Goal: Task Accomplishment & Management: Manage account settings

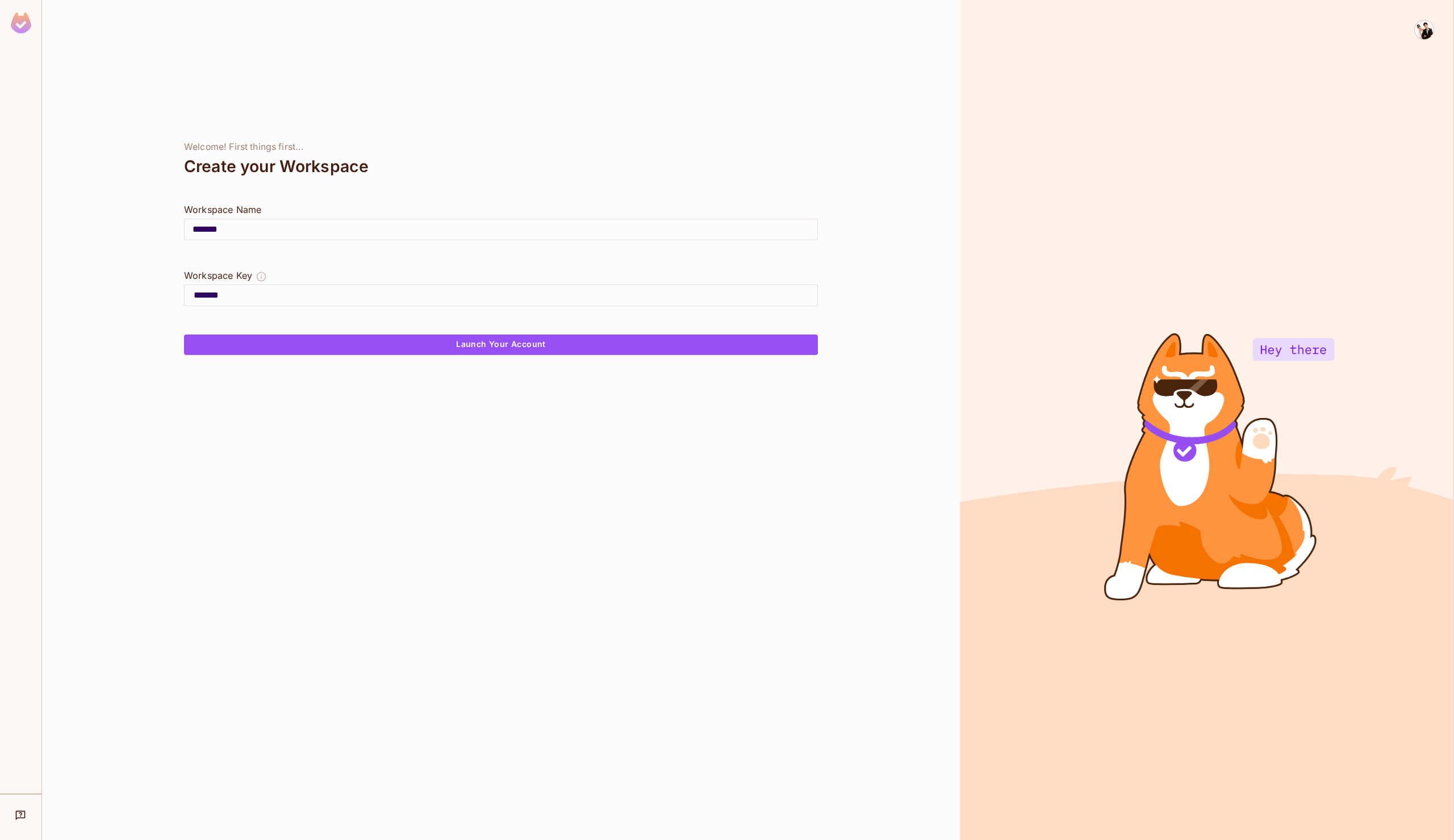
click at [286, 226] on input "*******" at bounding box center [501, 230] width 633 height 32
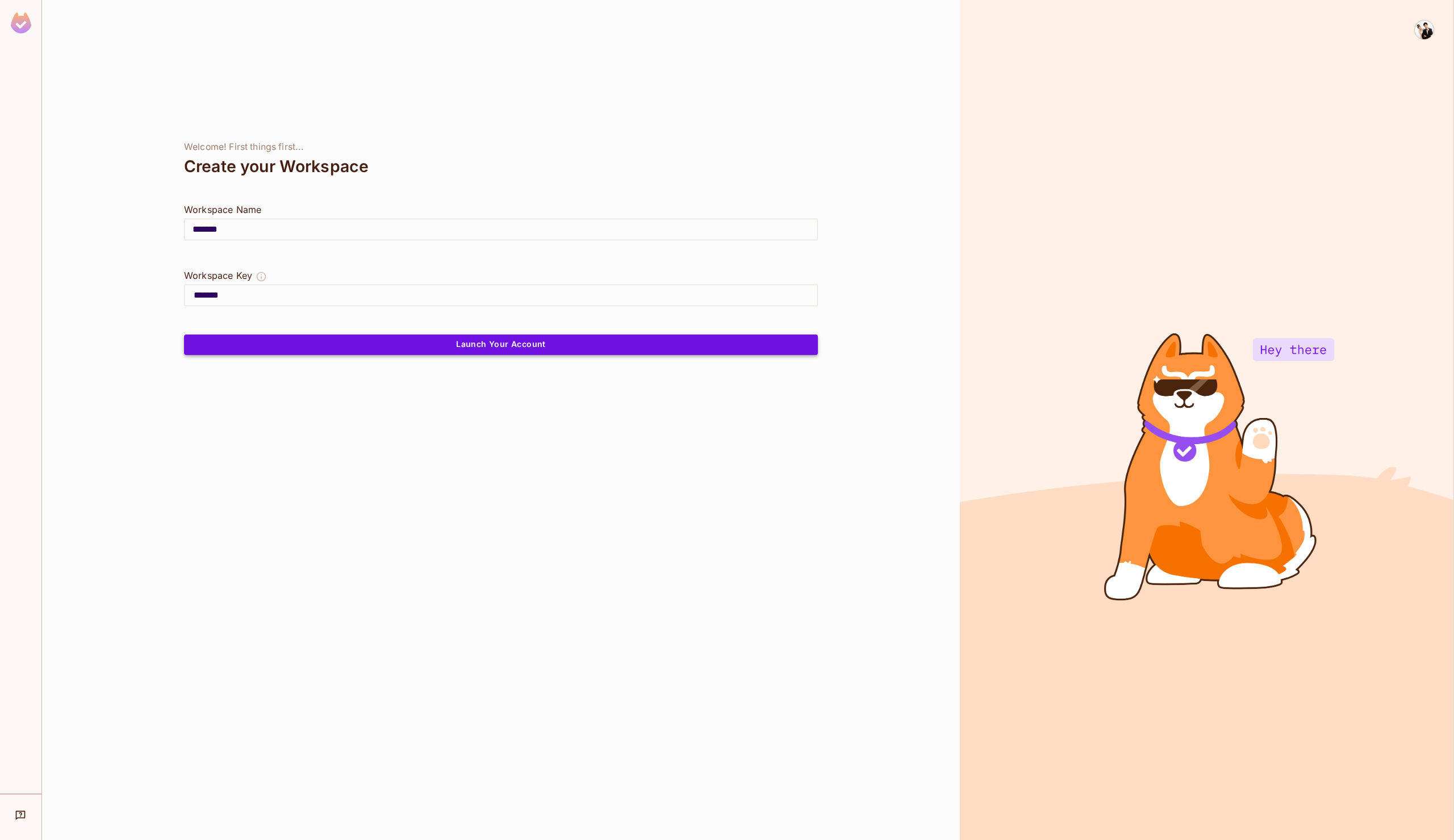
click at [399, 342] on button "Launch Your Account" at bounding box center [501, 344] width 634 height 21
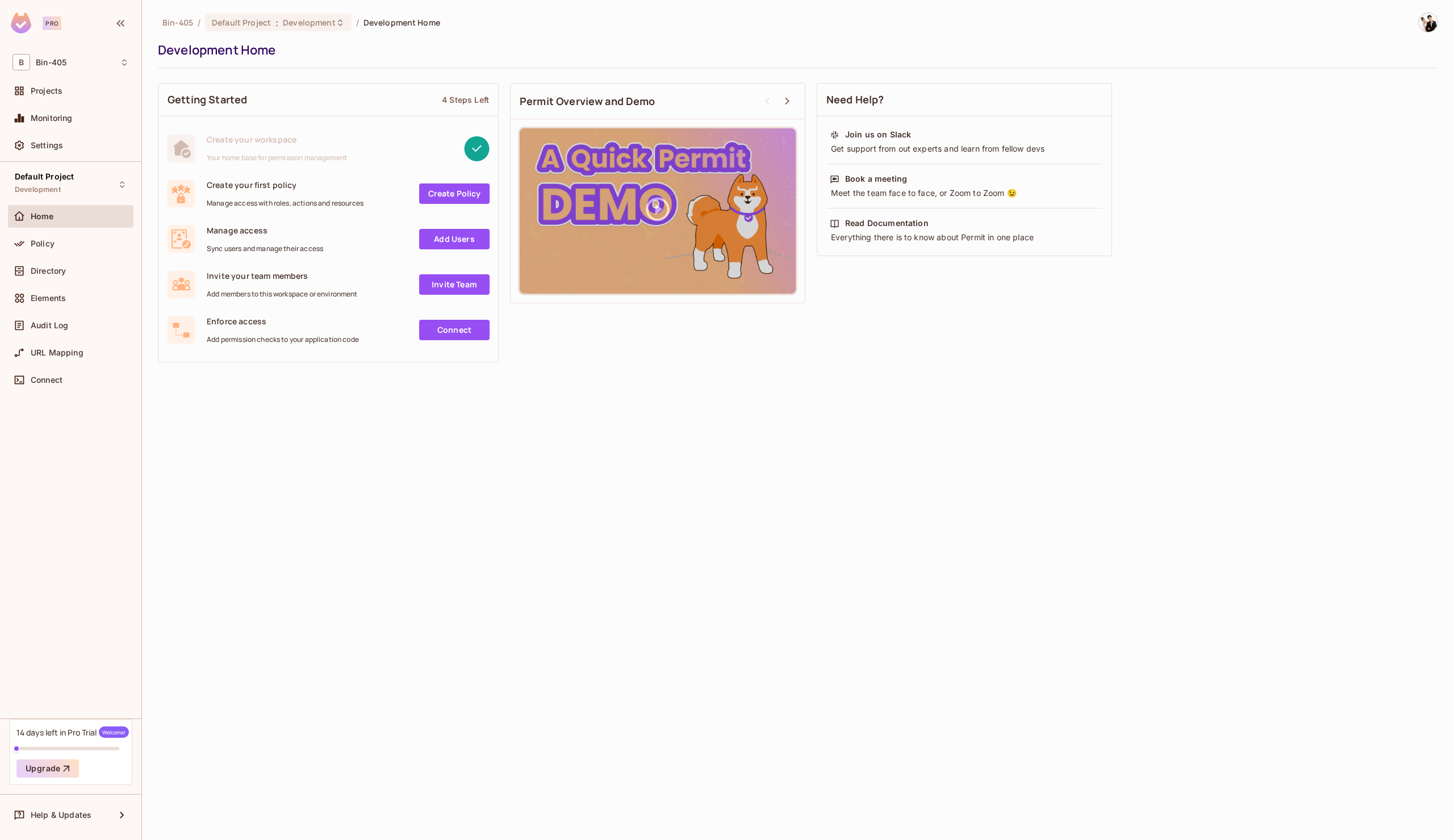
click at [251, 442] on div "Bin-405 / Default Project : Development / Development Home Development Home Get…" at bounding box center [798, 420] width 1312 height 840
click at [53, 558] on div "Default Project Development Home Policy Directory Elements Audit Log URL Mappin…" at bounding box center [71, 440] width 141 height 556
click at [57, 97] on div "Projects" at bounding box center [71, 91] width 125 height 23
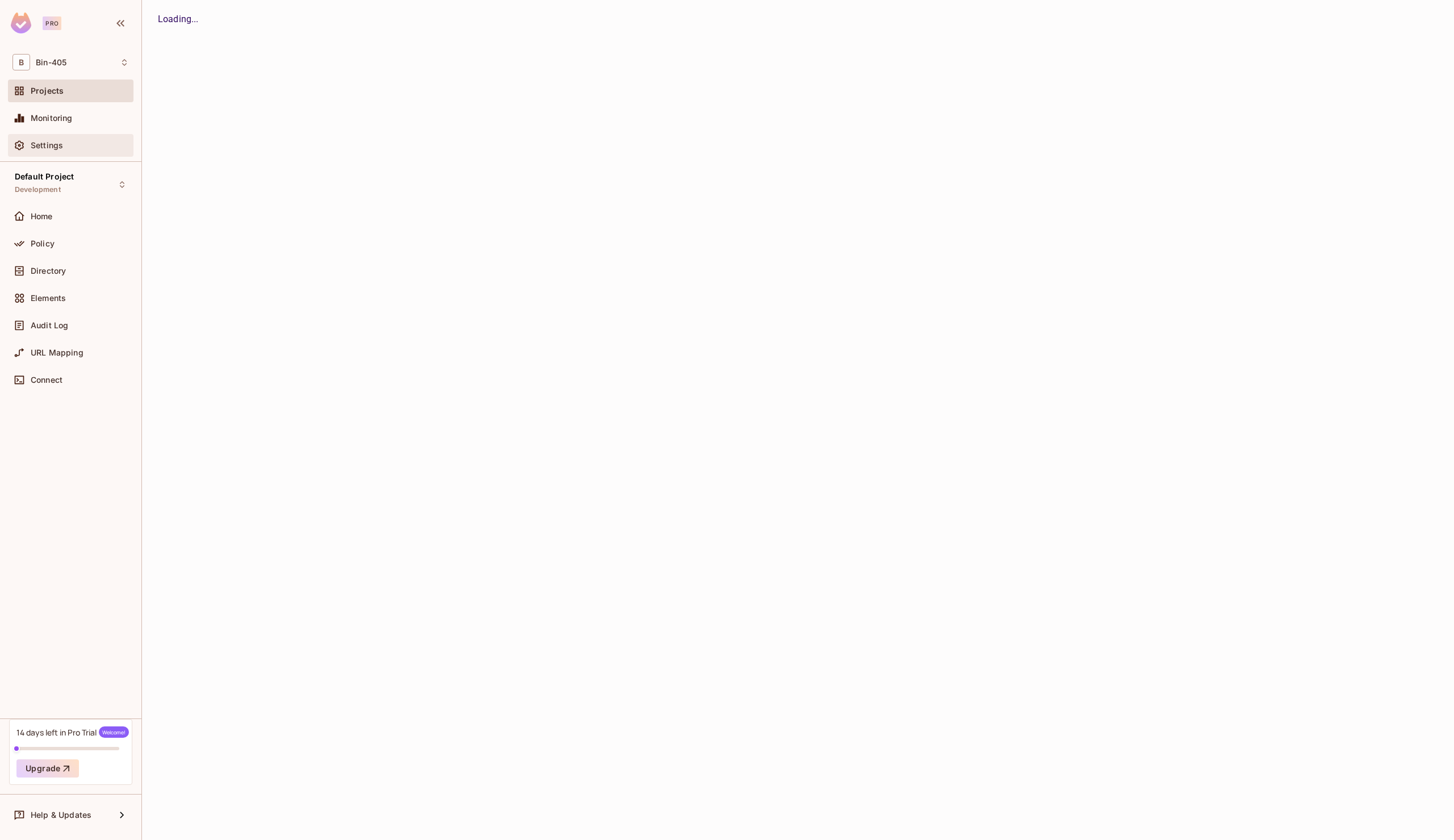
click at [59, 139] on div "Settings" at bounding box center [71, 145] width 117 height 13
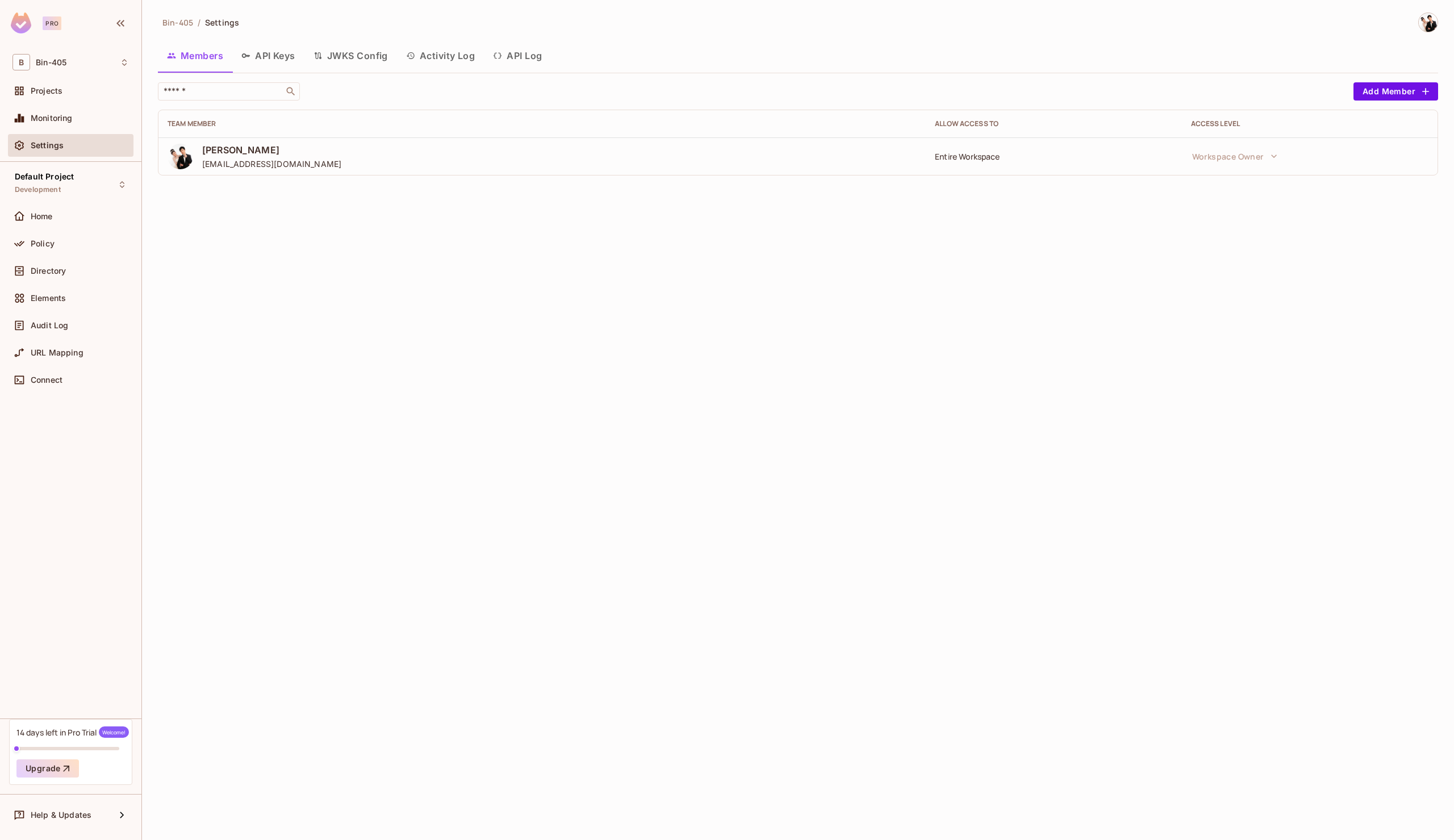
click at [506, 340] on div "Bin-405 / Settings Members API Keys JWKS Config Activity Log API Log ​ Add Memb…" at bounding box center [798, 420] width 1312 height 840
click at [776, 211] on div "Bin-405 / Settings Members API Keys JWKS Config Activity Log API Log ​ Add Memb…" at bounding box center [798, 420] width 1312 height 840
click at [508, 62] on button "API Log" at bounding box center [517, 55] width 67 height 29
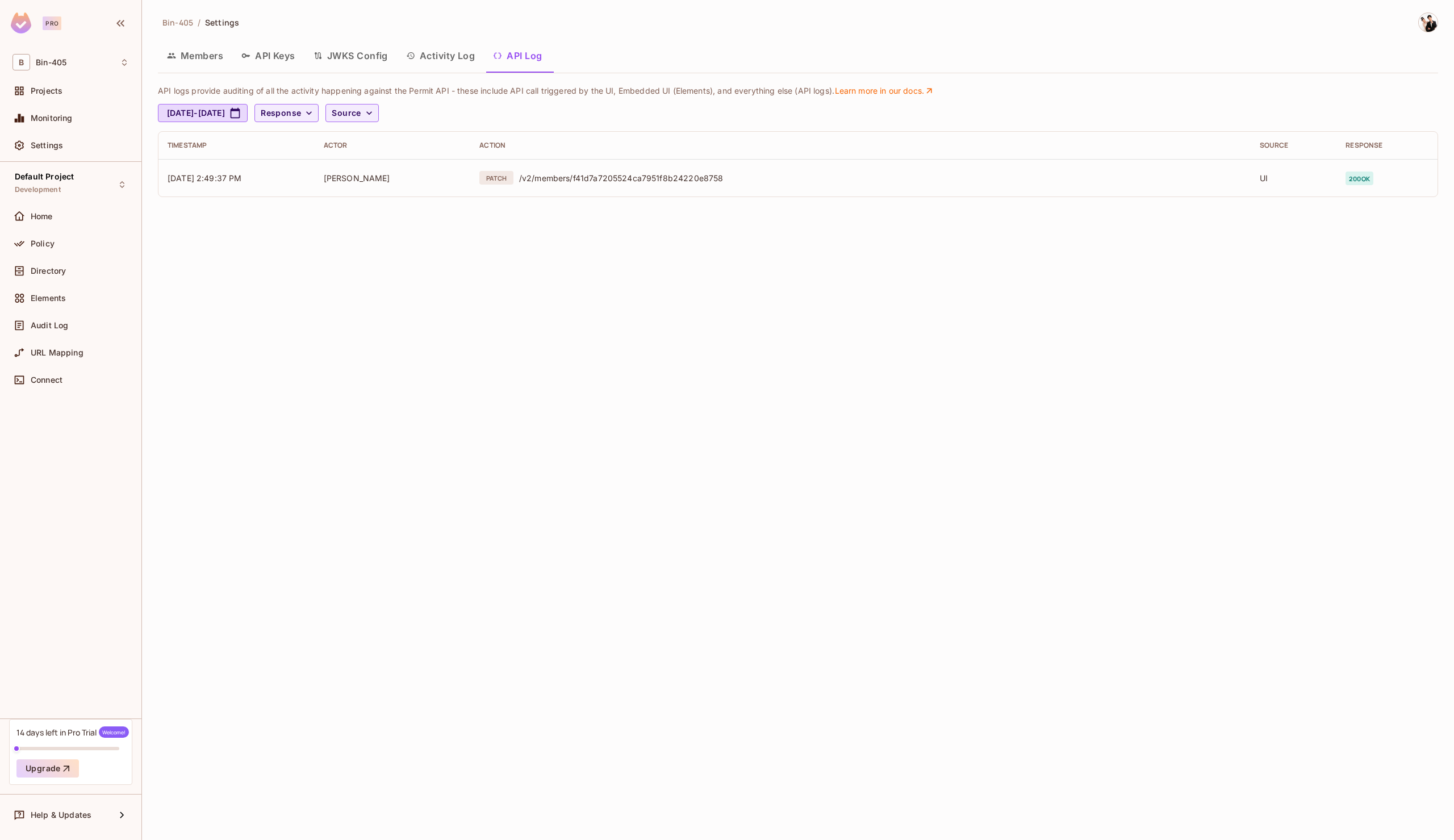
click at [67, 553] on div "Default Project Development Home Policy Directory Elements Audit Log URL Mappin…" at bounding box center [71, 440] width 141 height 556
click at [61, 360] on div "URL Mapping" at bounding box center [71, 353] width 125 height 23
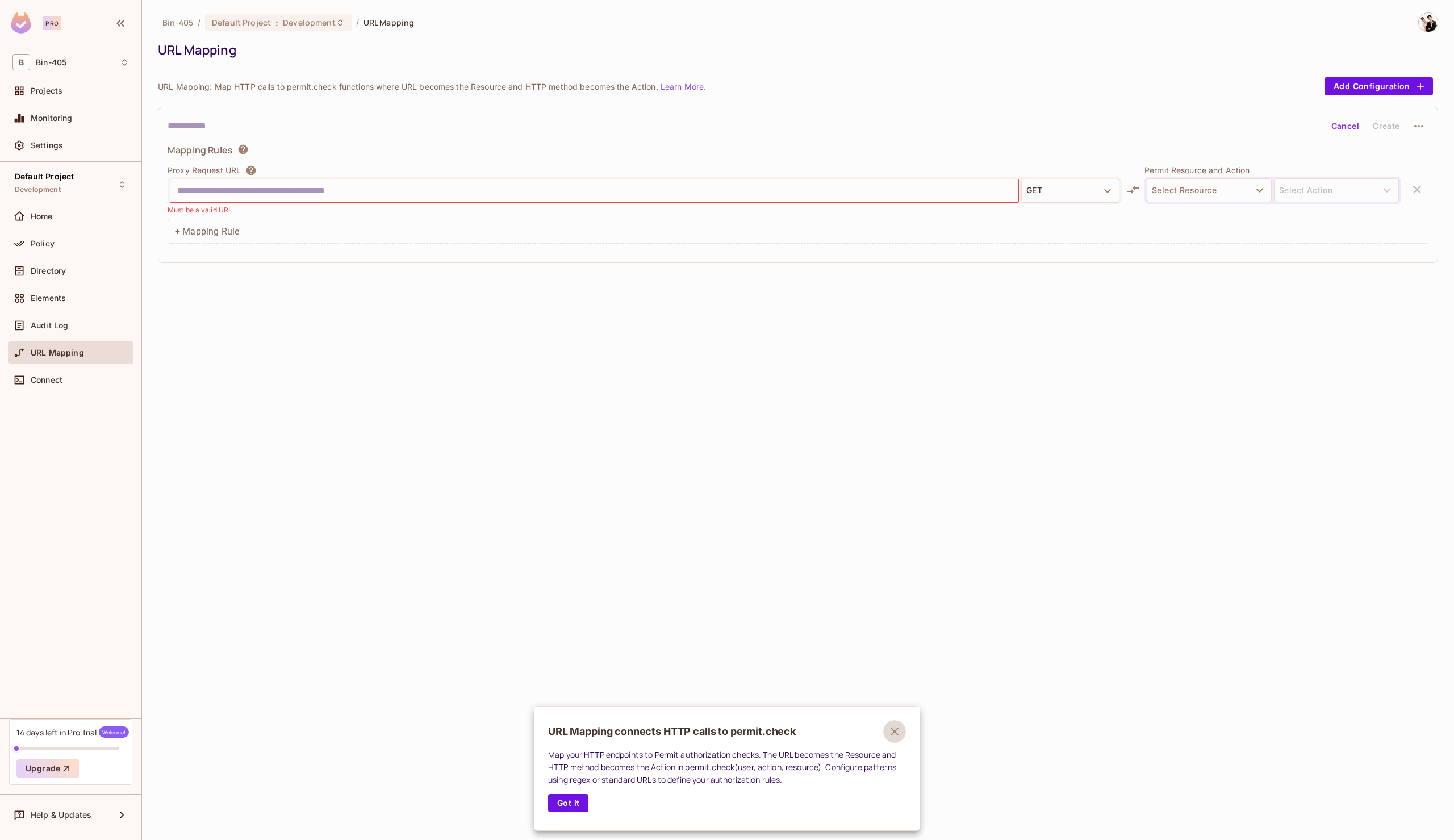
click at [895, 739] on button "button" at bounding box center [895, 731] width 23 height 23
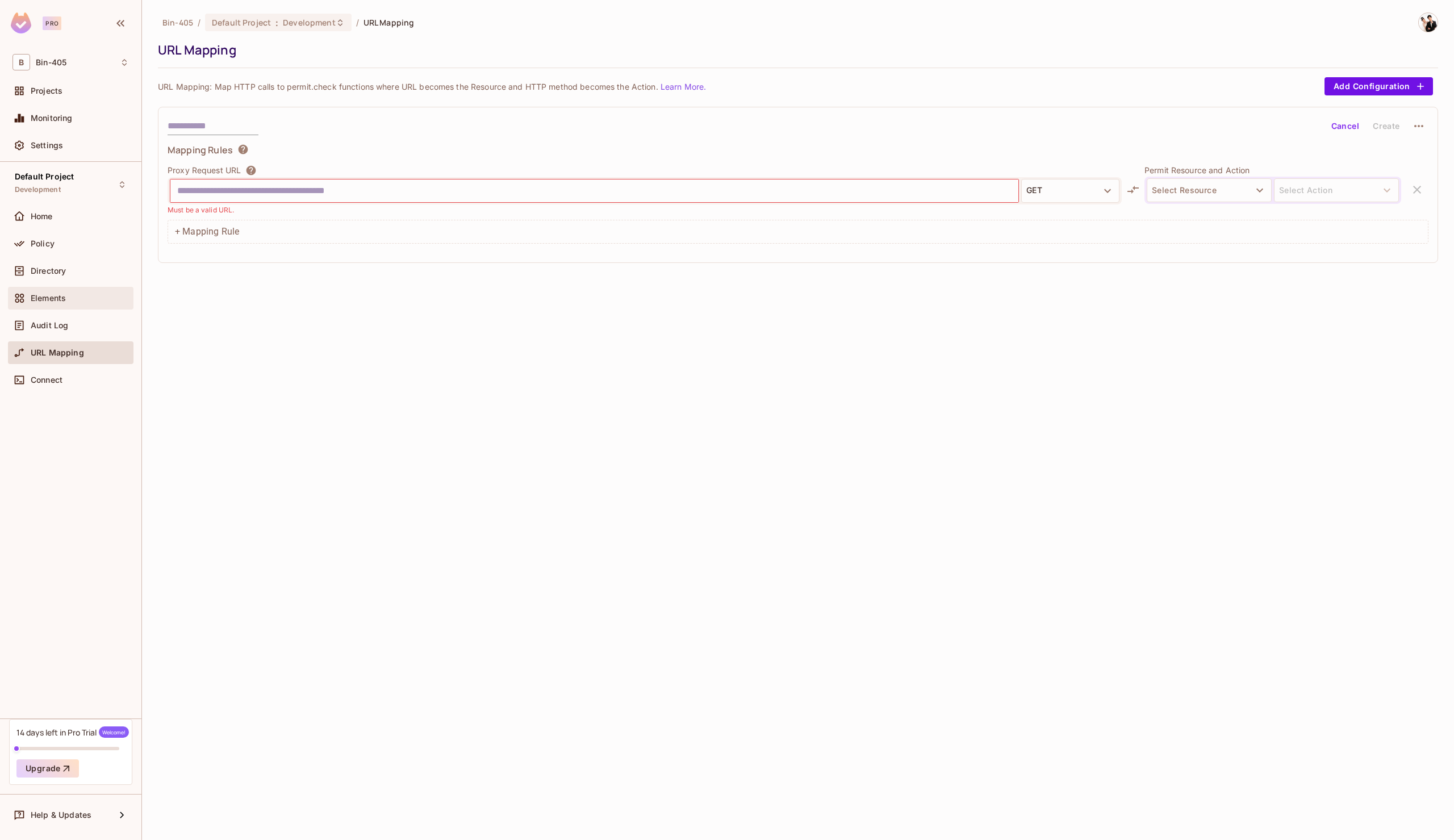
click at [66, 299] on div "Elements" at bounding box center [79, 298] width 98 height 9
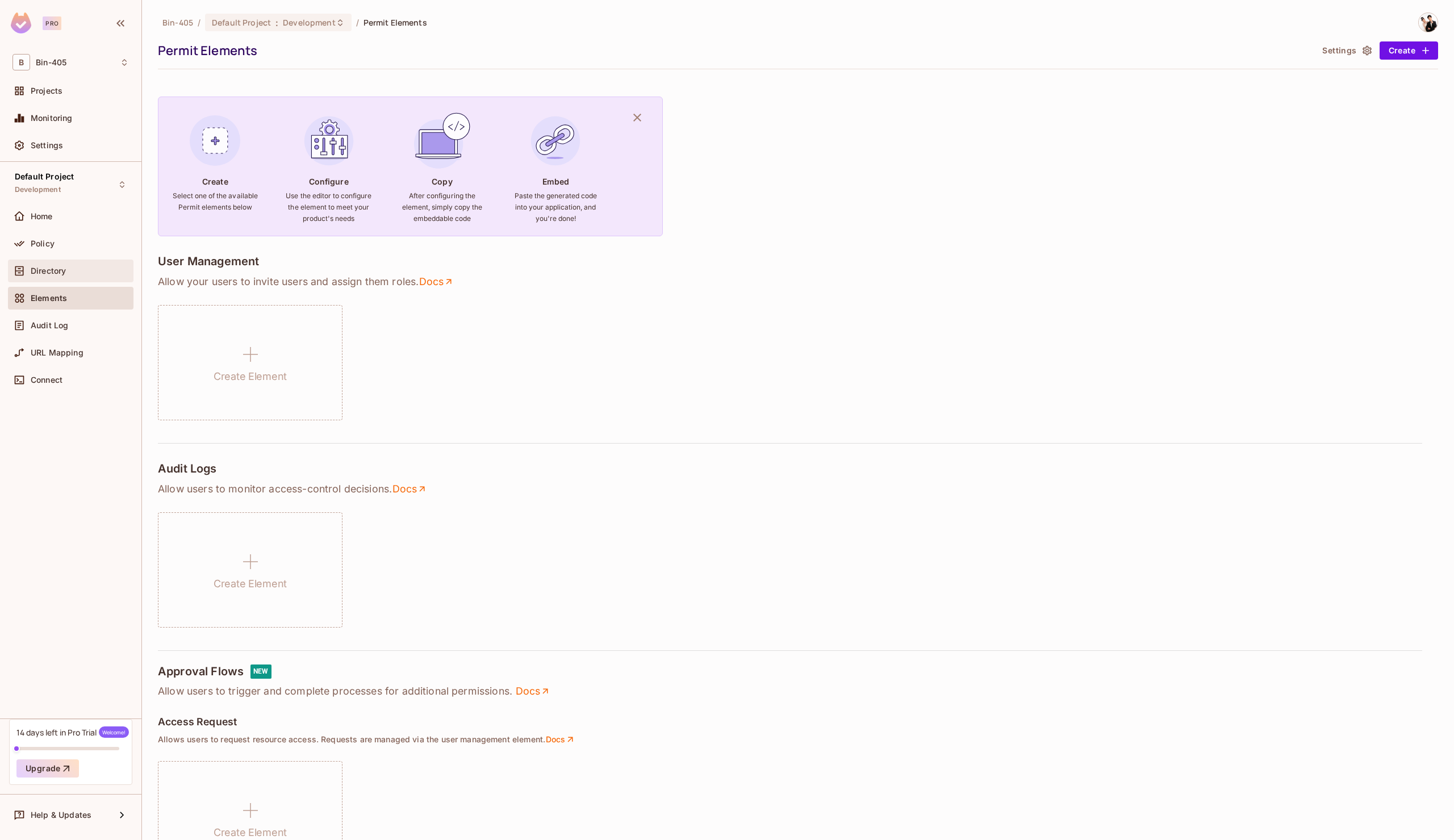
click at [76, 267] on div "Directory" at bounding box center [79, 271] width 98 height 9
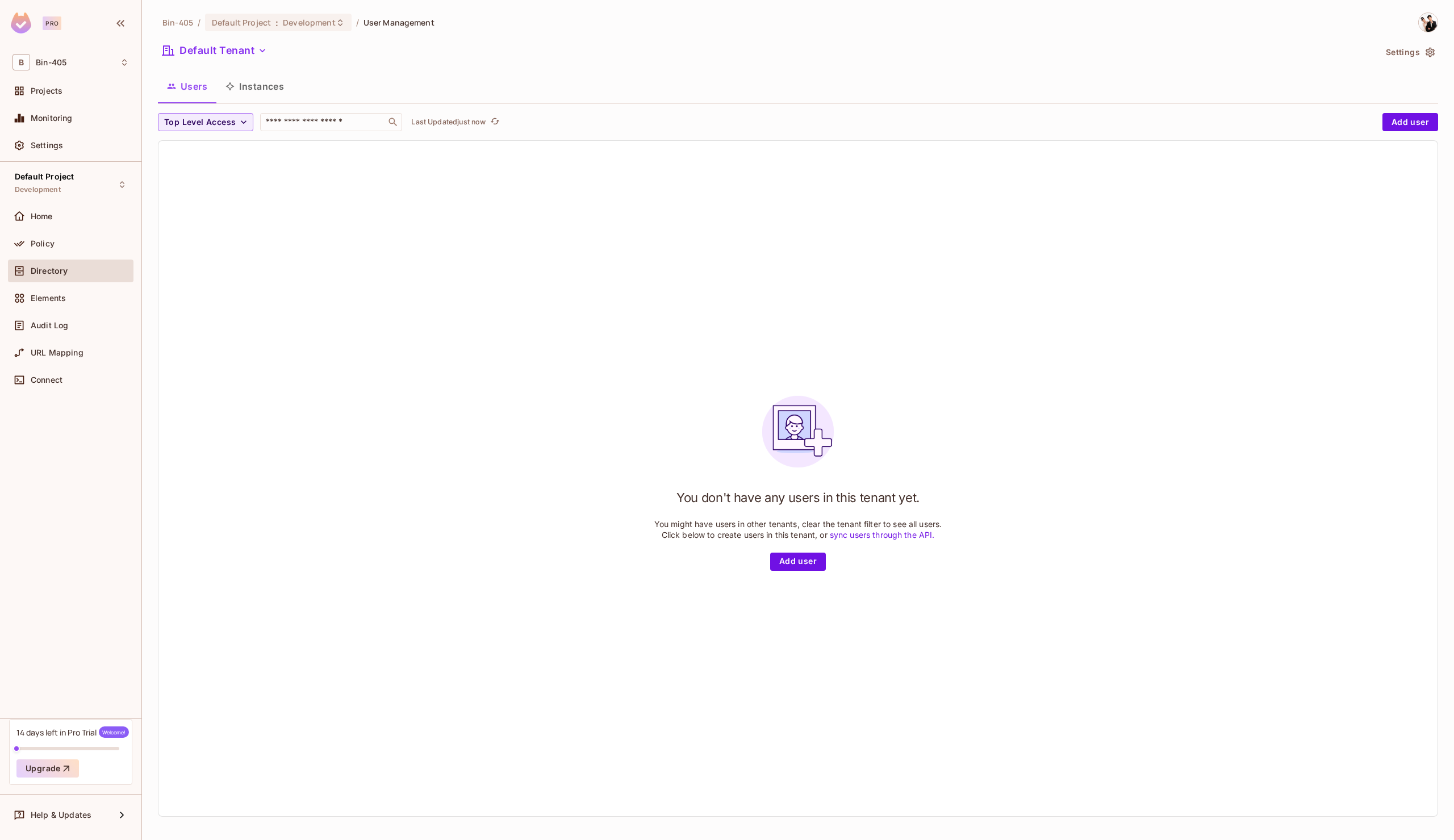
click at [267, 87] on button "Instances" at bounding box center [254, 86] width 77 height 29
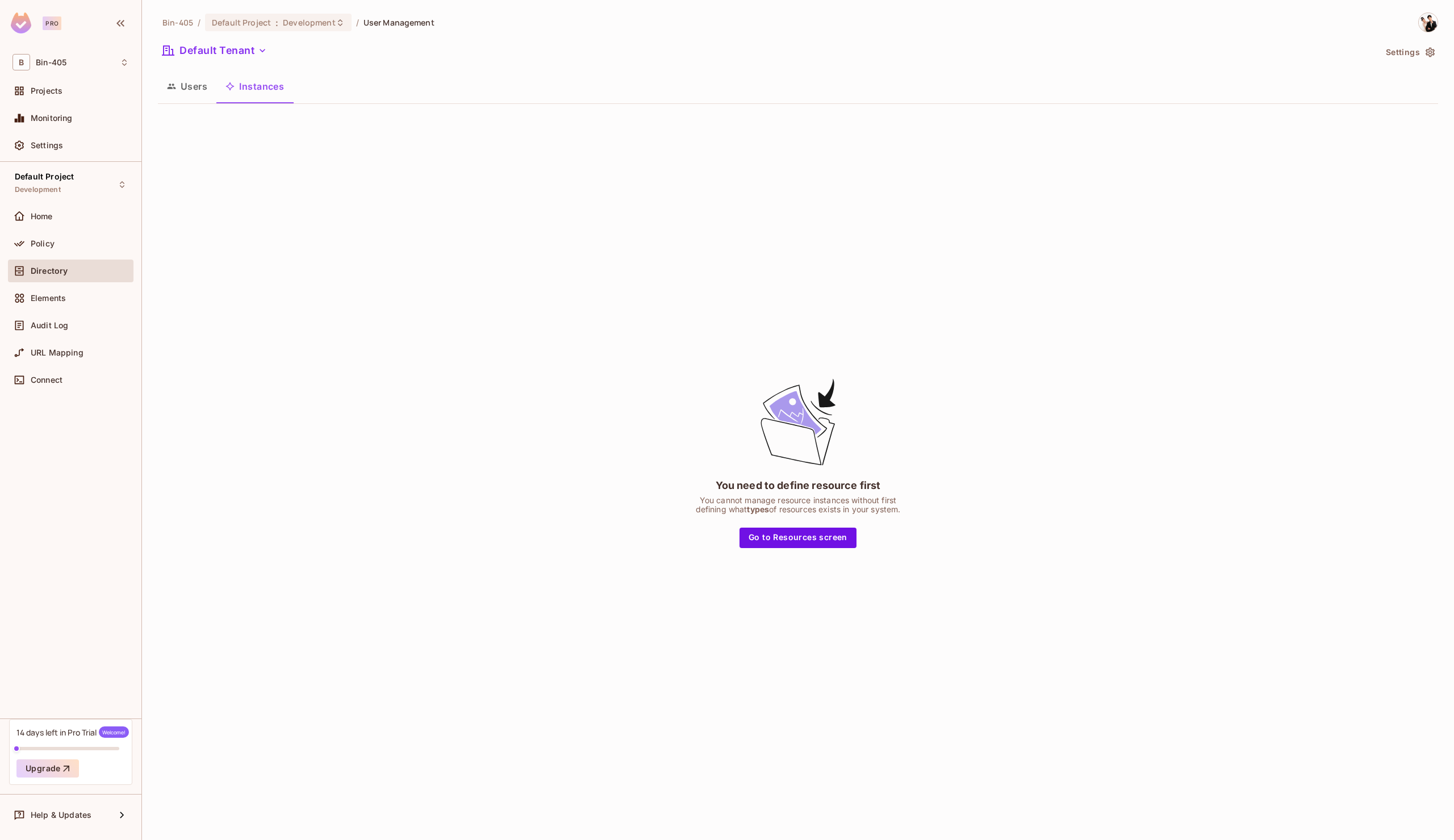
click at [190, 86] on button "Users" at bounding box center [188, 86] width 59 height 29
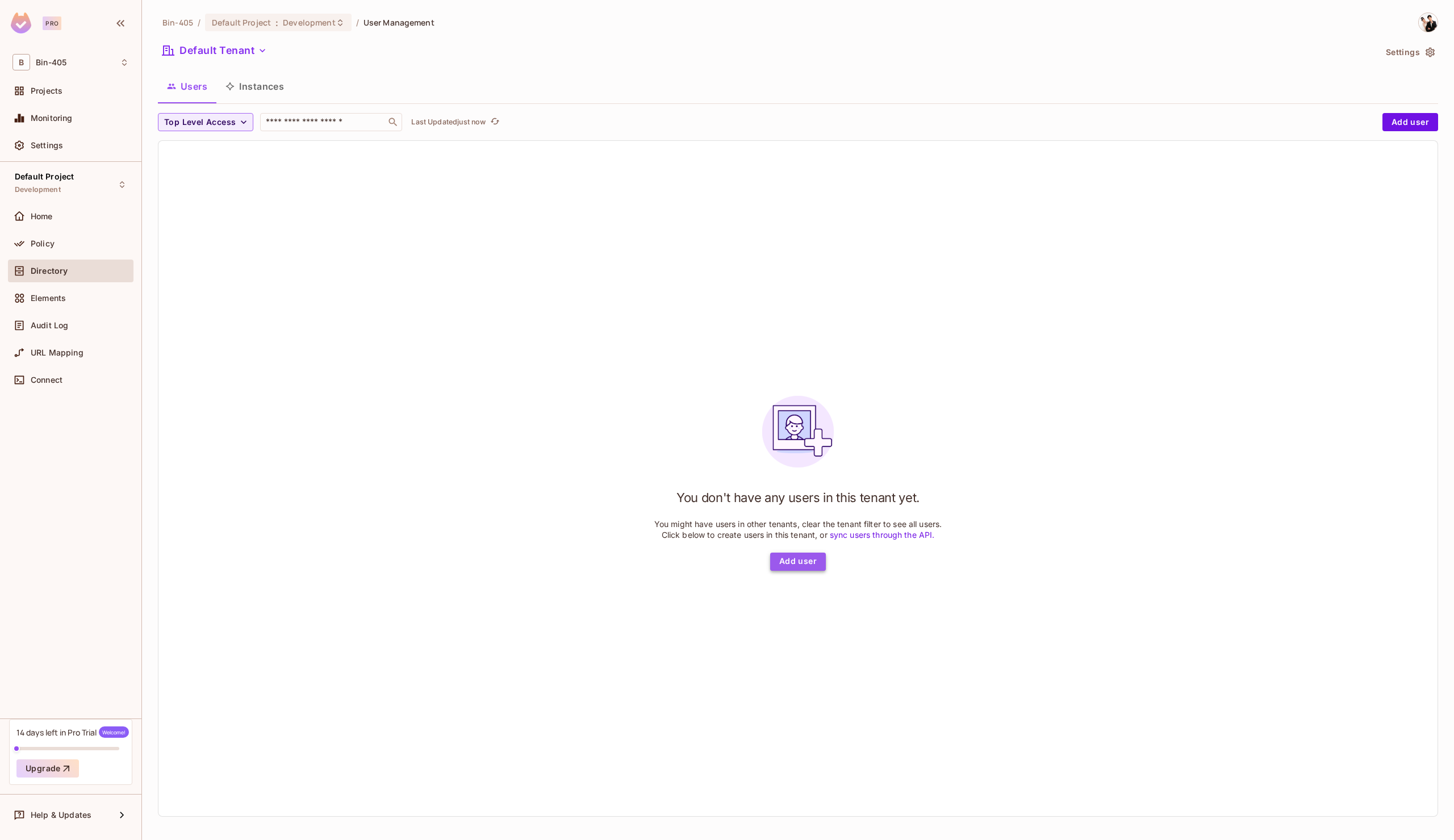
click at [789, 556] on button "Add user" at bounding box center [797, 561] width 55 height 18
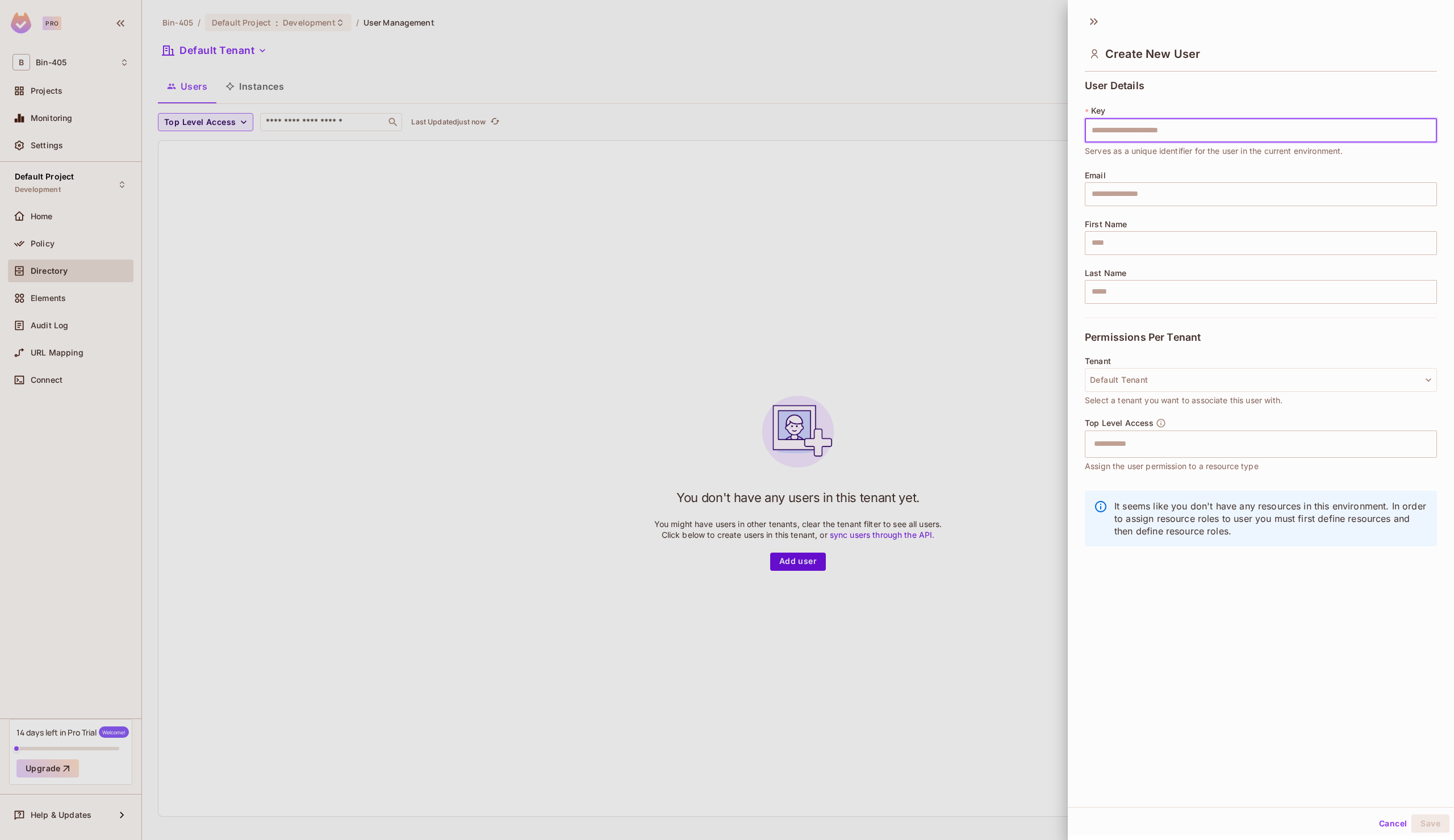
click at [663, 304] on div at bounding box center [727, 420] width 1454 height 840
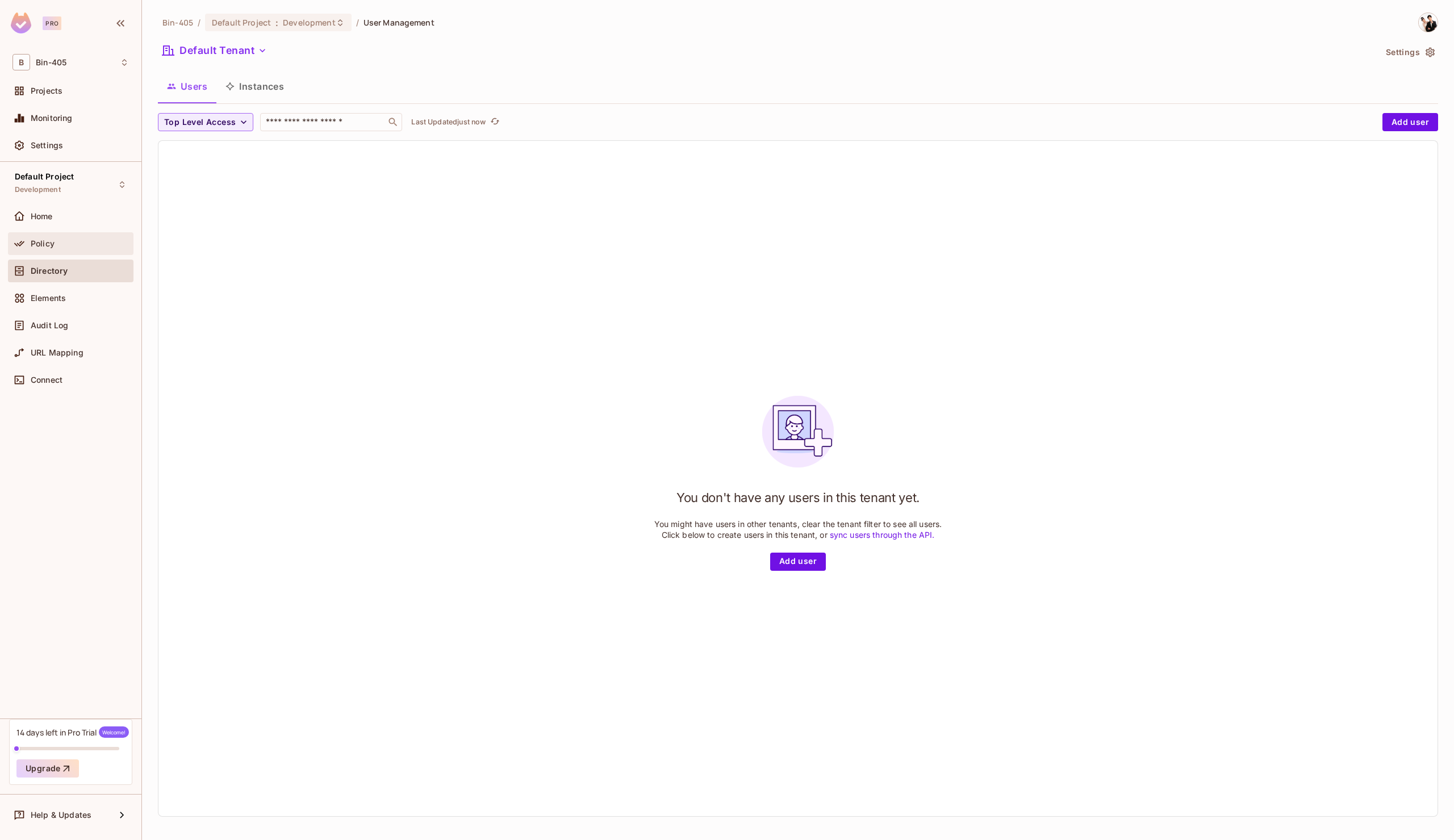
click at [86, 248] on div "Policy" at bounding box center [71, 244] width 117 height 13
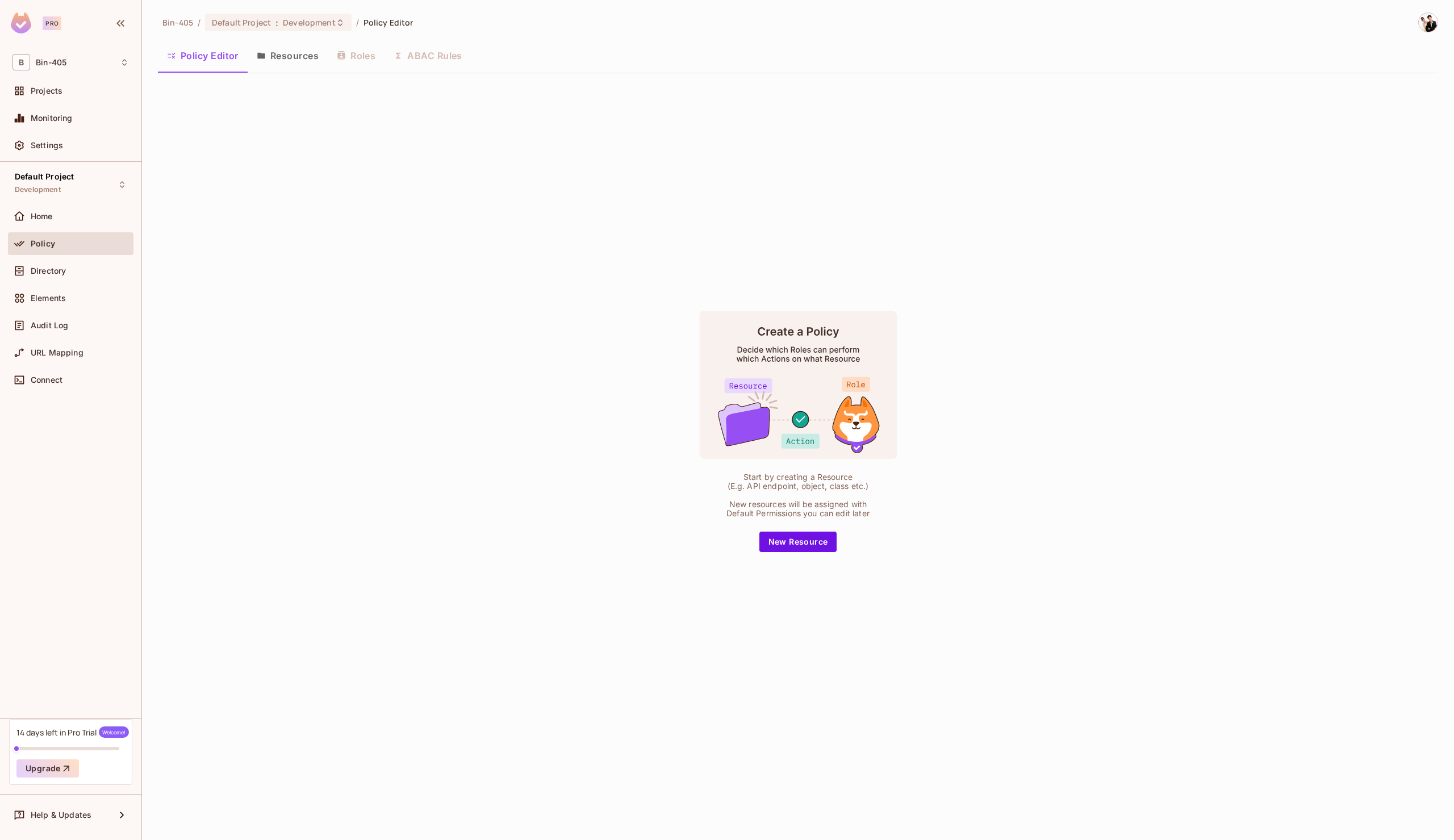
click at [296, 46] on button "Resources" at bounding box center [288, 55] width 80 height 29
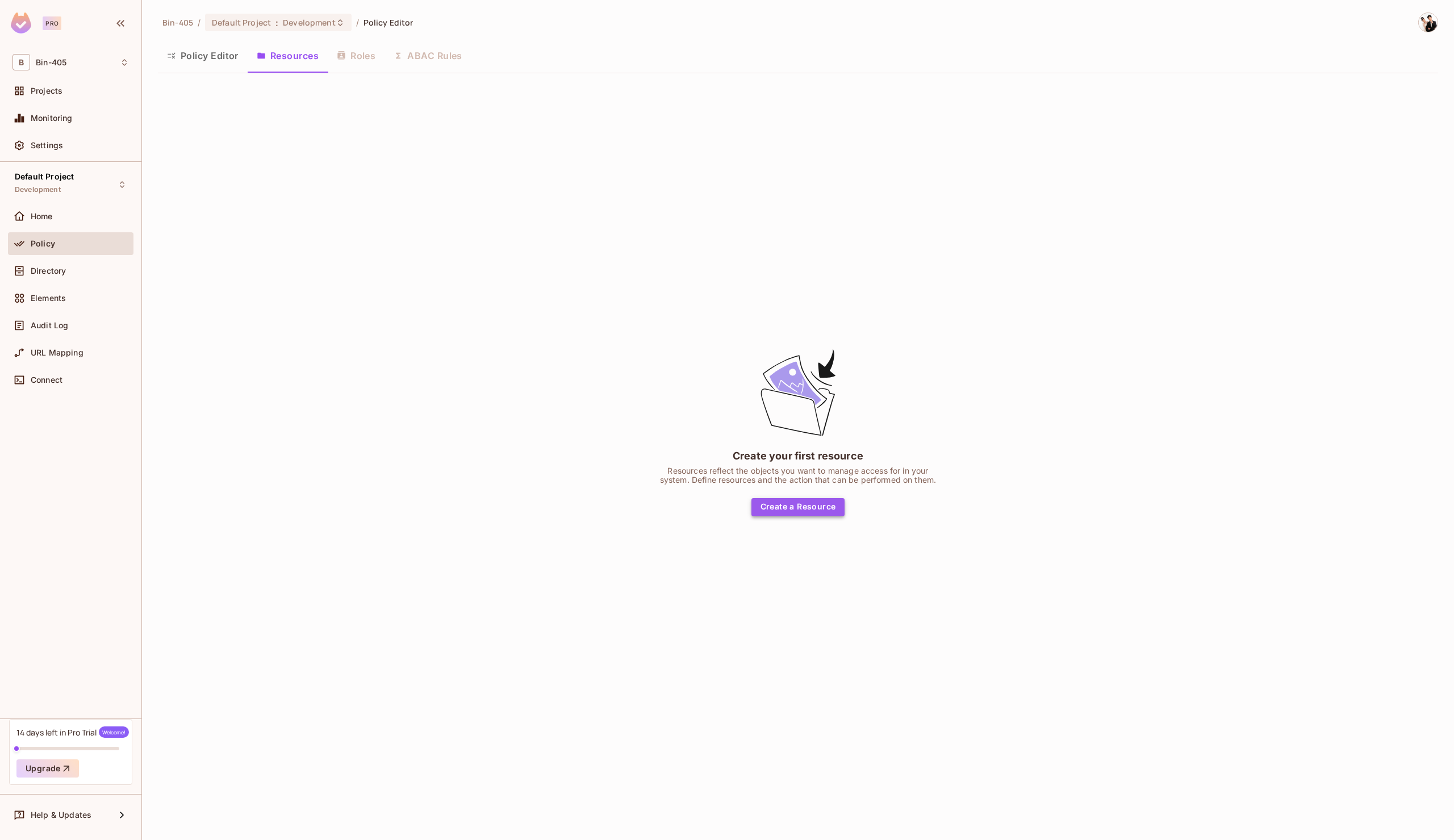
click at [791, 514] on button "Create a Resource" at bounding box center [798, 507] width 93 height 18
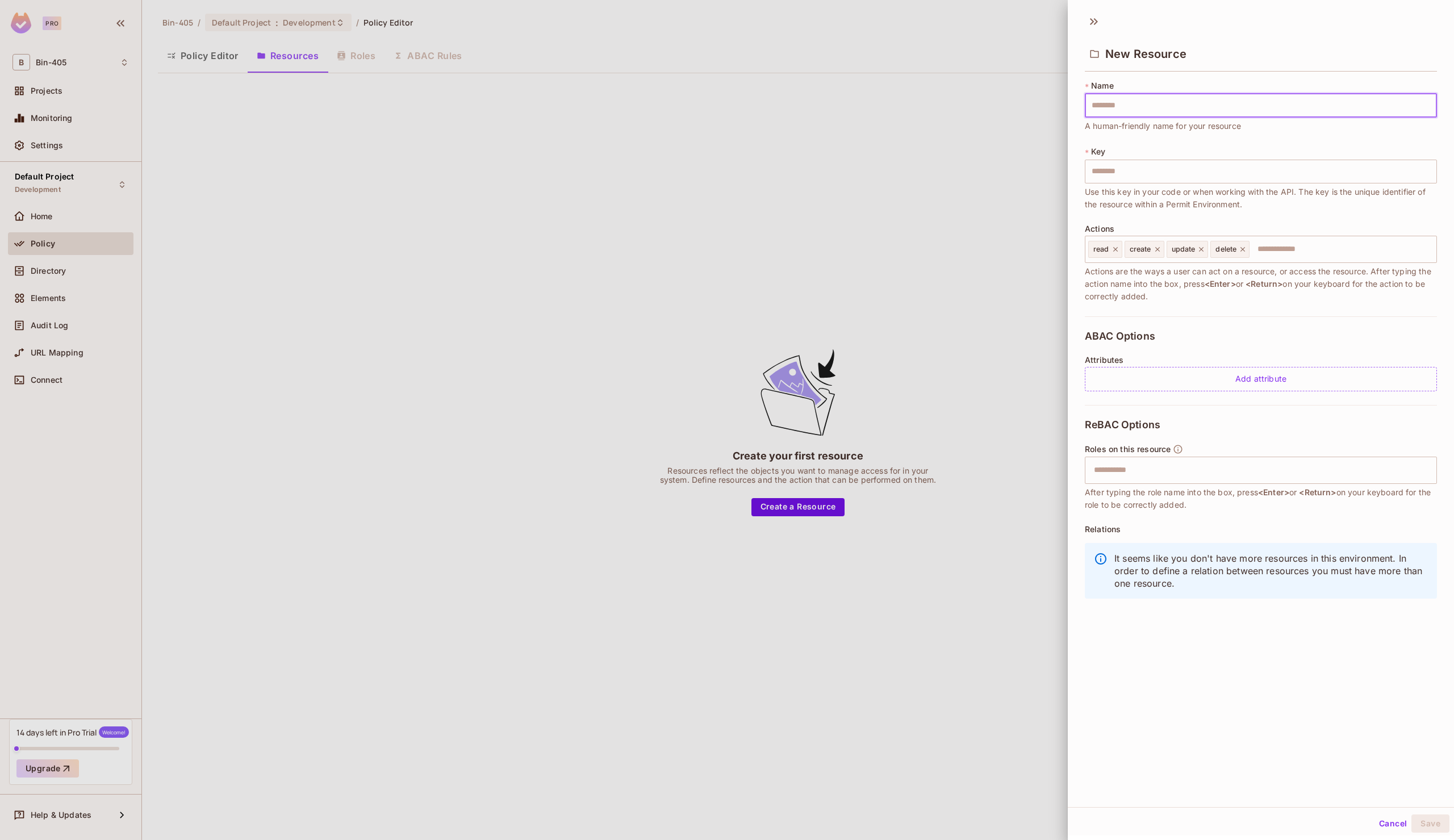
type input "*"
type input "**"
type input "***"
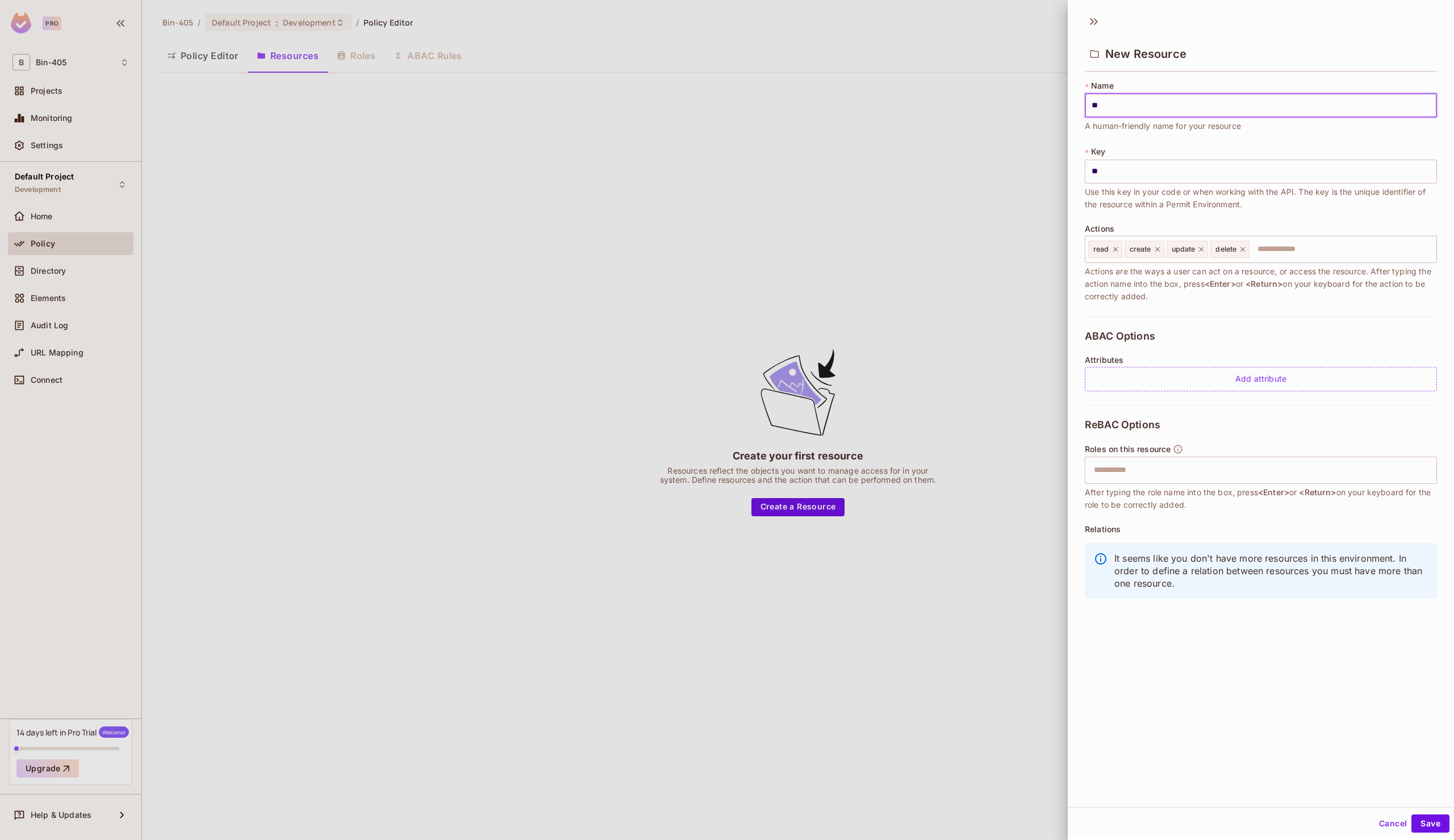
type input "***"
click at [1288, 255] on input "text" at bounding box center [1341, 250] width 181 height 23
click at [1255, 383] on div "Add attribute" at bounding box center [1261, 379] width 352 height 25
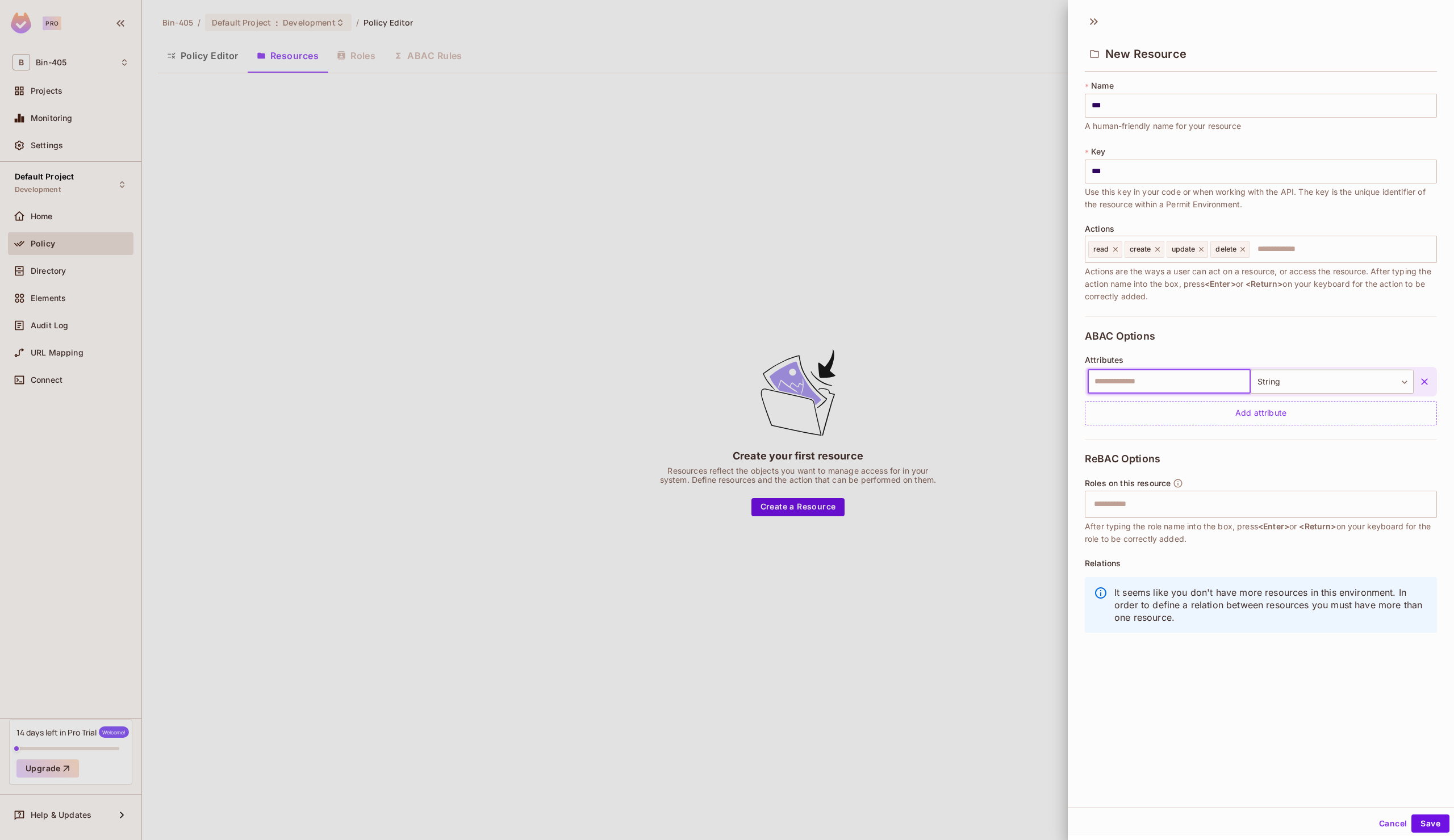
click at [1425, 382] on icon "button" at bounding box center [1424, 382] width 11 height 11
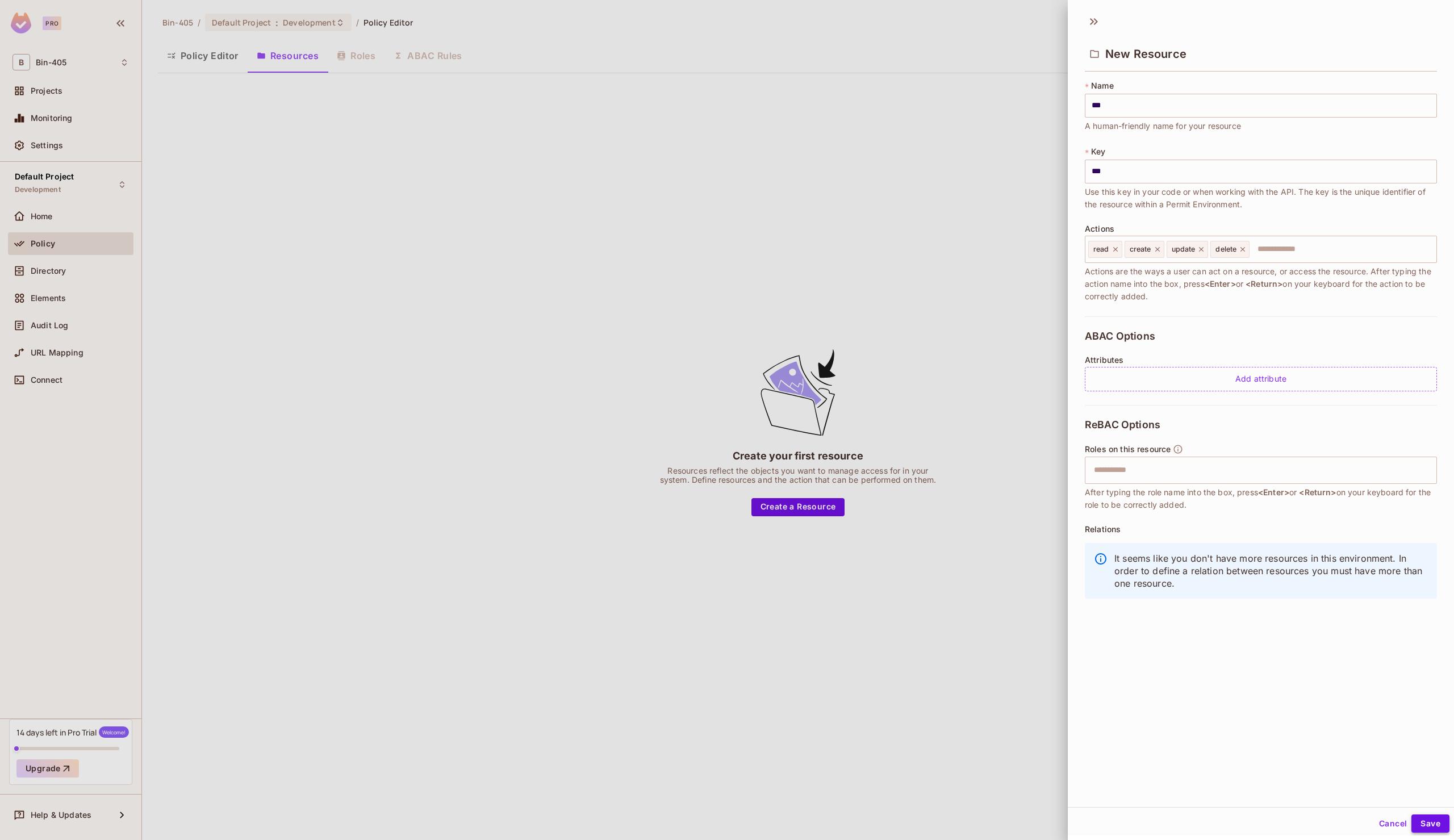
click at [1431, 819] on button "Save" at bounding box center [1430, 823] width 38 height 18
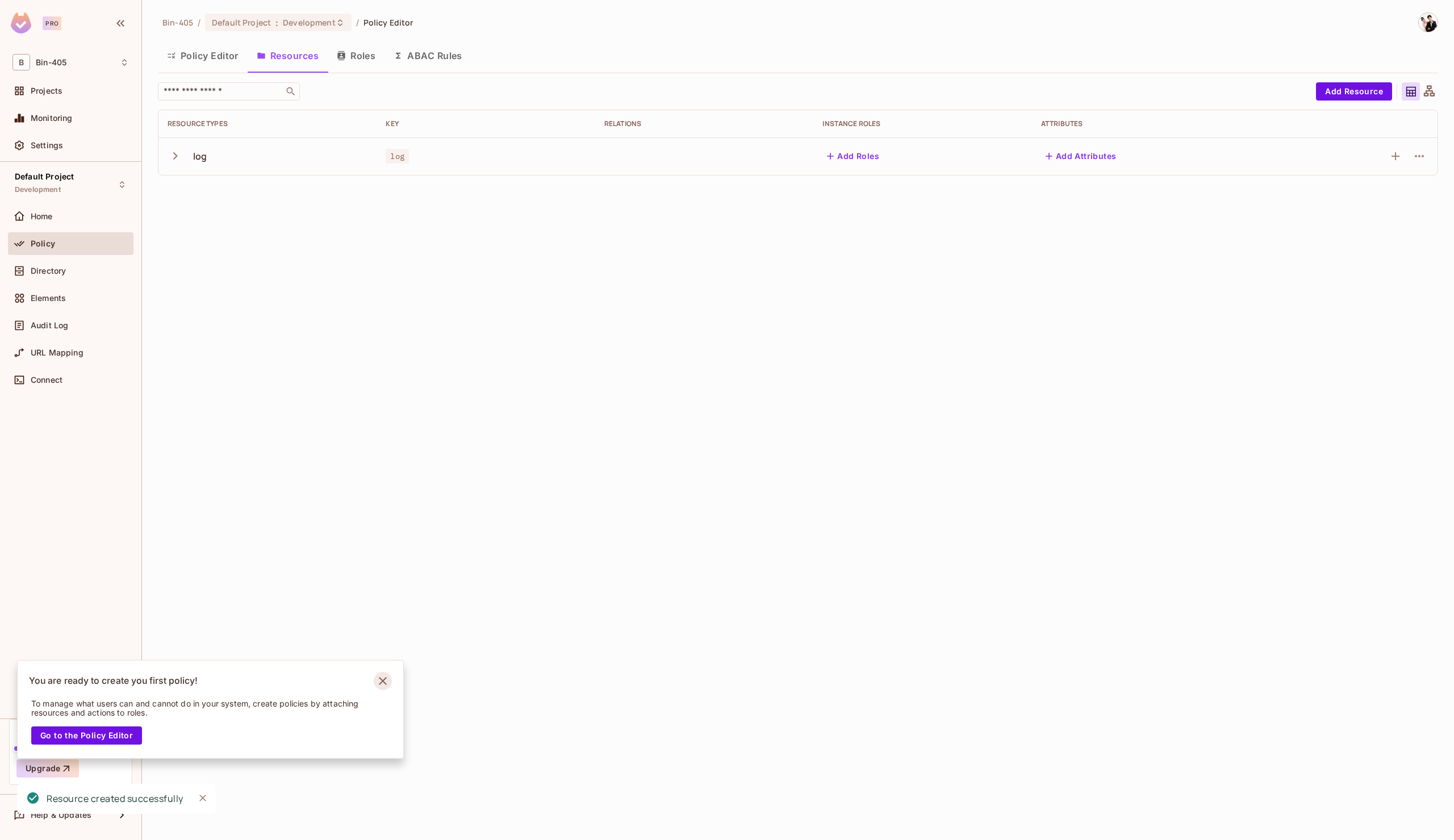
click at [386, 681] on icon "Notifications Alt+T" at bounding box center [382, 681] width 18 height 18
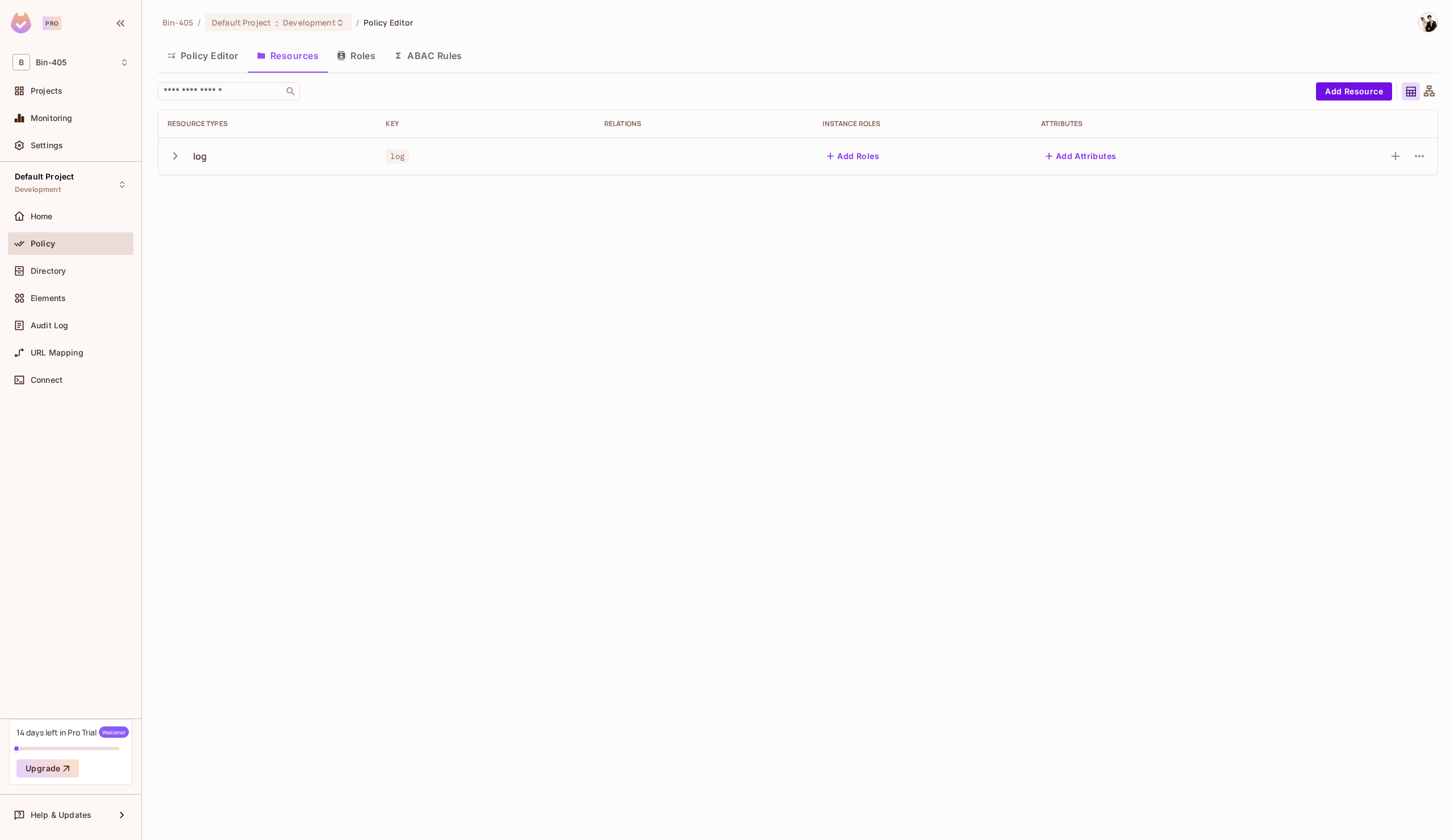
click at [175, 153] on icon "button" at bounding box center [175, 155] width 5 height 7
click at [175, 157] on icon "button" at bounding box center [175, 156] width 7 height 5
click at [875, 153] on button "Add Roles" at bounding box center [853, 155] width 61 height 18
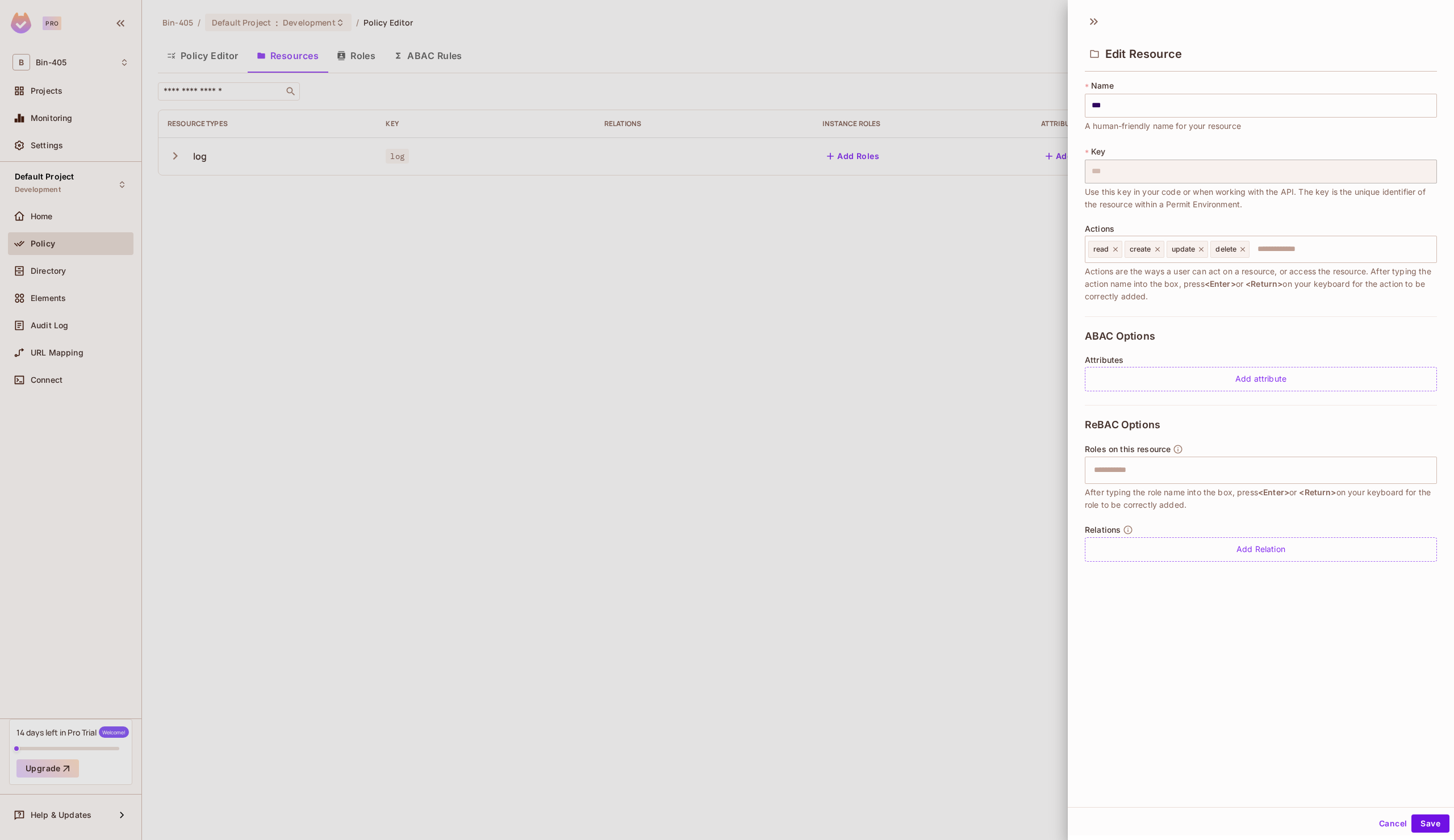
click at [912, 250] on div at bounding box center [727, 420] width 1454 height 840
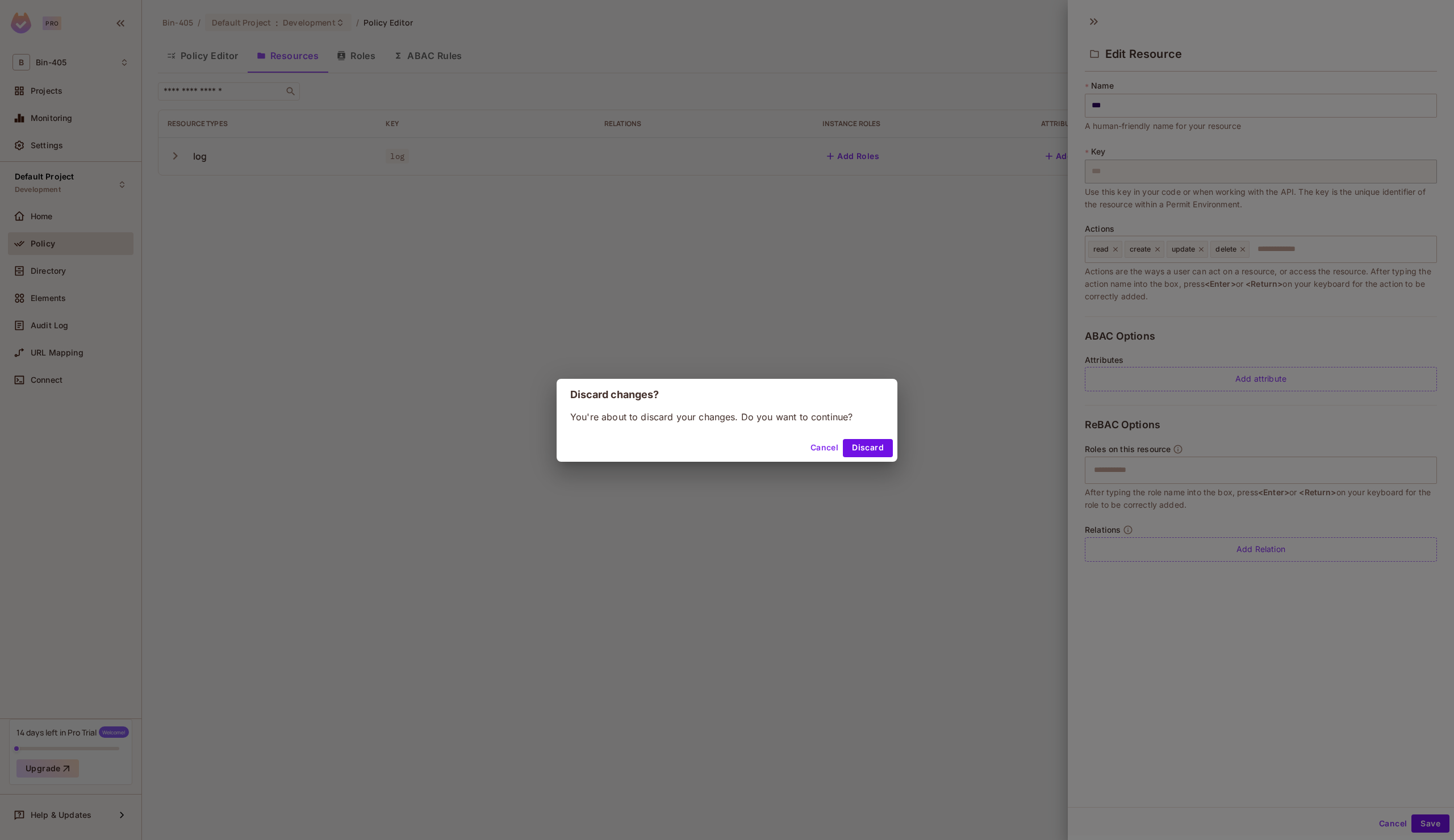
click at [827, 445] on button "Cancel" at bounding box center [824, 448] width 37 height 18
click at [869, 442] on button "Discard" at bounding box center [867, 448] width 50 height 18
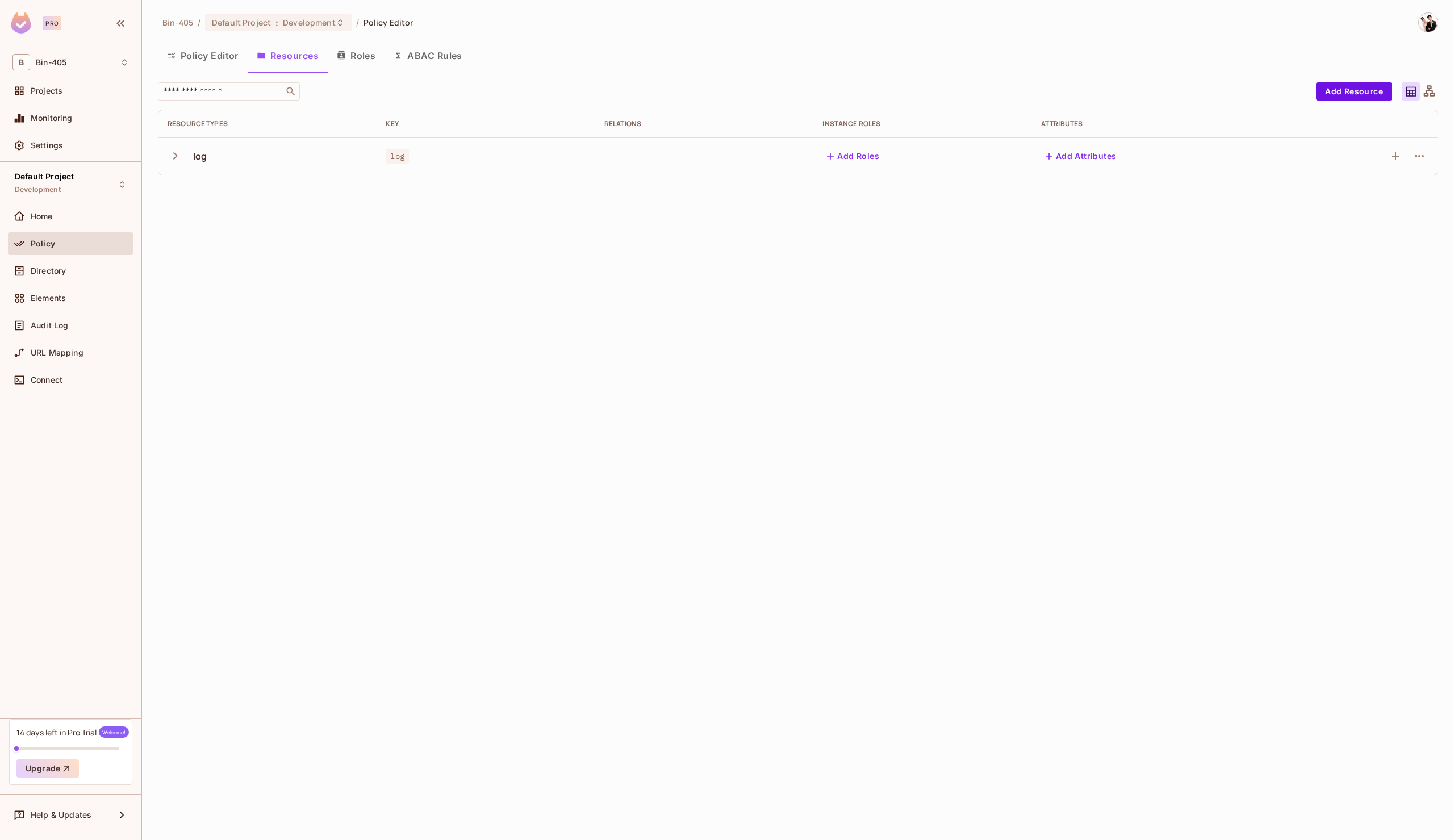
click at [370, 48] on button "Roles" at bounding box center [356, 55] width 57 height 29
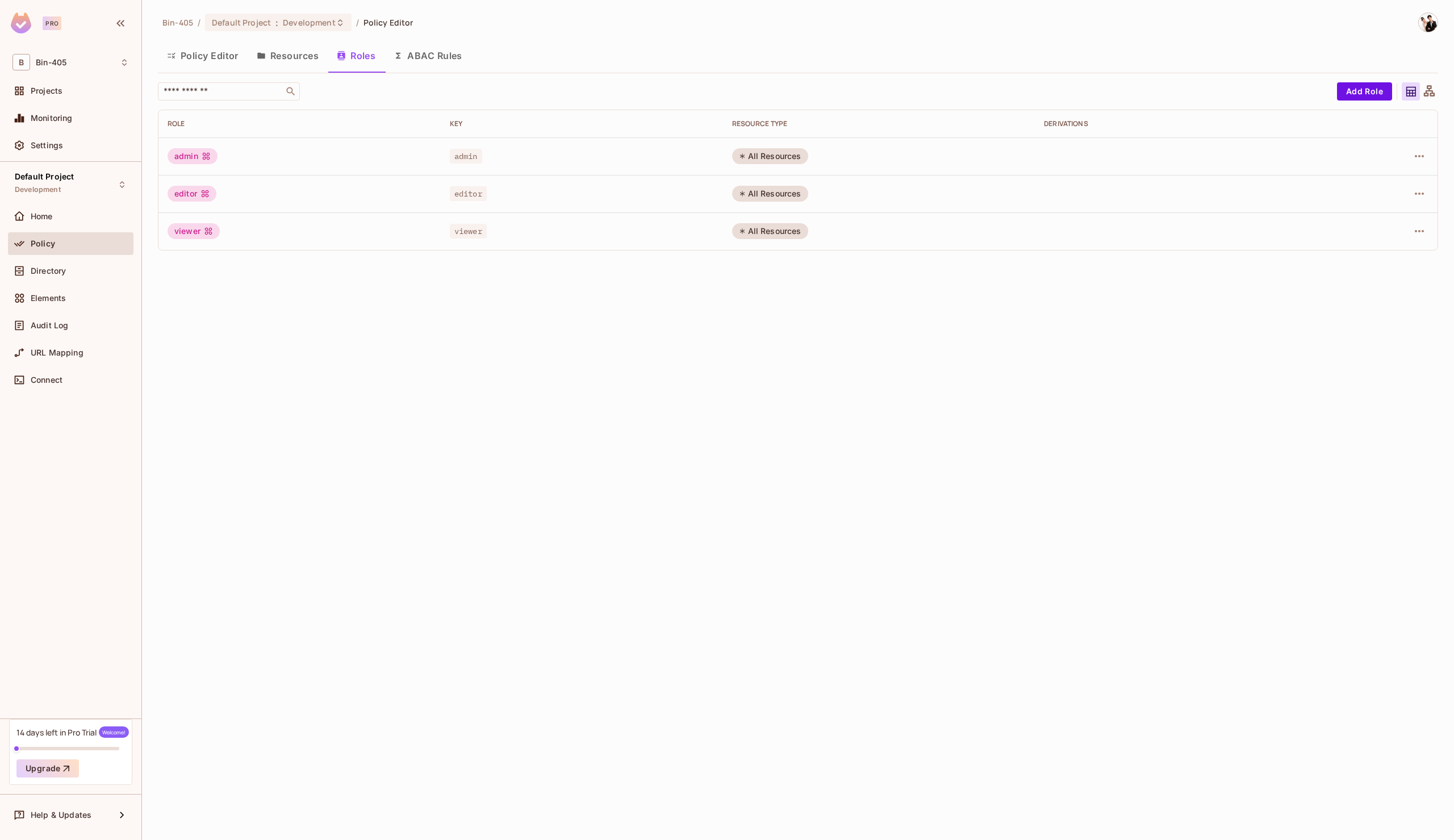
click at [438, 54] on button "ABAC Rules" at bounding box center [428, 55] width 87 height 29
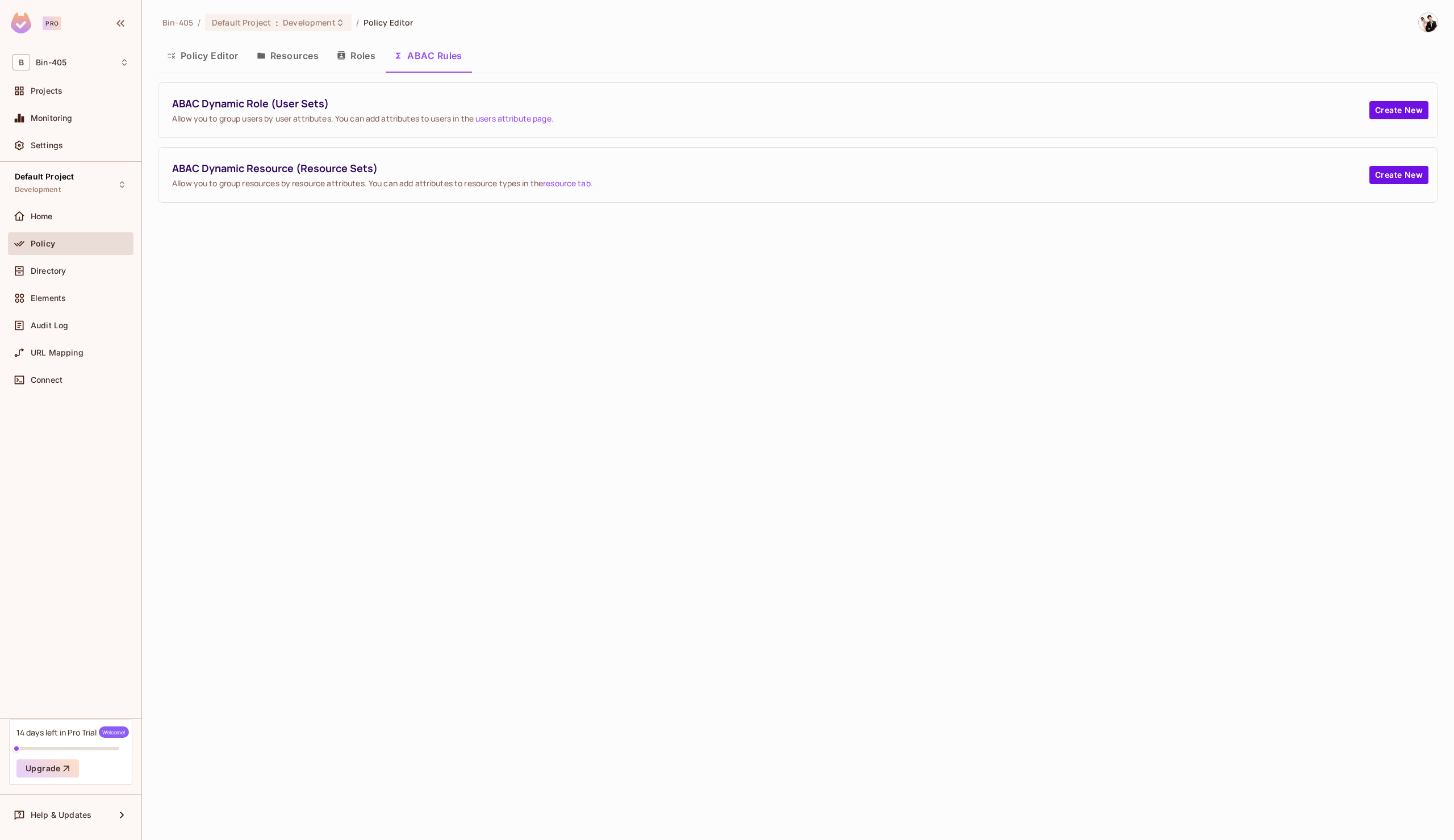
click at [853, 304] on div "Bin-405 / Default Project : Development / Policy Editor Policy Editor Resources…" at bounding box center [798, 420] width 1312 height 840
click at [48, 272] on span "Directory" at bounding box center [48, 271] width 35 height 9
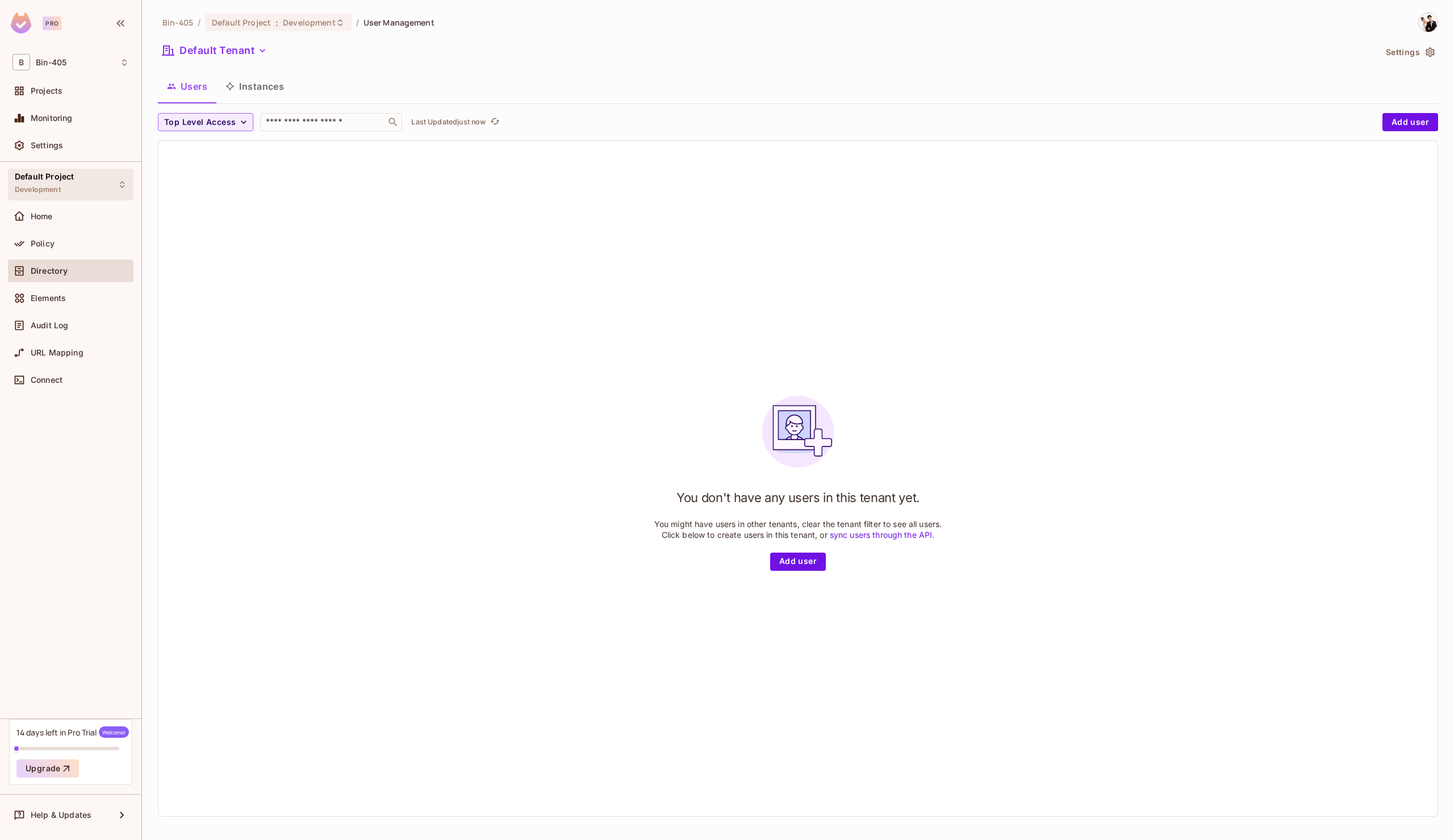
click at [116, 191] on div "Default Project Development" at bounding box center [71, 184] width 125 height 31
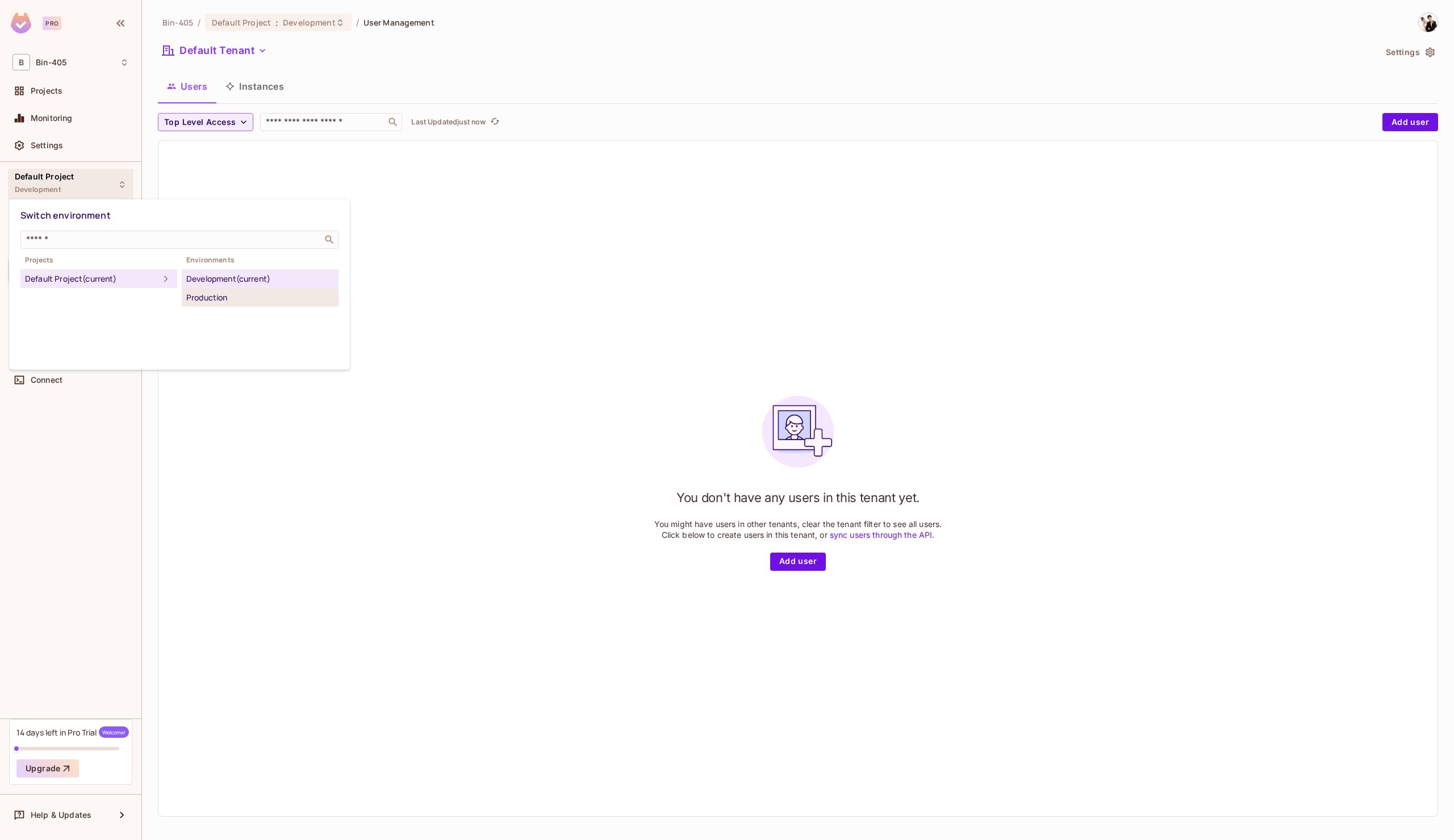
click at [200, 303] on div "Production" at bounding box center [260, 298] width 147 height 13
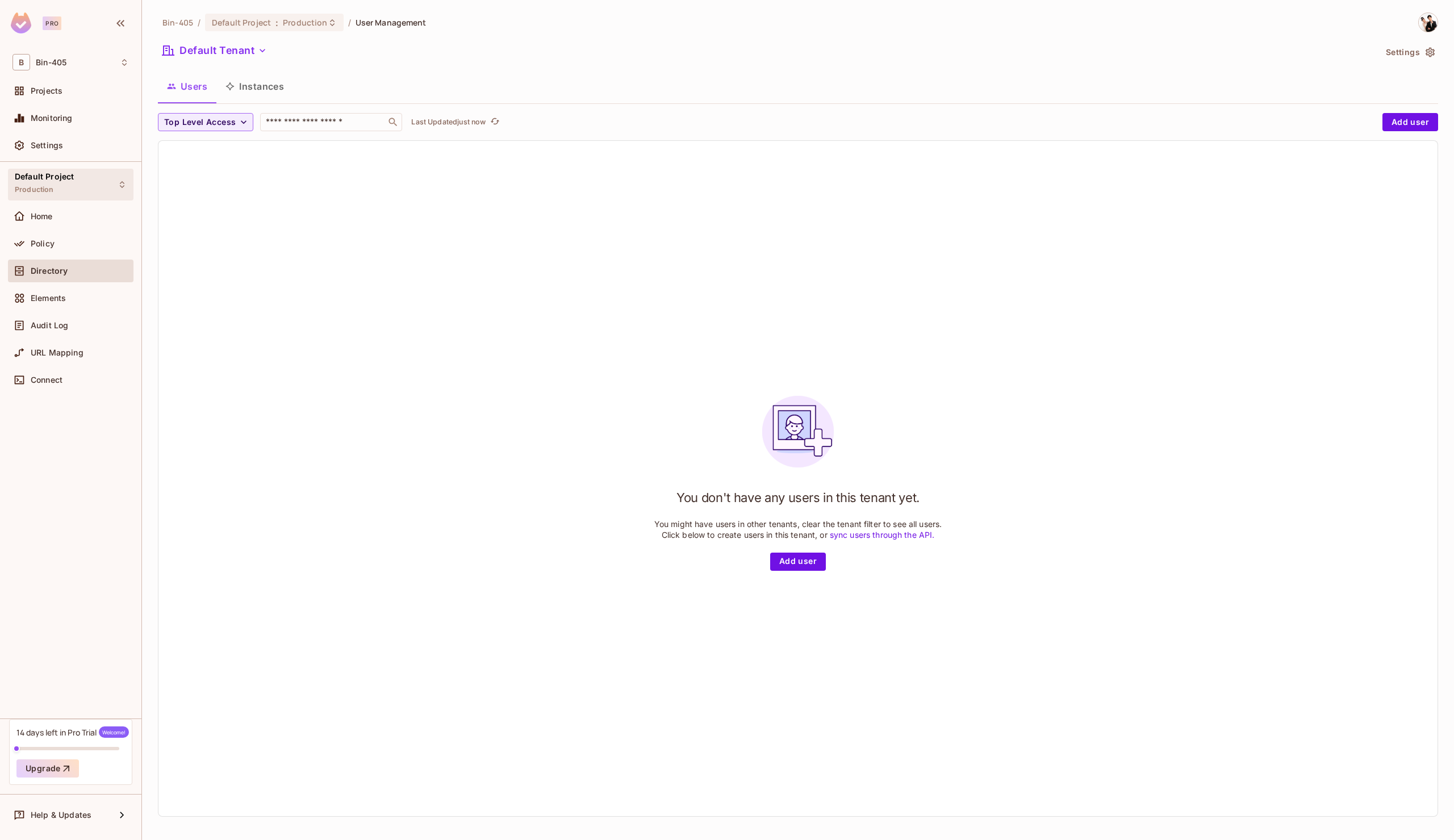
click at [115, 183] on div "Default Project Production" at bounding box center [71, 184] width 125 height 31
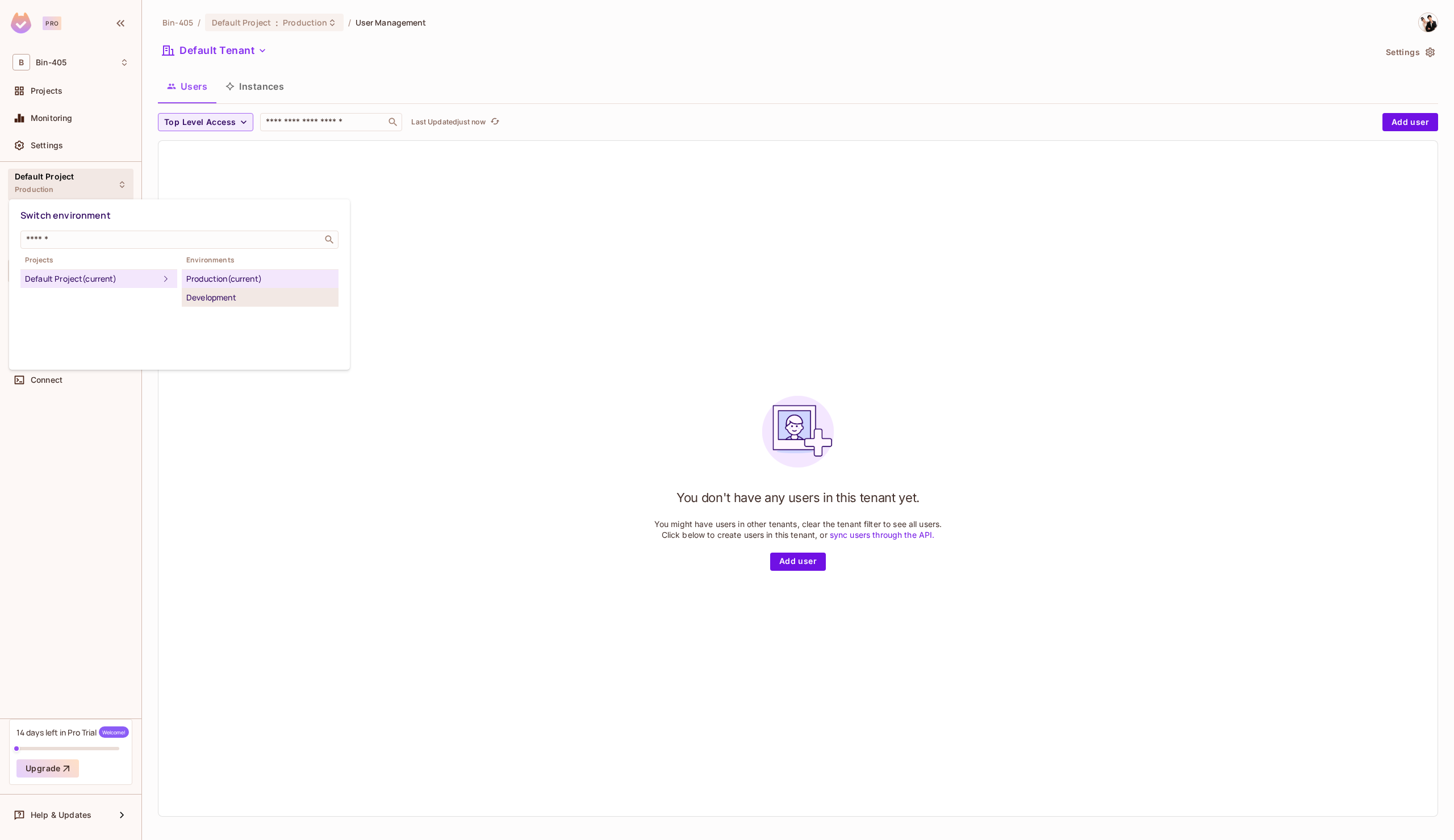
click at [216, 293] on div "Development" at bounding box center [260, 298] width 147 height 13
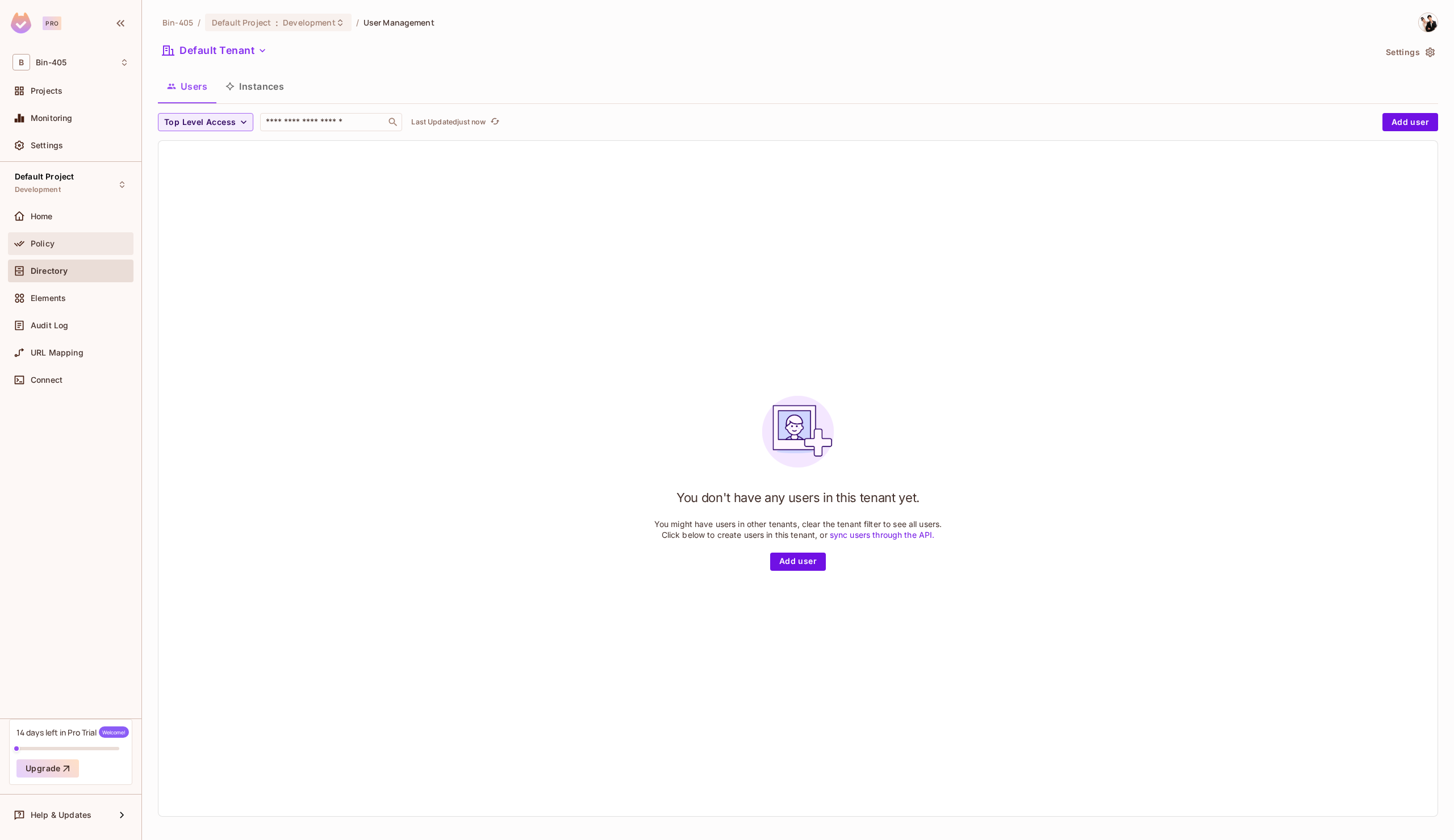
click at [93, 244] on div "Policy" at bounding box center [79, 244] width 98 height 9
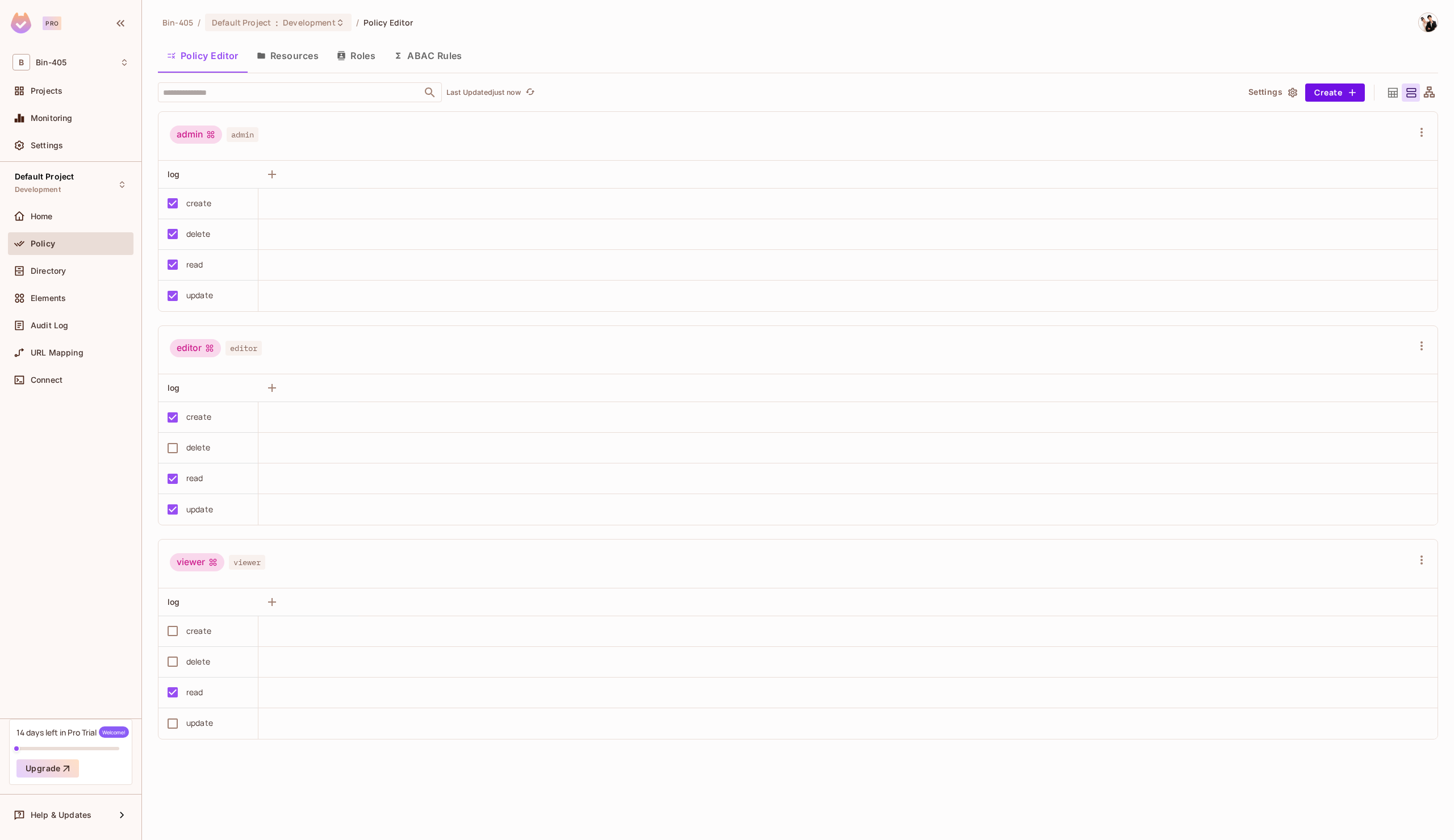
click at [288, 63] on button "Resources" at bounding box center [288, 55] width 80 height 29
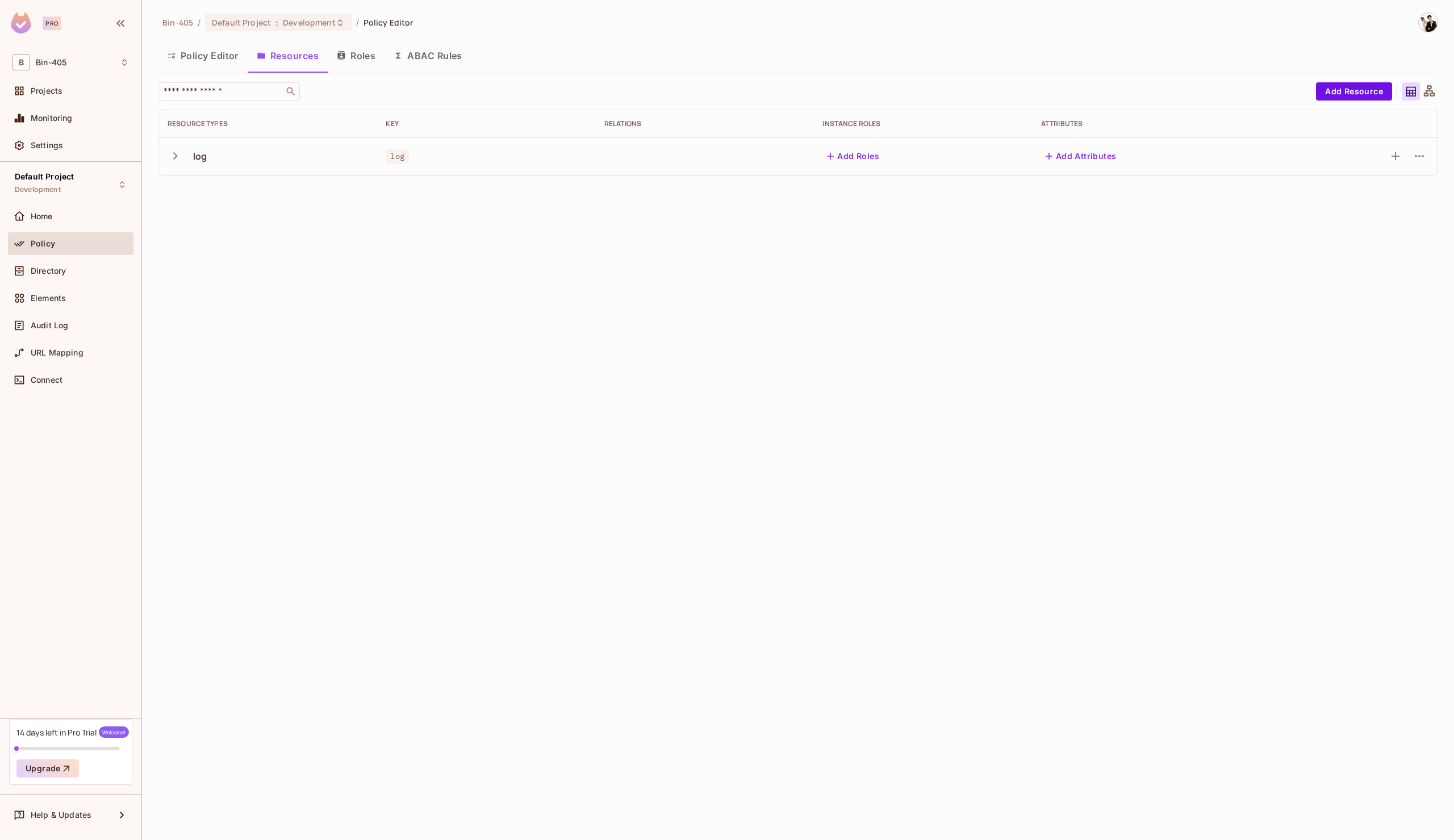
click at [217, 61] on button "Policy Editor" at bounding box center [203, 55] width 89 height 29
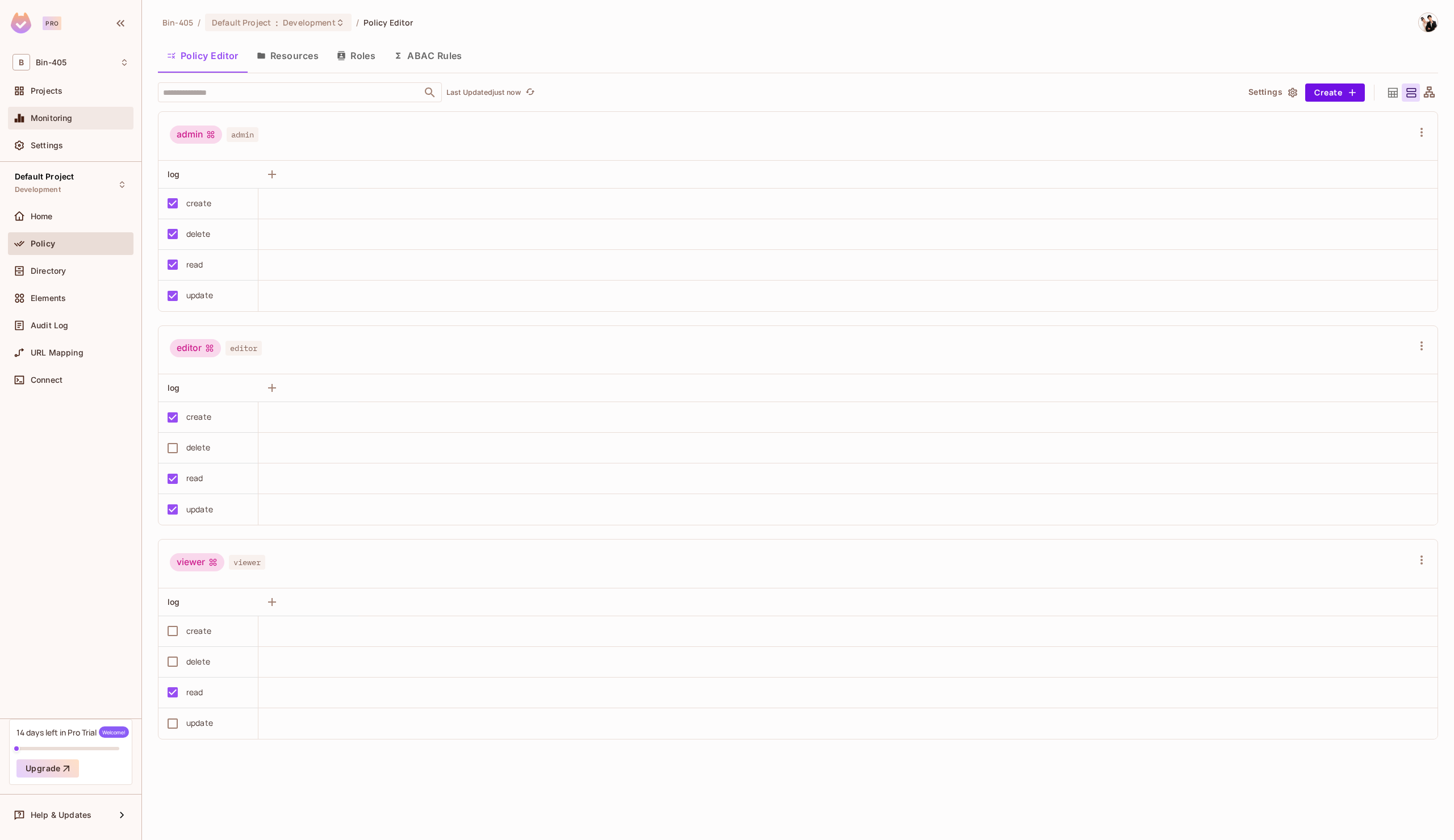
click at [67, 119] on span "Monitoring" at bounding box center [51, 118] width 42 height 9
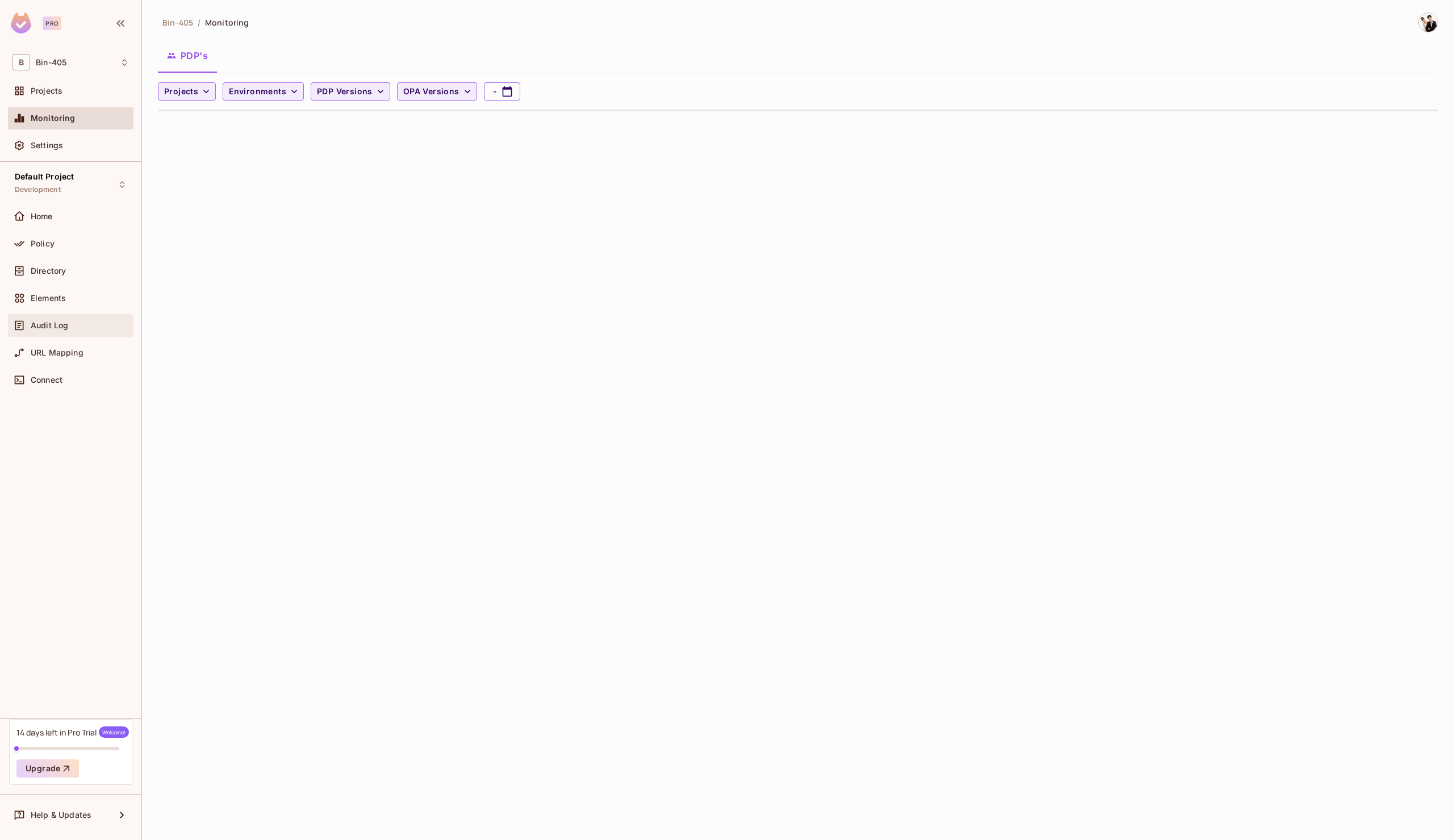
click at [82, 331] on div "Audit Log" at bounding box center [71, 326] width 125 height 23
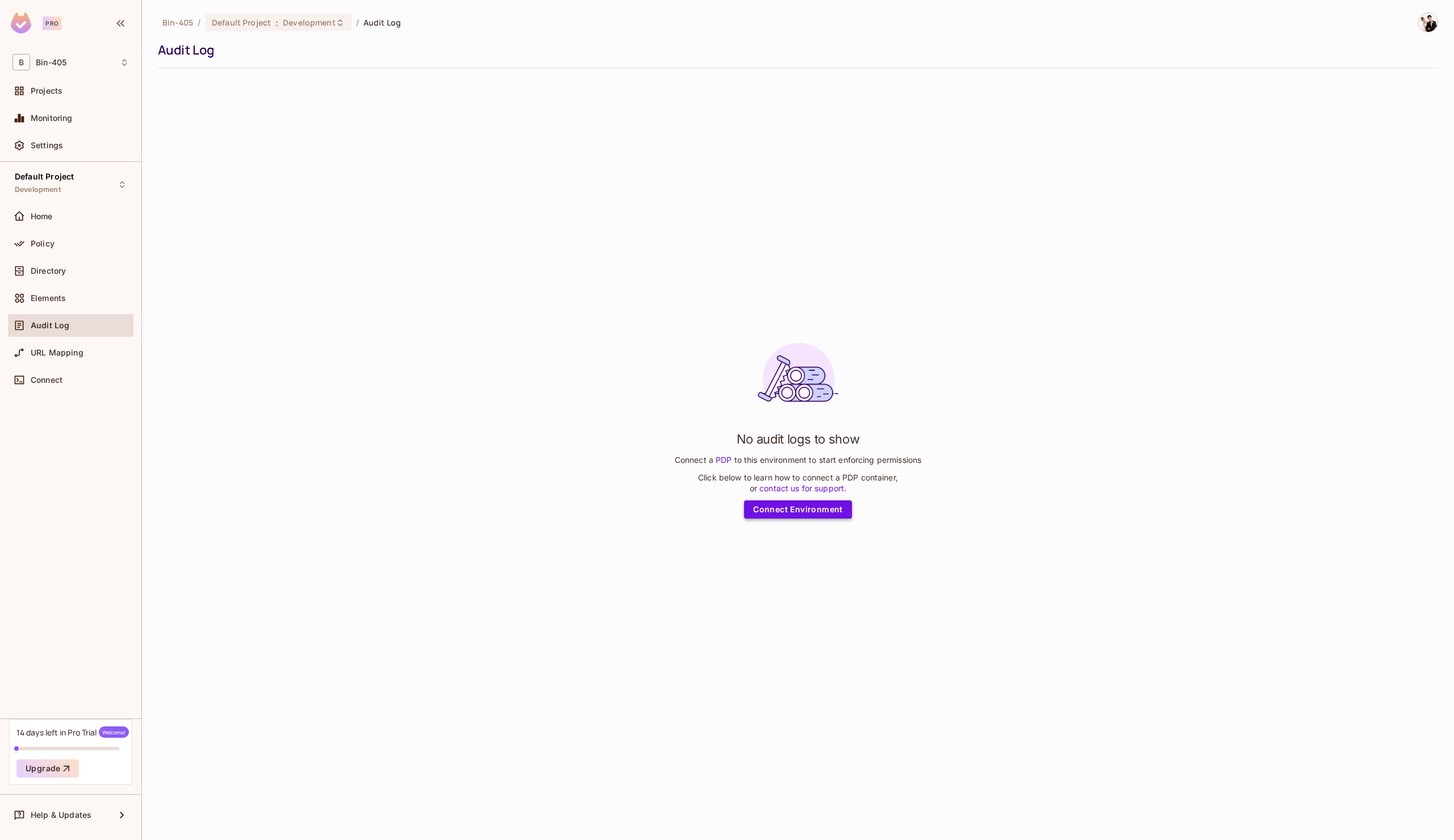
click at [783, 510] on link "Connect Environment" at bounding box center [798, 509] width 108 height 18
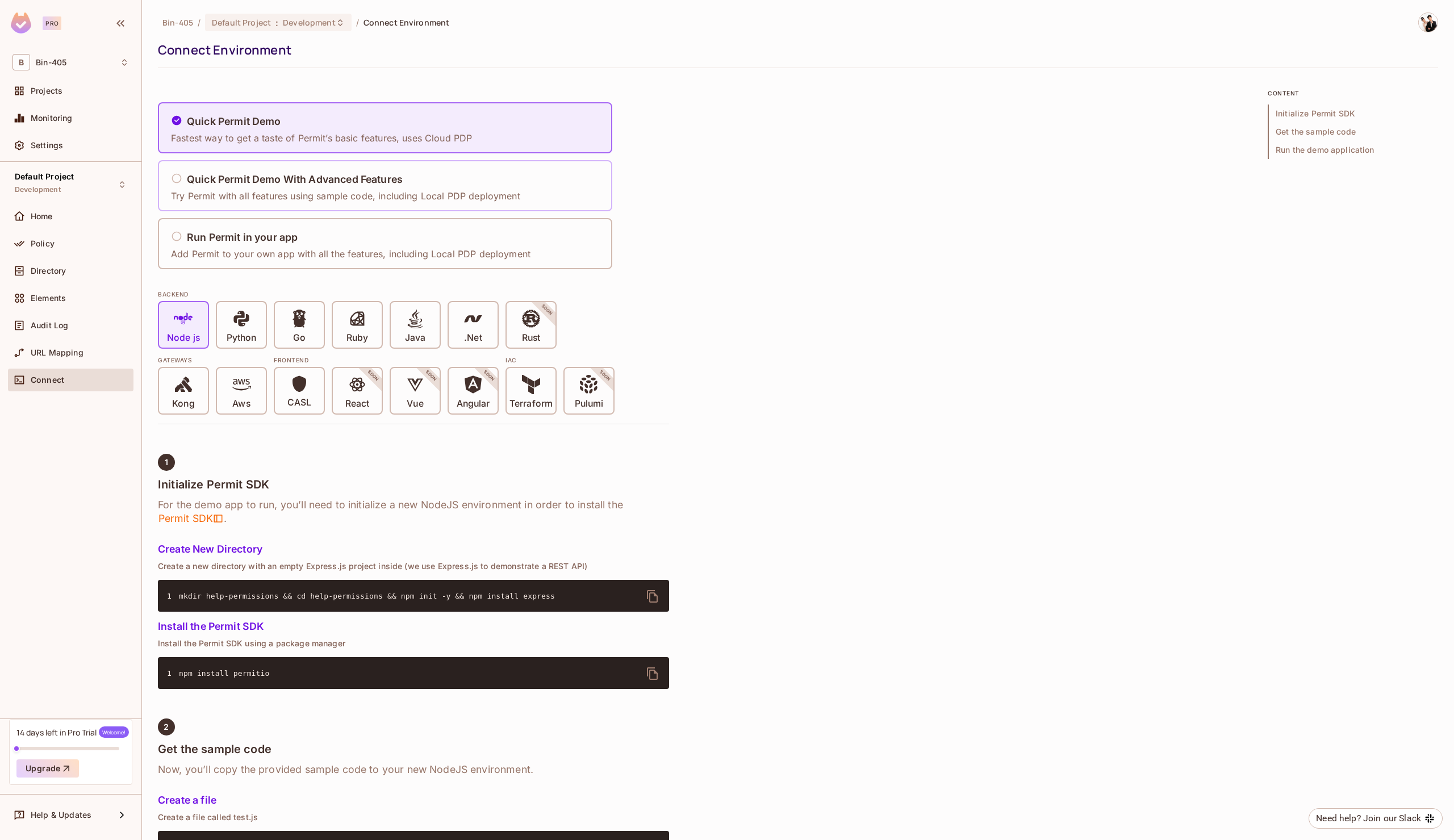
click at [514, 189] on p "Try Permit with all features using sample code, including Local PDP deployment" at bounding box center [346, 195] width 350 height 13
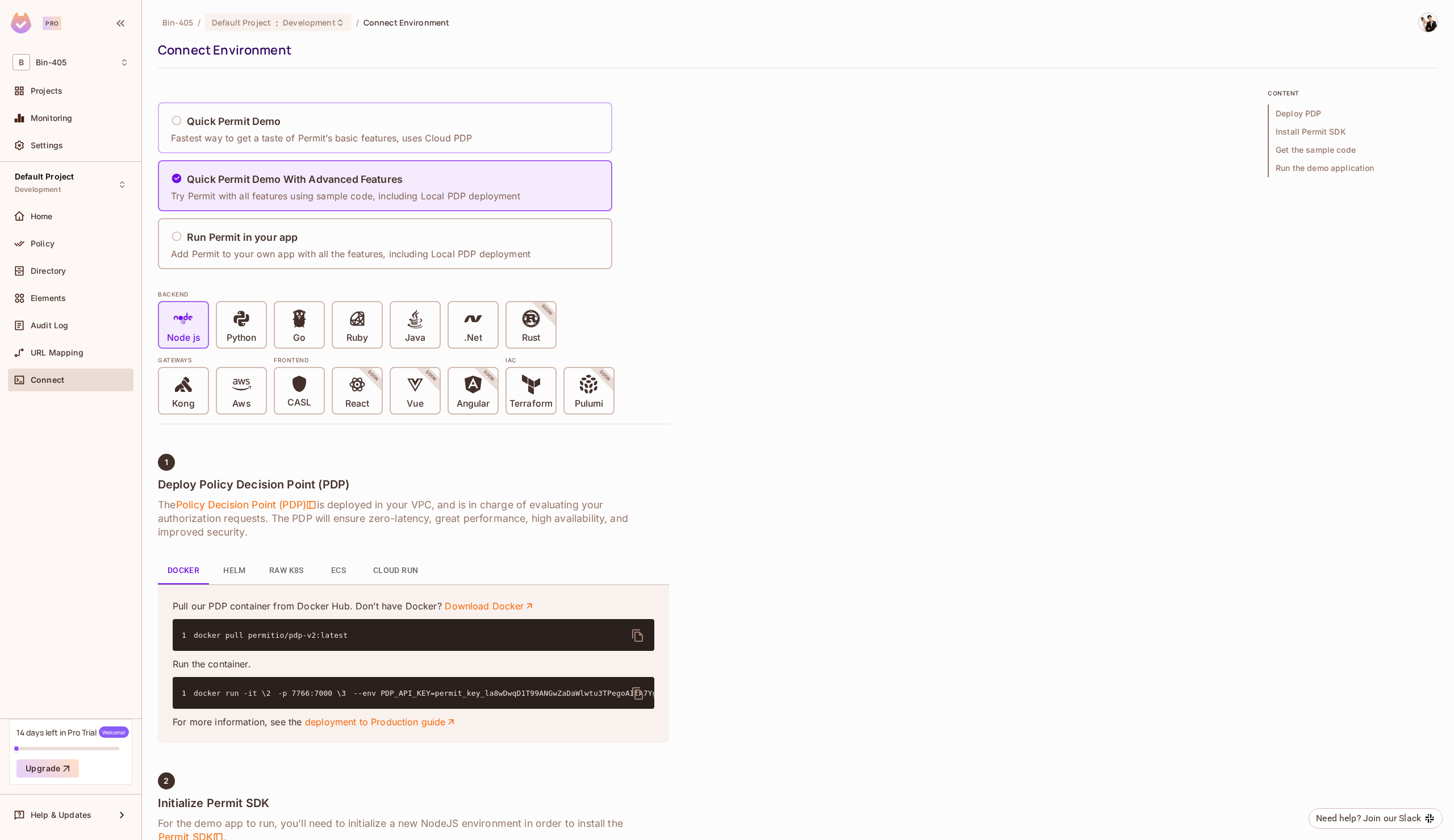
click at [514, 139] on div "Quick Permit Demo Fastest way to get a taste of Permit’s basic features, uses C…" at bounding box center [385, 127] width 454 height 51
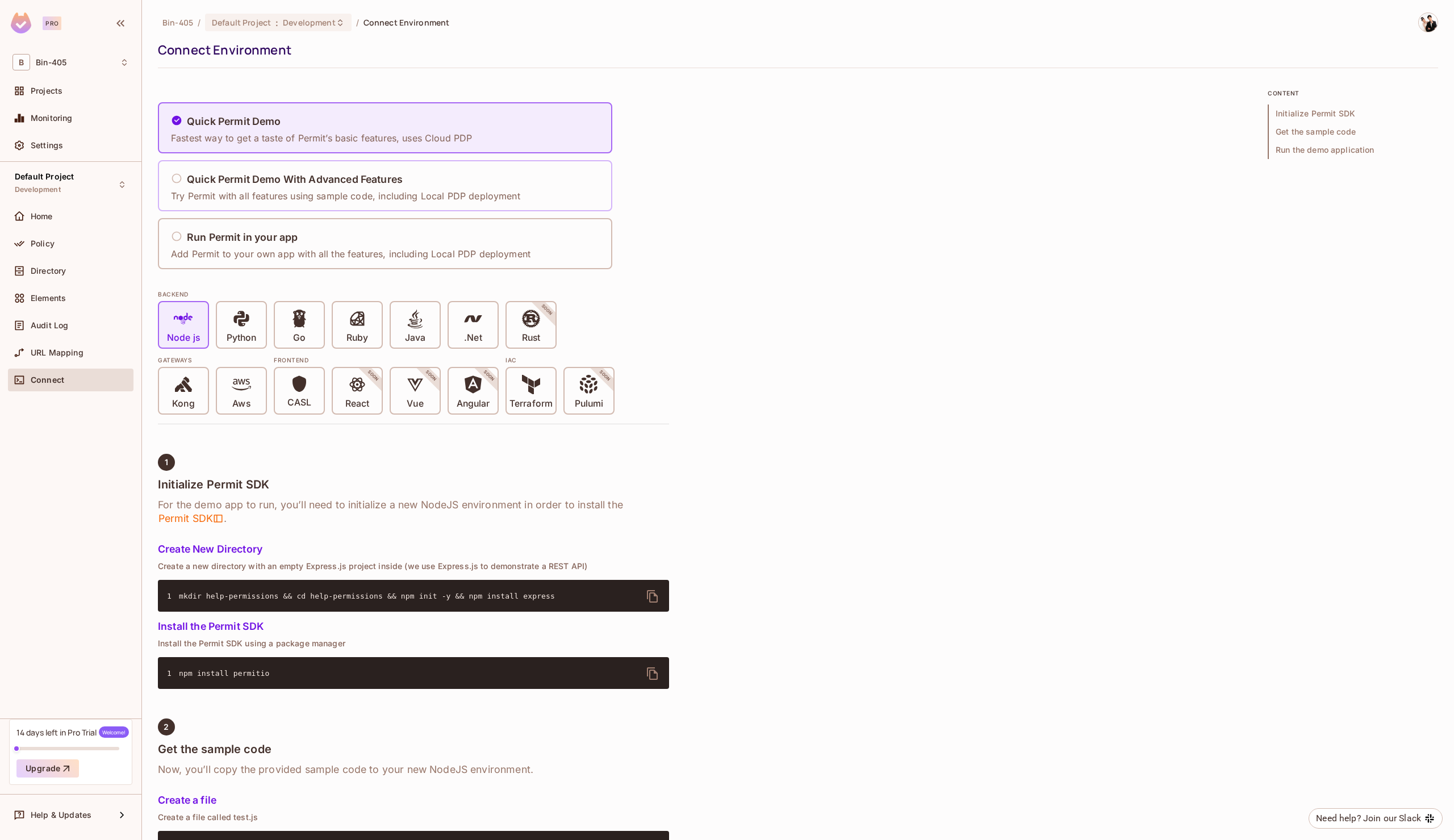
click at [458, 169] on div "Quick Permit Demo With Advanced Features Try Permit with all features using sam…" at bounding box center [346, 186] width 350 height 33
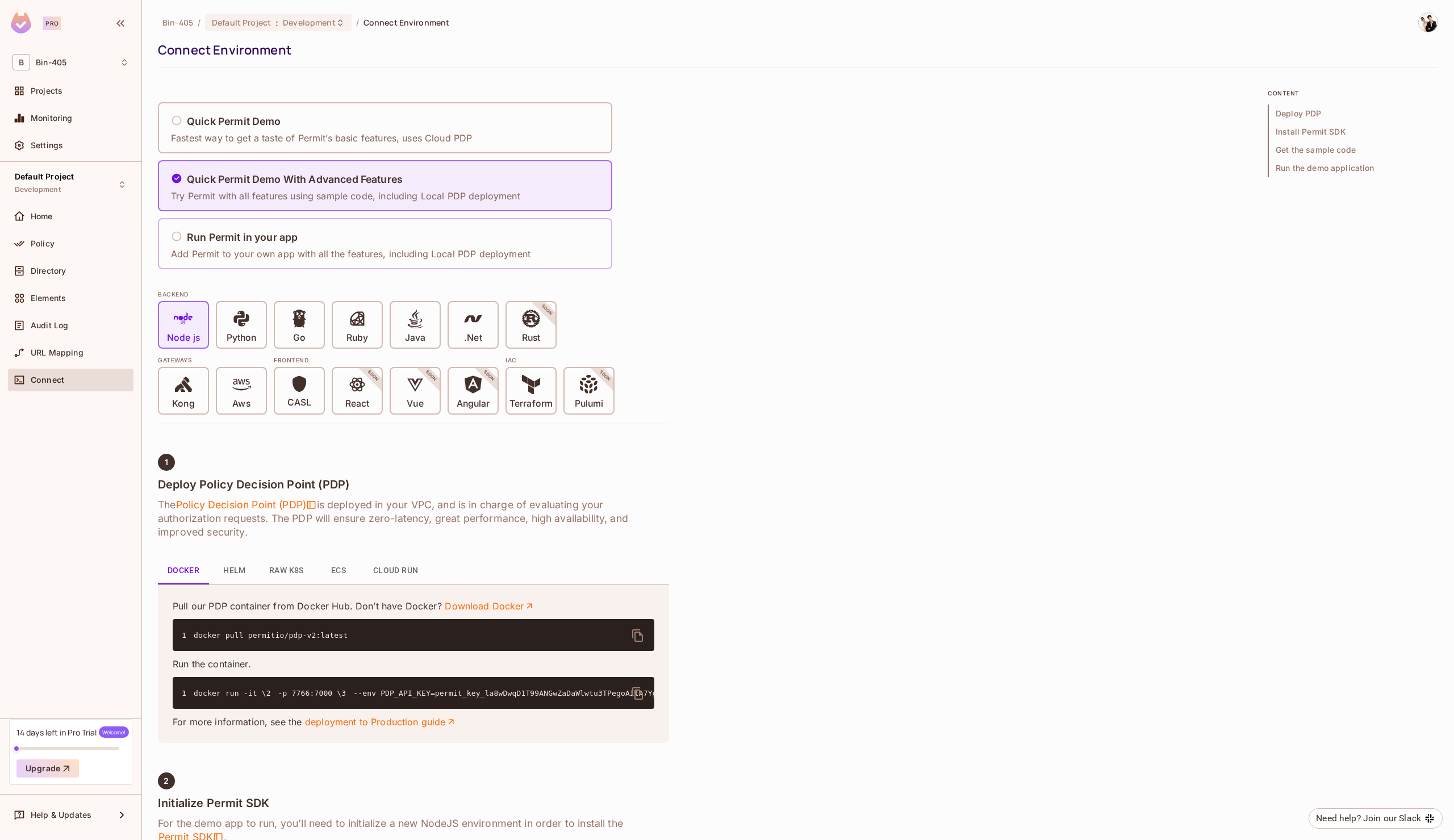
click at [404, 227] on div "Run Permit in your app Add Permit to your own app with all the features, includ…" at bounding box center [350, 244] width 360 height 33
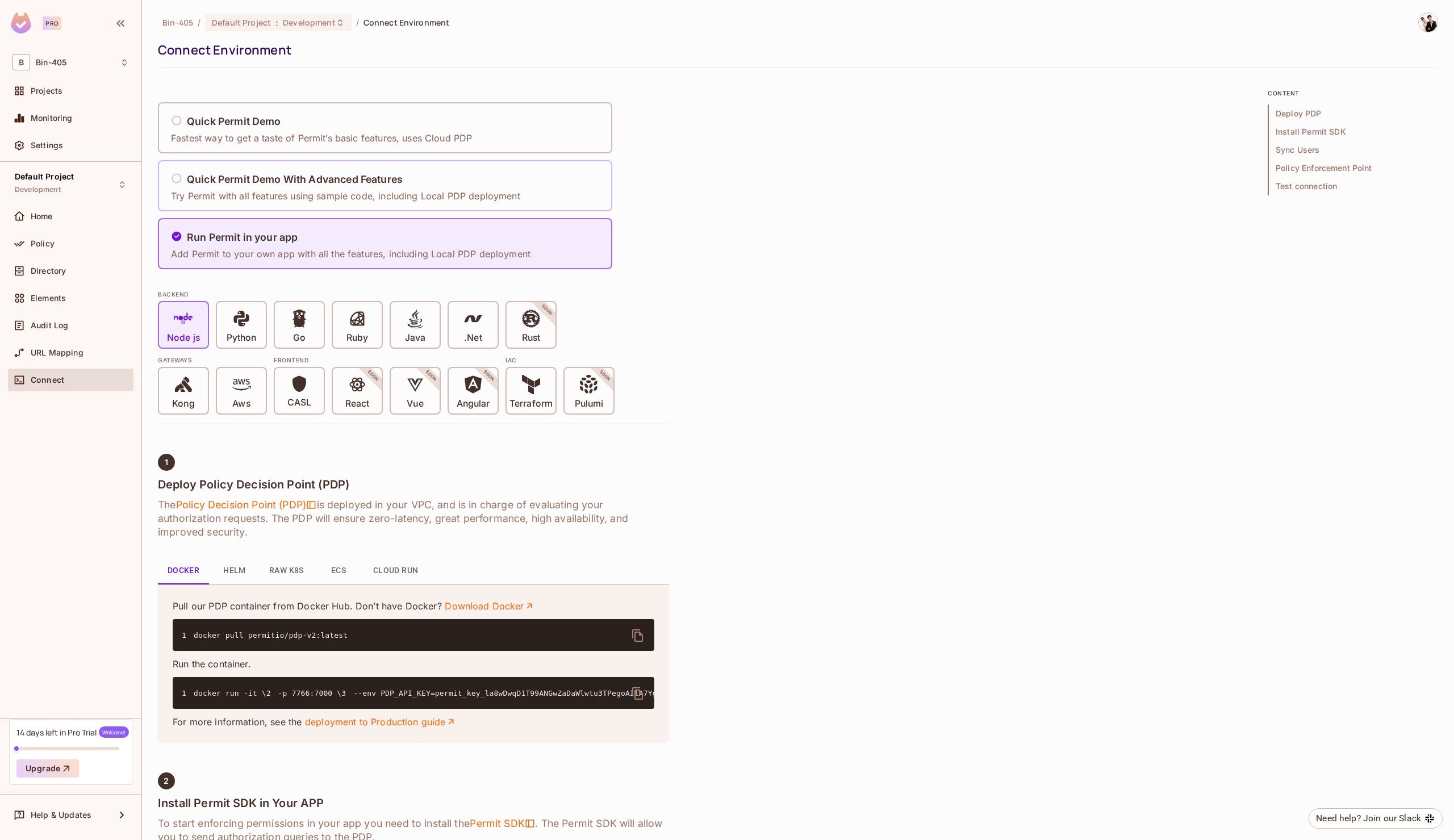
click at [428, 200] on p "Try Permit with all features using sample code, including Local PDP deployment" at bounding box center [346, 195] width 350 height 13
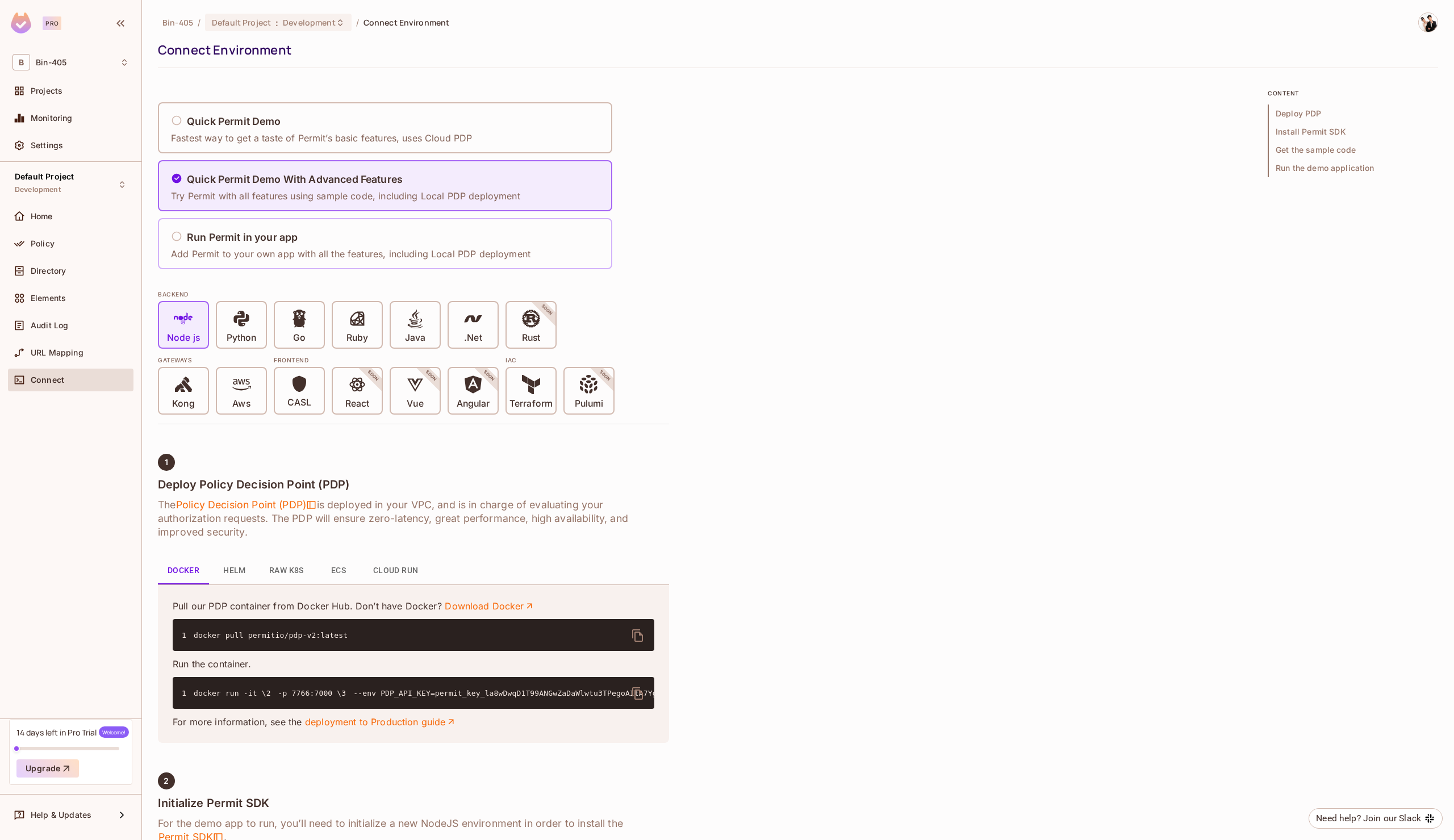
click at [412, 231] on div "Run Permit in your app" at bounding box center [350, 238] width 360 height 14
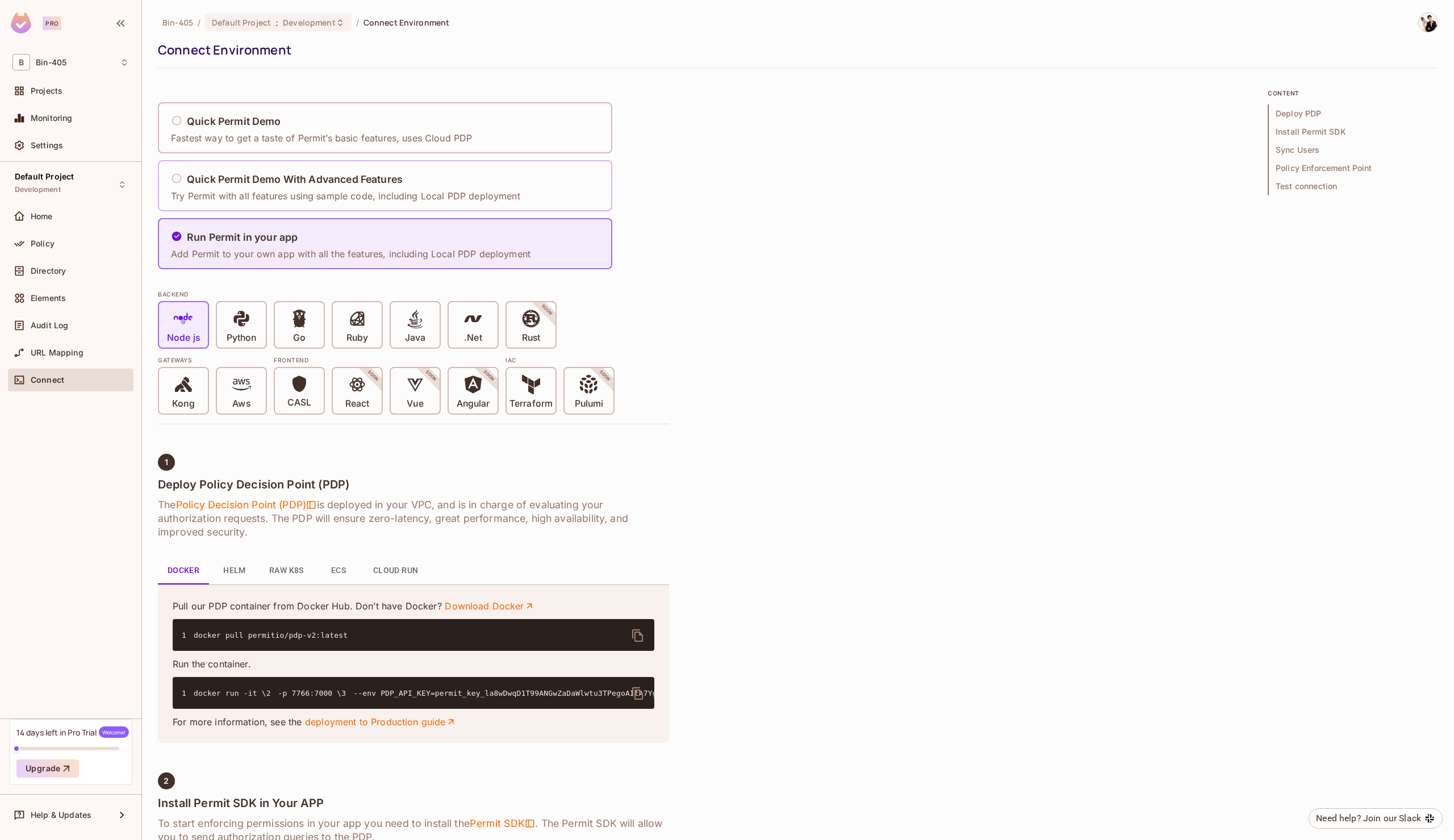
click at [511, 195] on p "Try Permit with all features using sample code, including Local PDP deployment" at bounding box center [346, 195] width 350 height 13
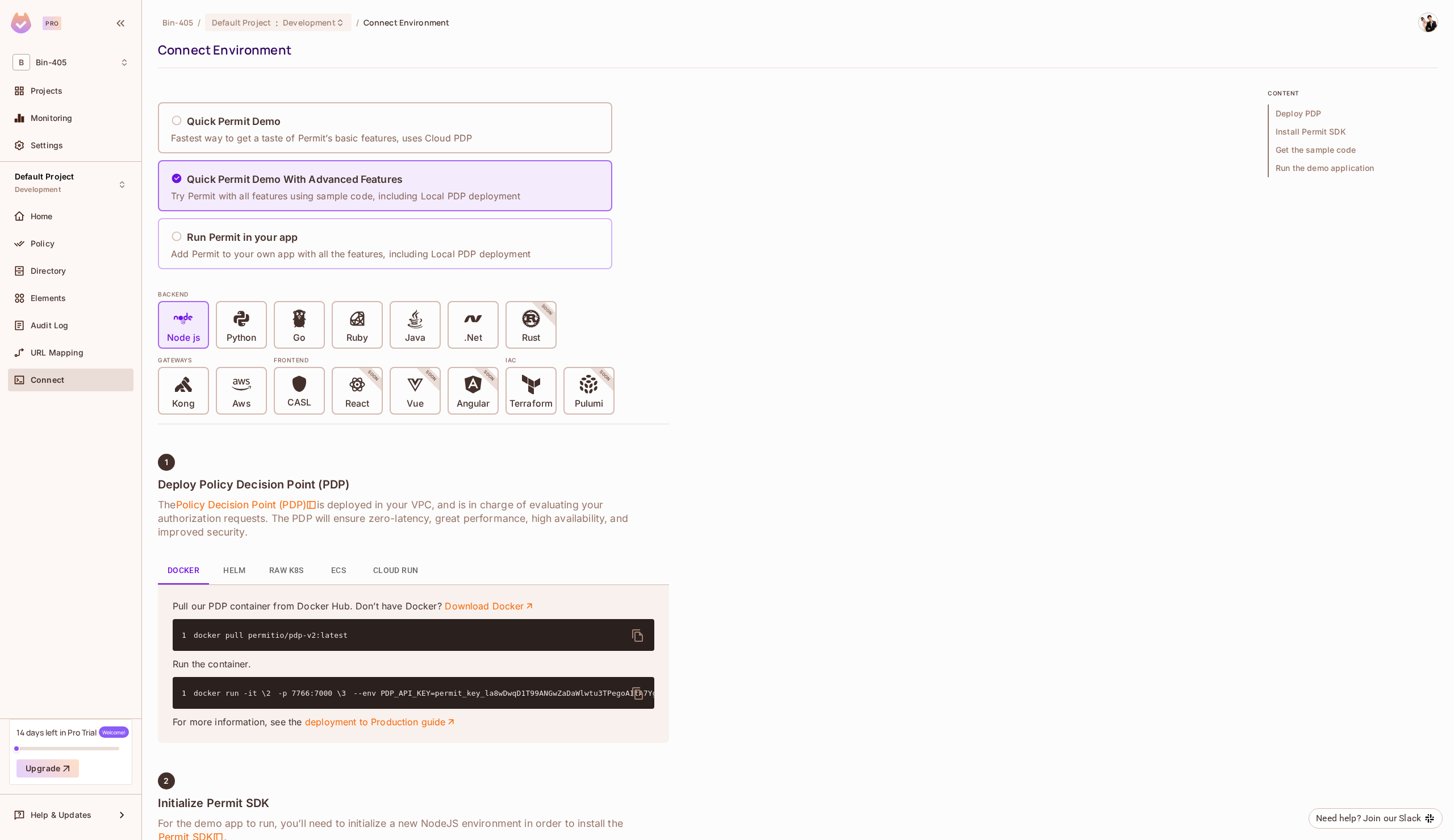
click at [498, 224] on div "Run Permit in your app Add Permit to your own app with all the features, includ…" at bounding box center [354, 244] width 367 height 47
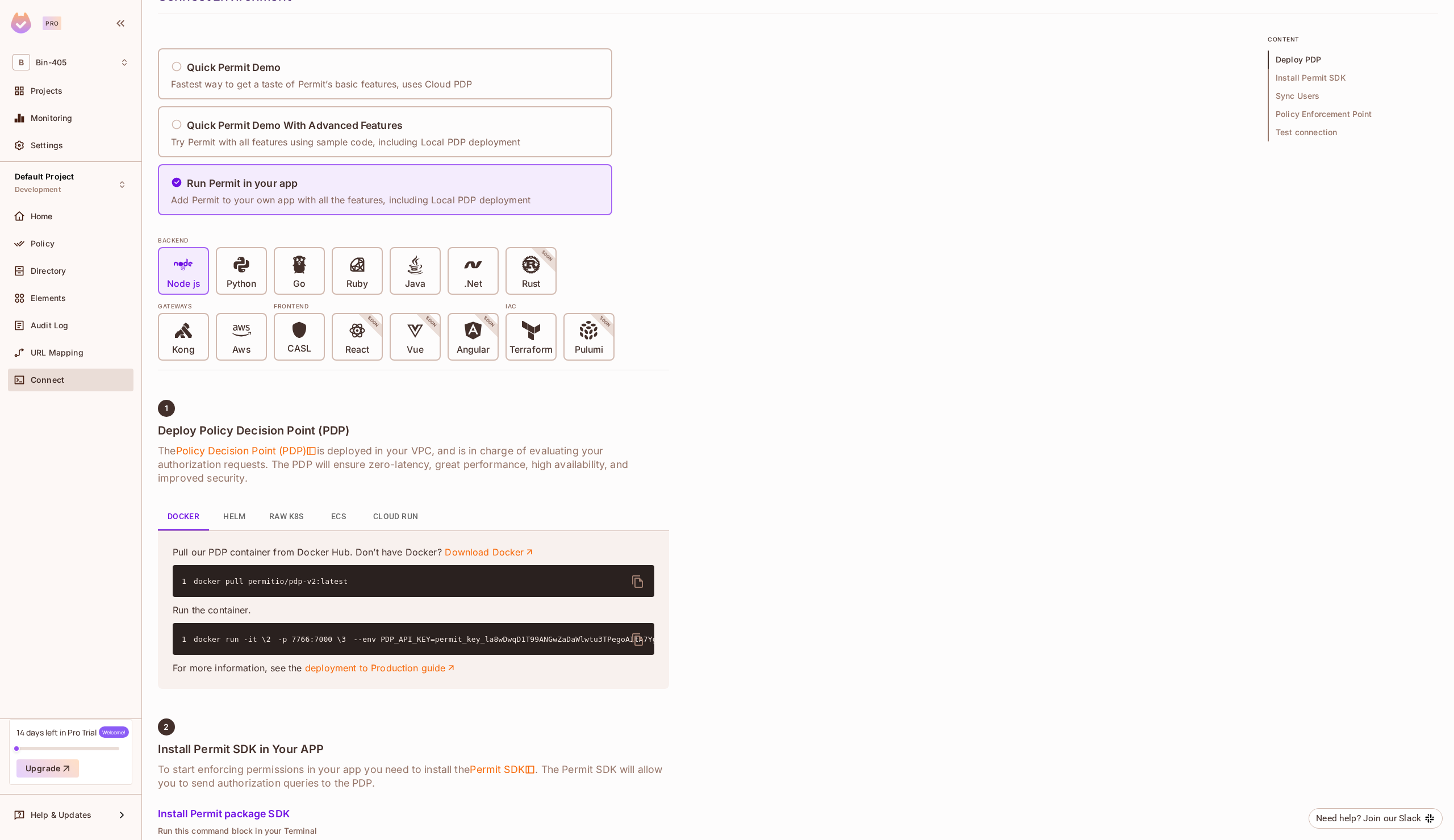
scroll to position [69, 0]
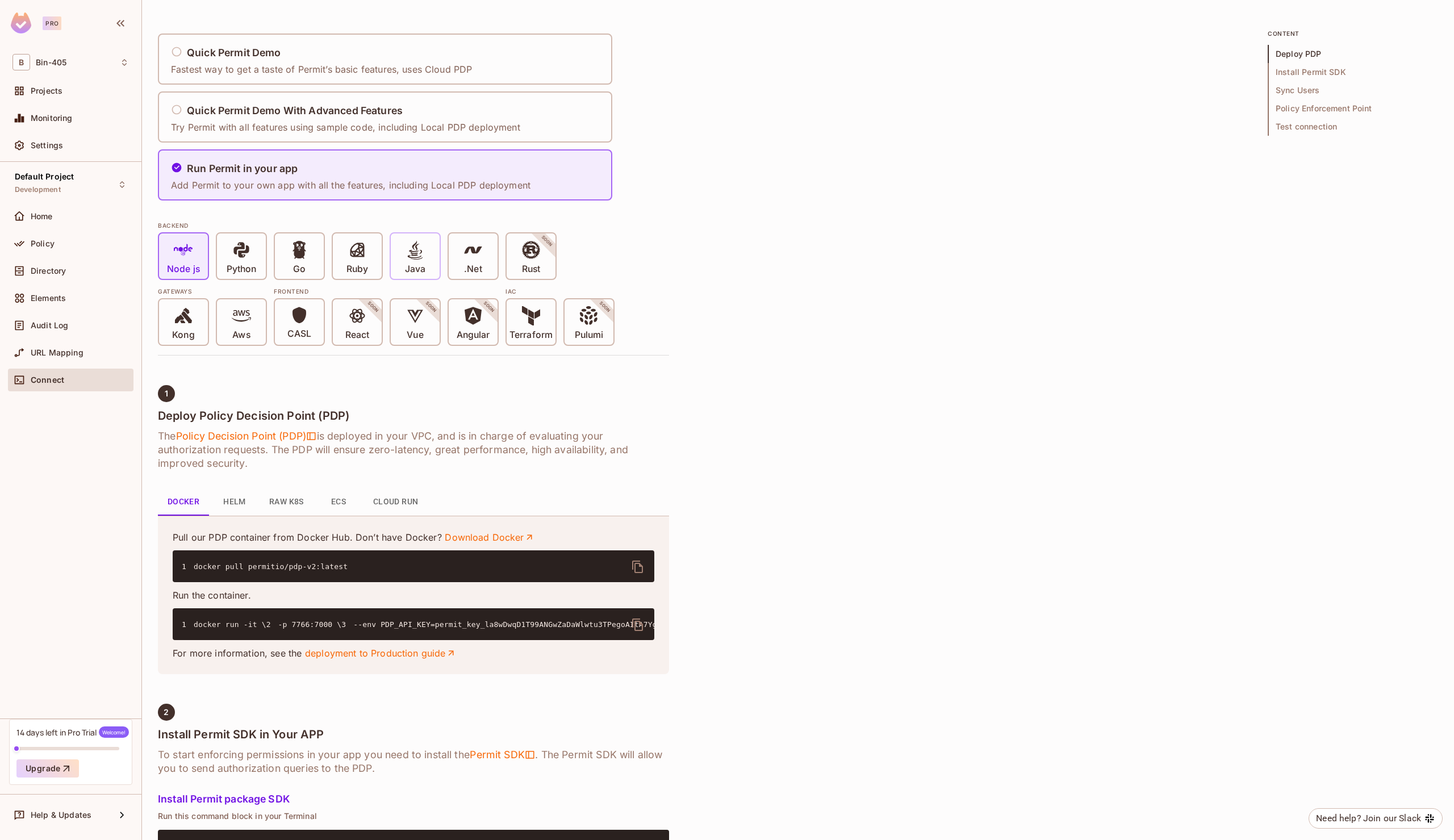
click at [420, 260] on span at bounding box center [415, 252] width 19 height 23
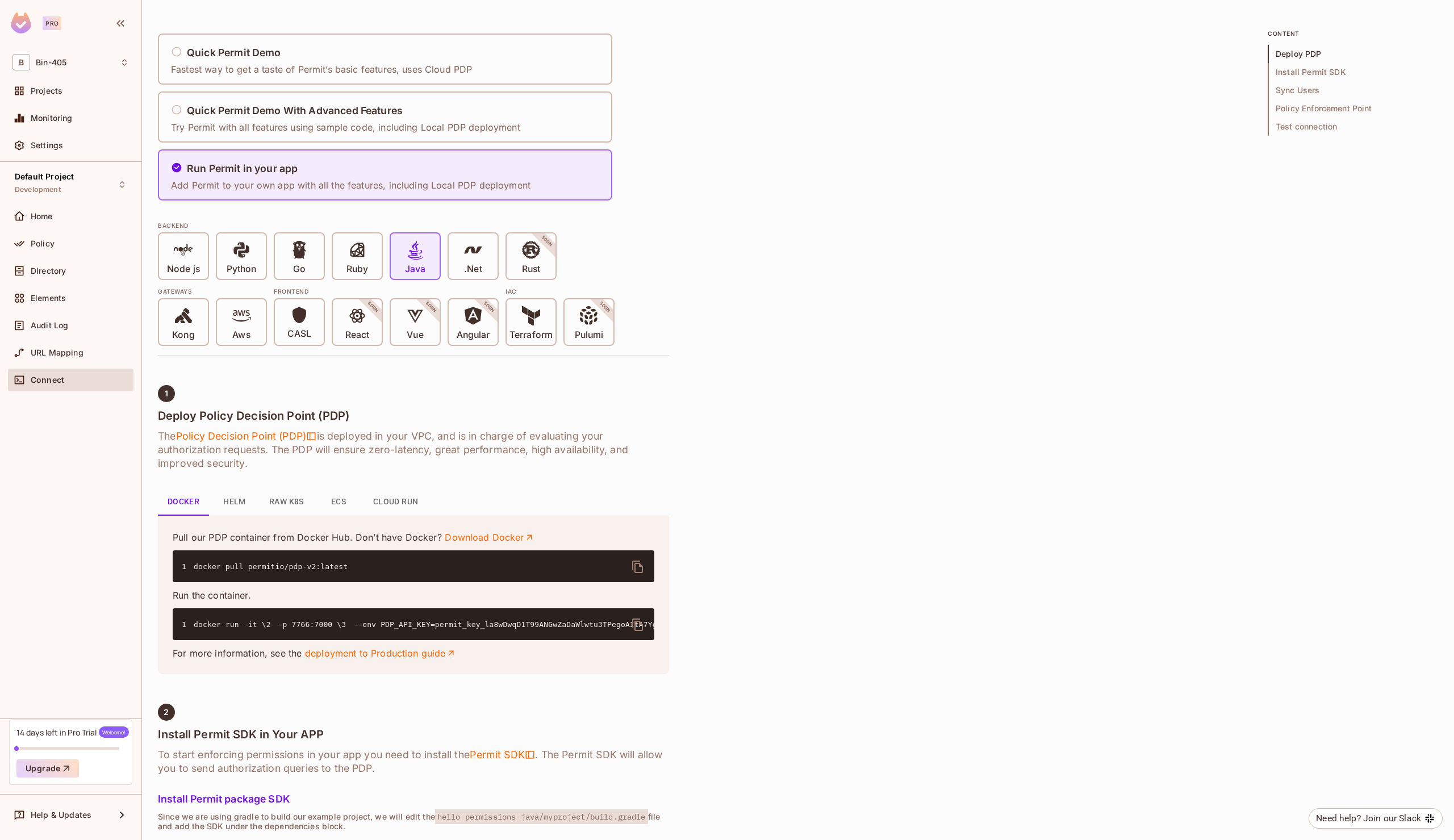
drag, startPoint x: 303, startPoint y: 334, endPoint x: 308, endPoint y: 352, distance: 18.7
click at [303, 334] on p "CASL" at bounding box center [300, 334] width 24 height 11
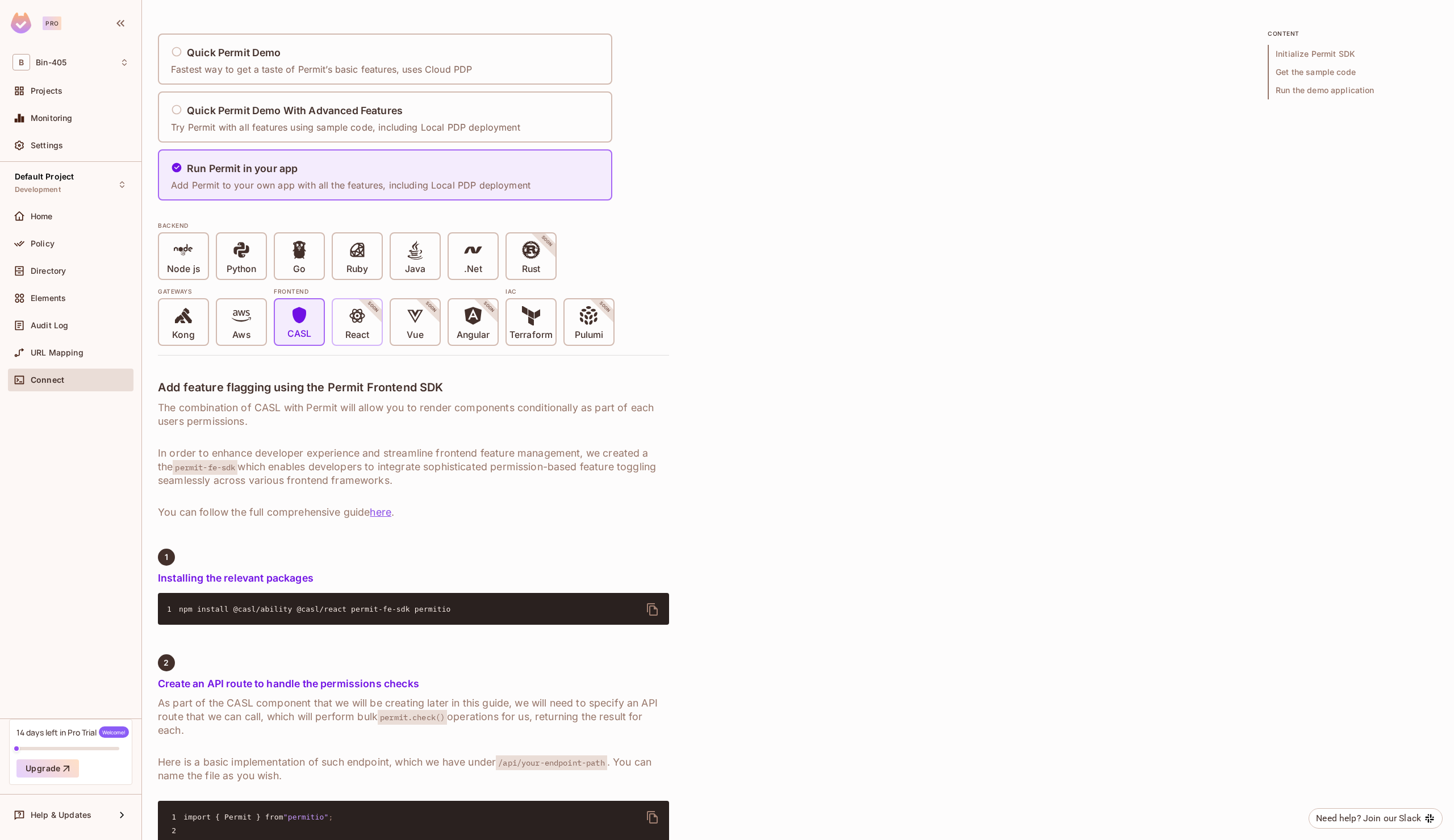
click at [348, 326] on span at bounding box center [357, 318] width 19 height 23
click at [298, 322] on icon at bounding box center [299, 315] width 13 height 17
click at [538, 258] on icon at bounding box center [530, 250] width 19 height 19
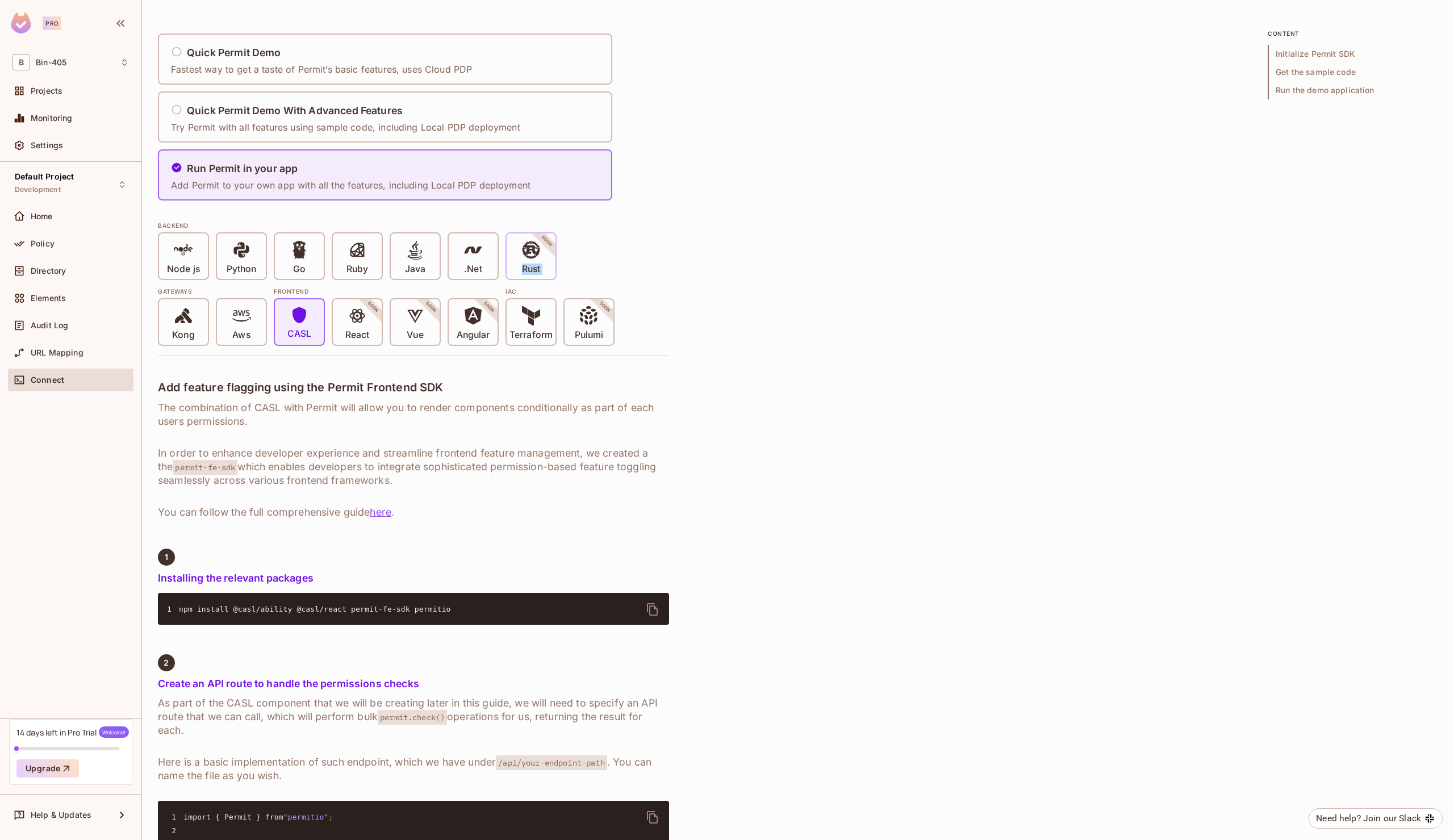
click at [538, 258] on icon at bounding box center [530, 250] width 19 height 19
click at [652, 281] on div "Gateways Kong Aws Frontend CASL React SOON Vue SOON Angular SOON IAC Terraform …" at bounding box center [414, 313] width 511 height 66
click at [406, 266] on p "Java" at bounding box center [415, 269] width 21 height 11
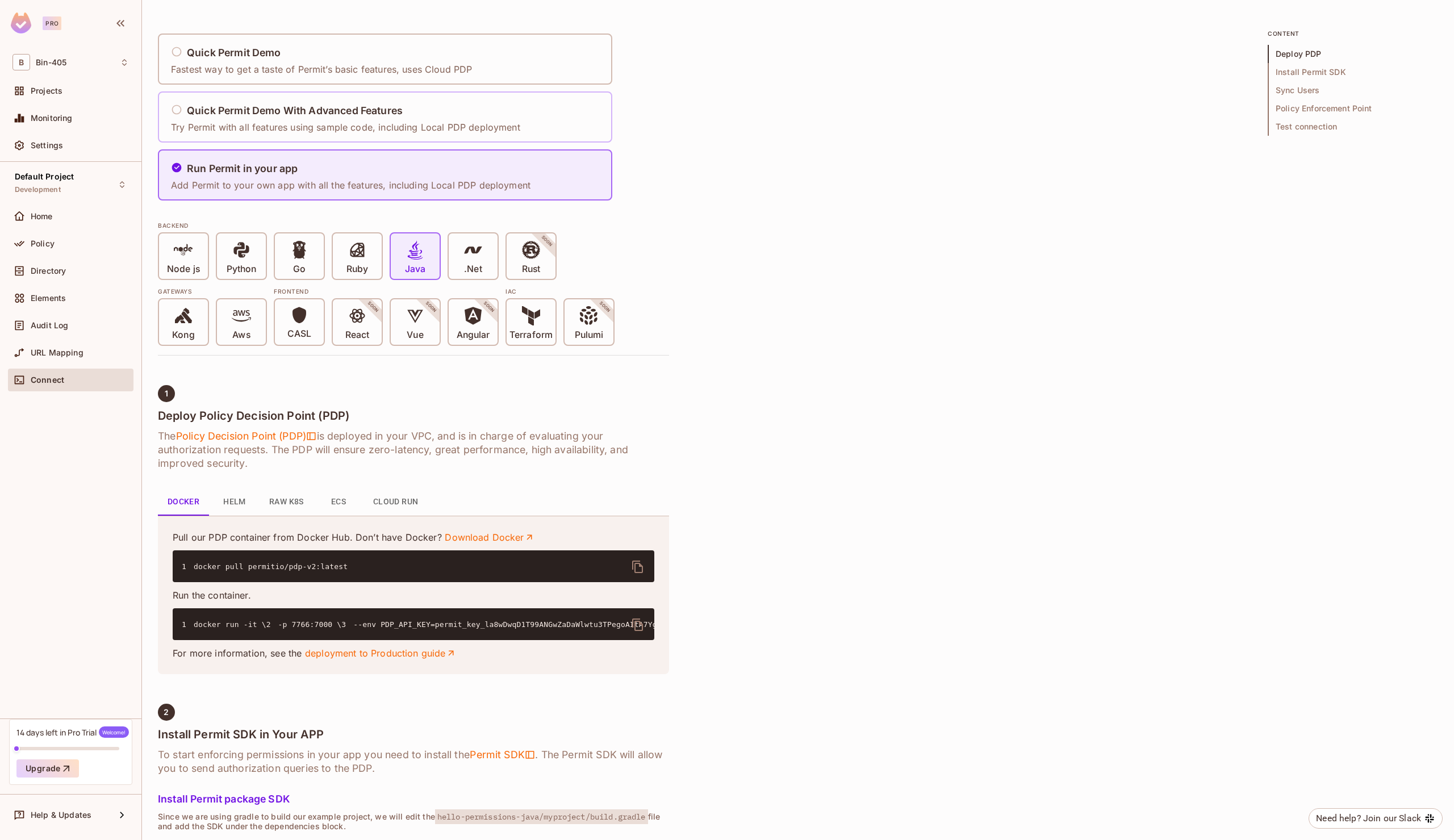
click at [498, 116] on div "Quick Permit Demo With Advanced Features" at bounding box center [346, 111] width 350 height 14
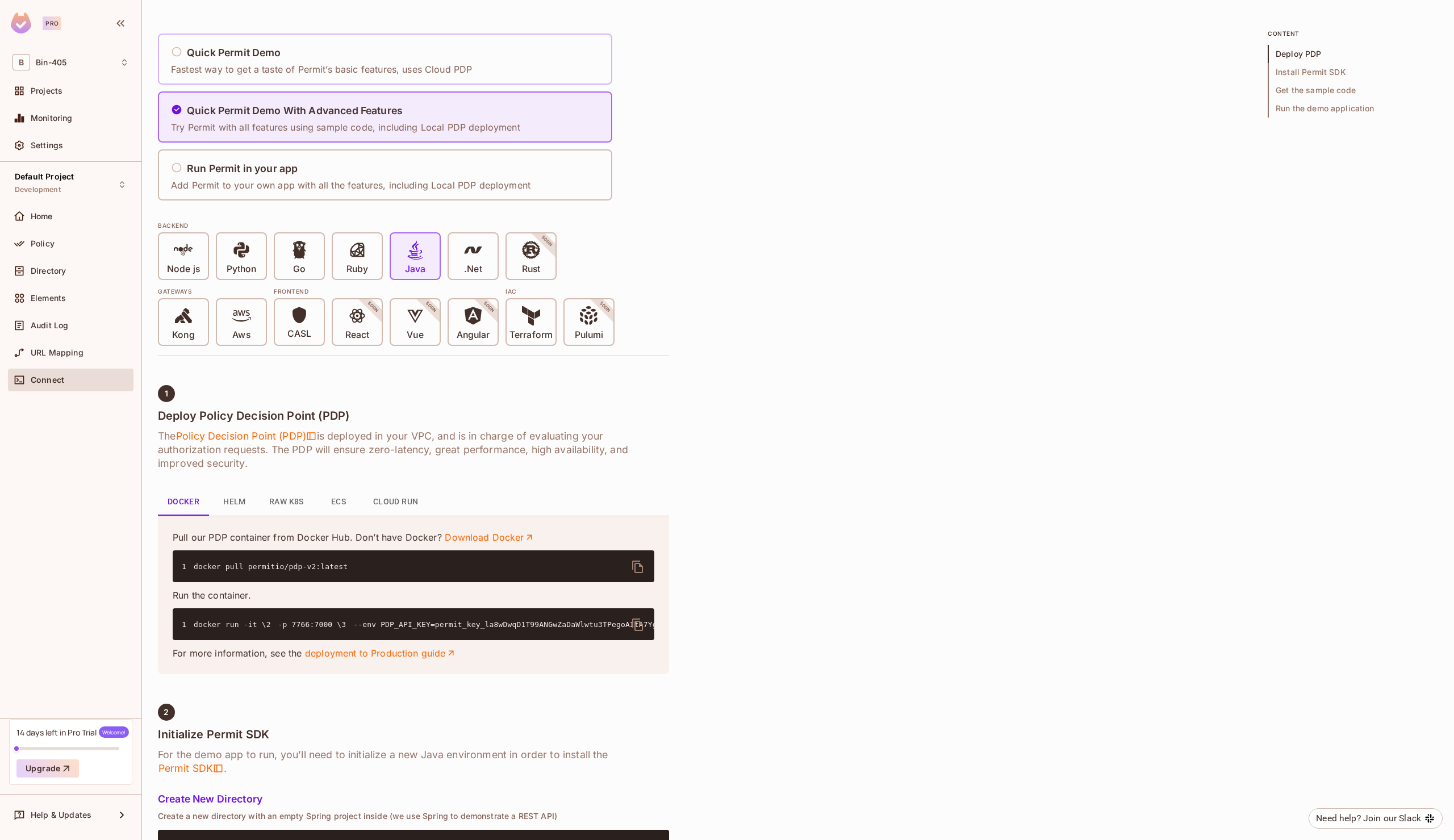
click at [488, 58] on div "Quick Permit Demo Fastest way to get a taste of Permit’s basic features, uses C…" at bounding box center [385, 59] width 454 height 51
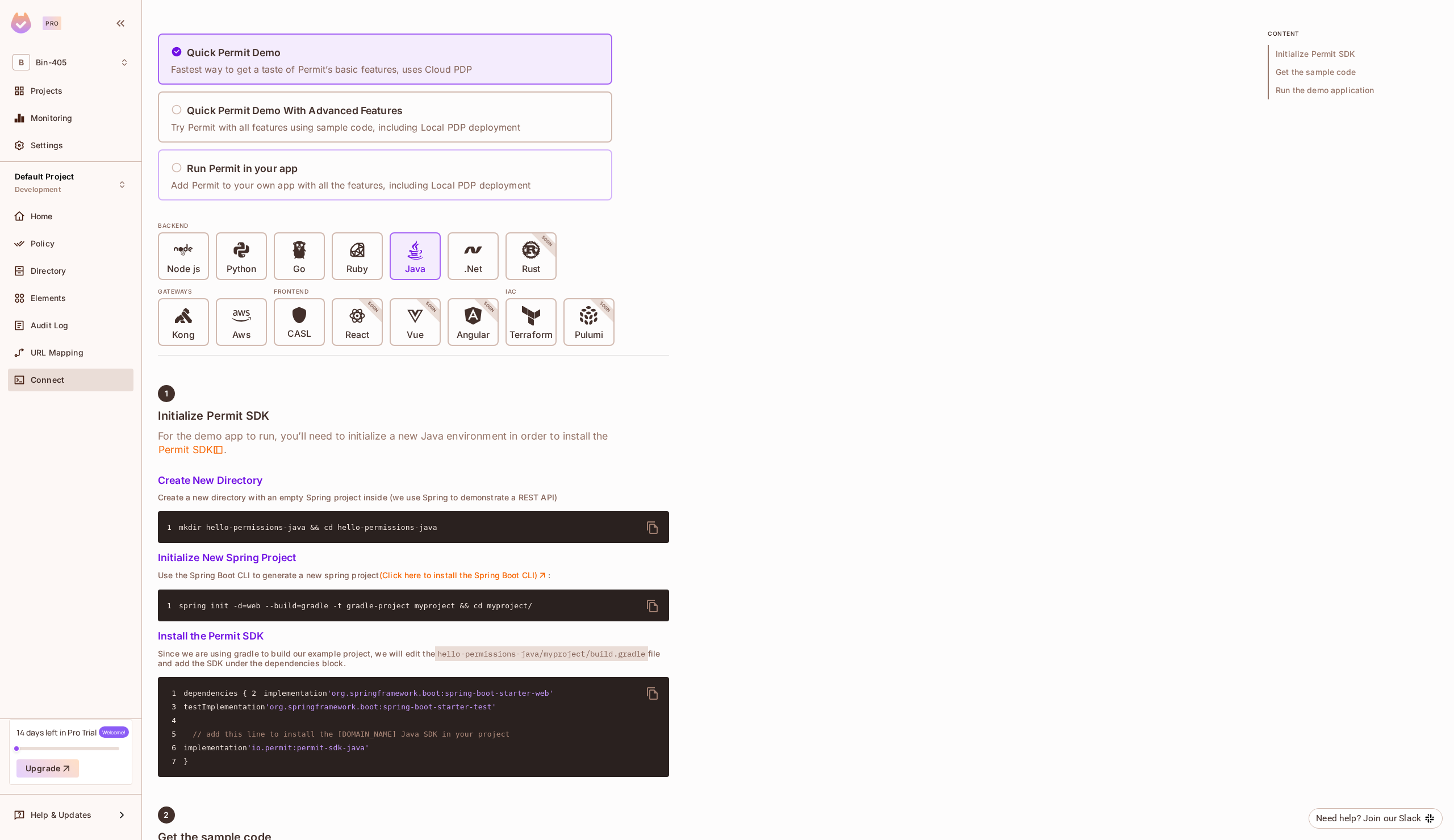
click at [442, 185] on p "Add Permit to your own app with all the features, including Local PDP deployment" at bounding box center [350, 185] width 360 height 13
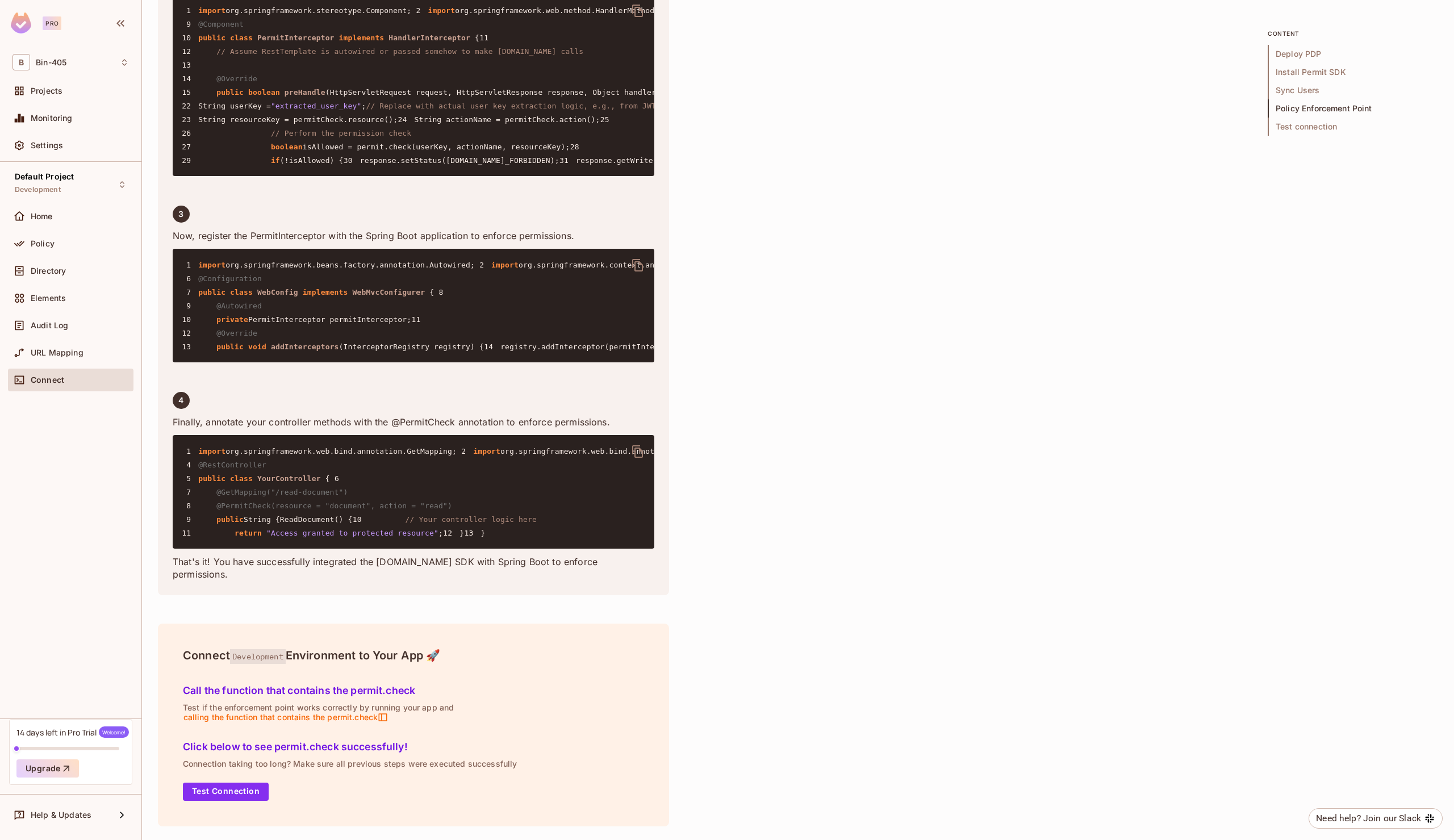
scroll to position [3166, 0]
drag, startPoint x: 344, startPoint y: 659, endPoint x: 542, endPoint y: 656, distance: 198.0
click at [542, 656] on h4 "Connect Development Environment to Your App 🚀" at bounding box center [413, 655] width 461 height 13
click at [76, 356] on div "URL Mapping" at bounding box center [71, 352] width 117 height 13
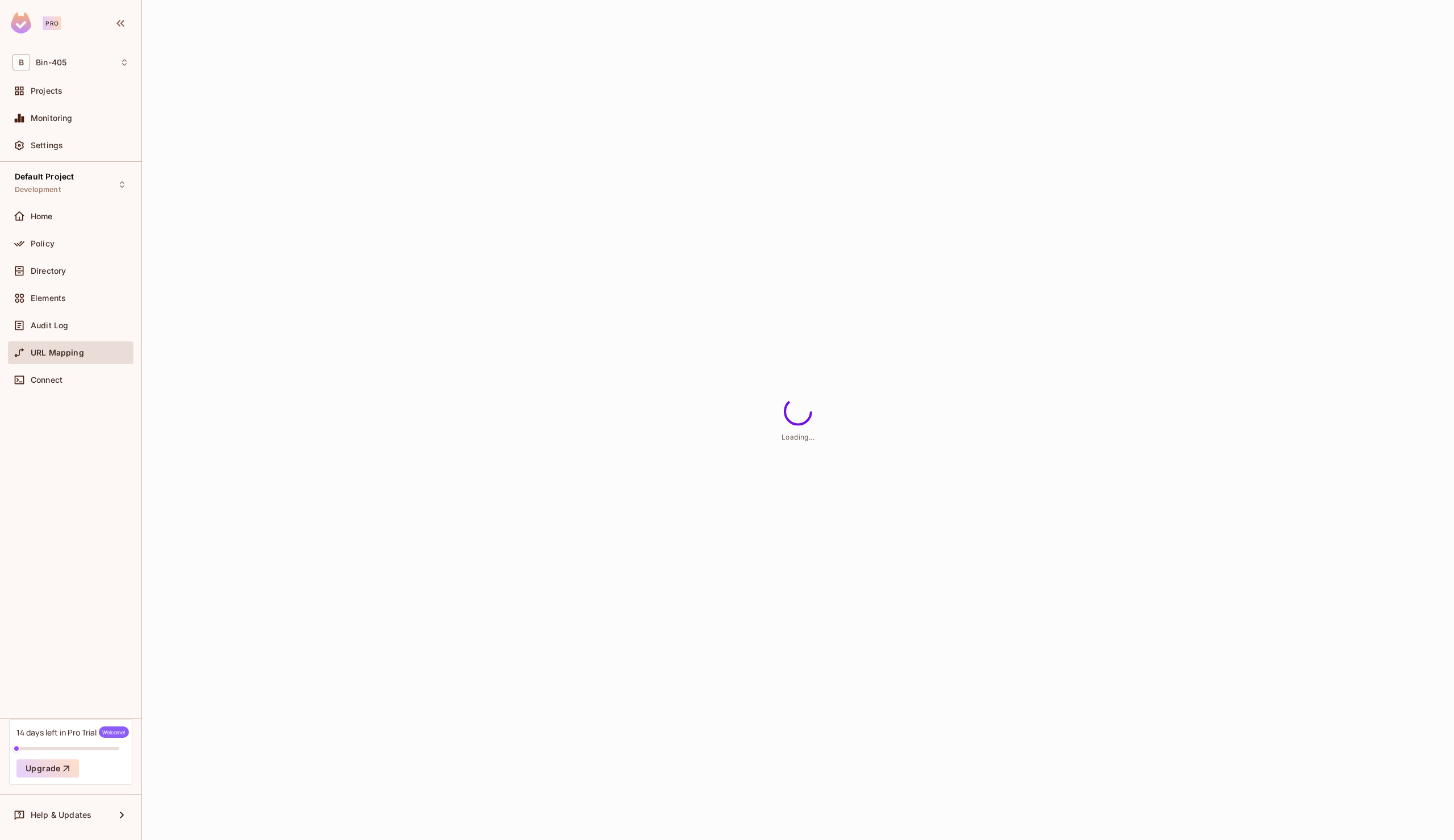
click at [70, 428] on div "Default Project Development Home Policy Directory Elements Audit Log URL Mappin…" at bounding box center [71, 440] width 141 height 556
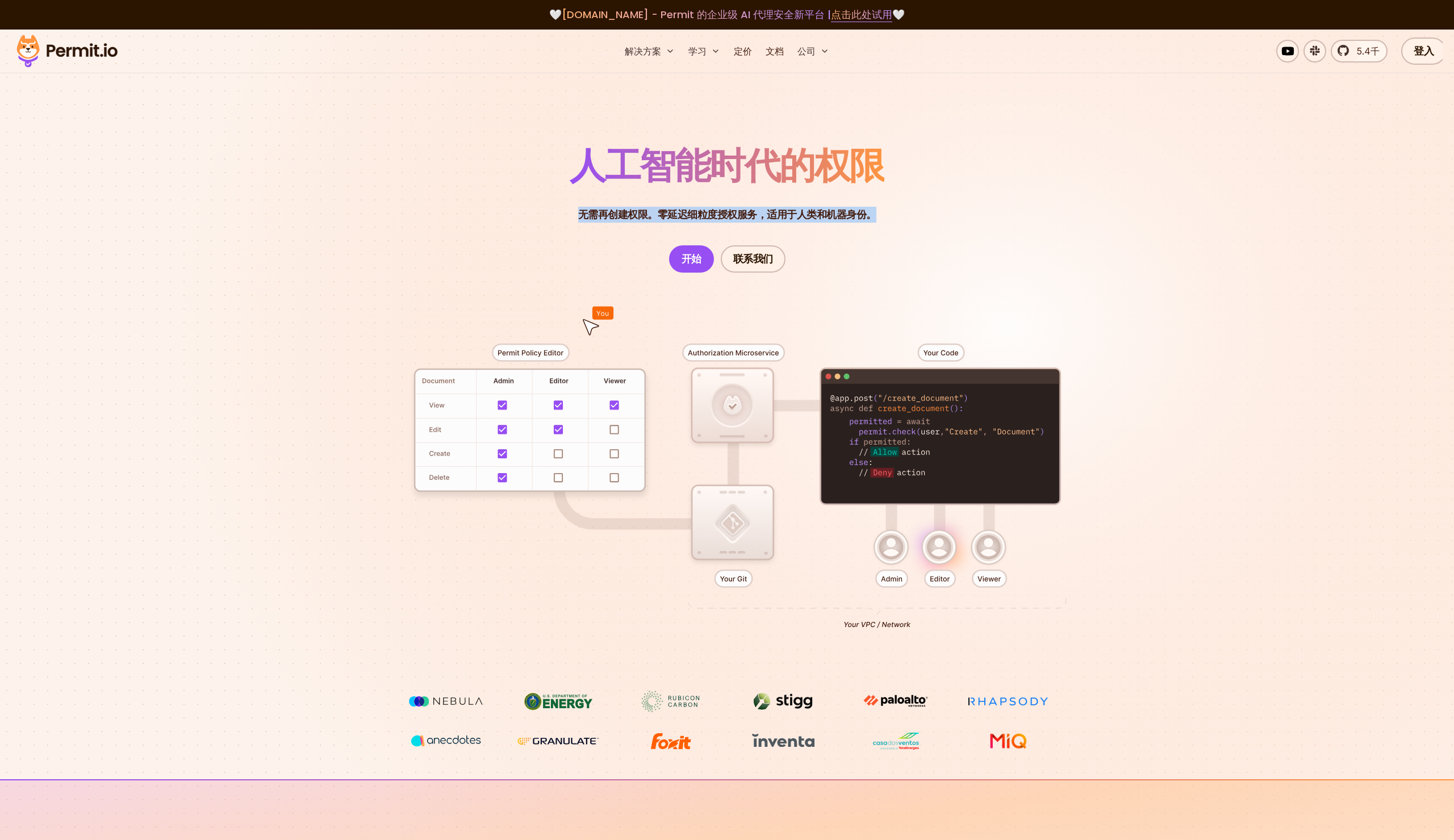
drag, startPoint x: 575, startPoint y: 212, endPoint x: 885, endPoint y: 214, distance: 310.0
click at [885, 214] on header "人工智能时代的权限 无需再创建权限。零延迟细粒度授权服务，适用于人类和机器身份。 无需再构建权限。 零延迟细粒度授权服务，适用于人类和机器身份 开始 联系我们" at bounding box center [727, 209] width 795 height 125
click at [918, 153] on header "人工智能时代的权限 无需再创建权限。零延迟细粒度授权服务，适用于人类和机器身份。 无需再构建权限。 零延迟细粒度授权服务，适用于人类和机器身份 开始 联系我们" at bounding box center [727, 209] width 795 height 125
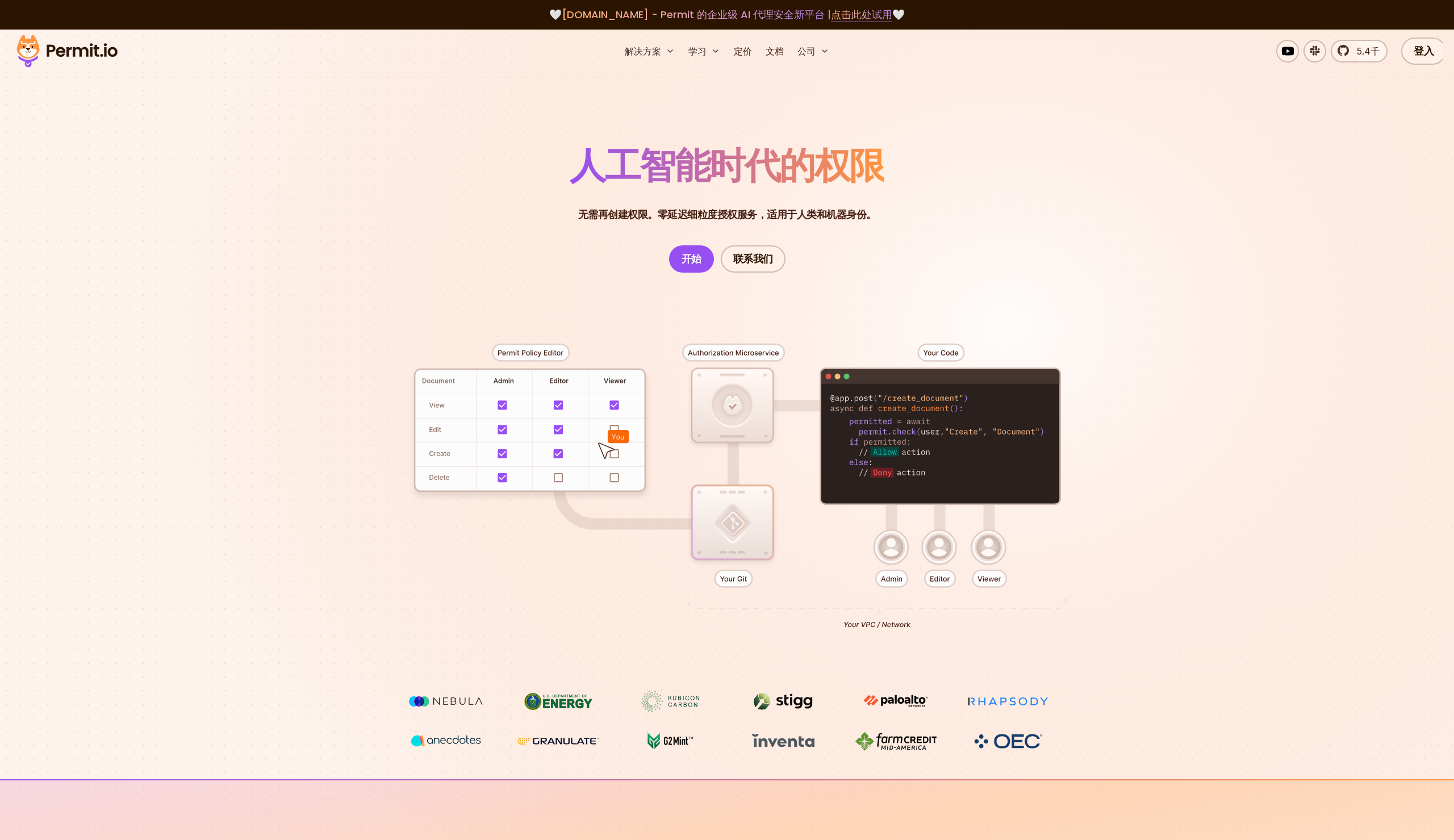
click at [513, 137] on section "人工智能时代的权限 无需再创建权限。零延迟细粒度授权服务，适用于人类和机器身份。 无需再构建权限。 零延迟细粒度授权服务，适用于人类和机器身份 开始 联系我们" at bounding box center [727, 404] width 1454 height 750
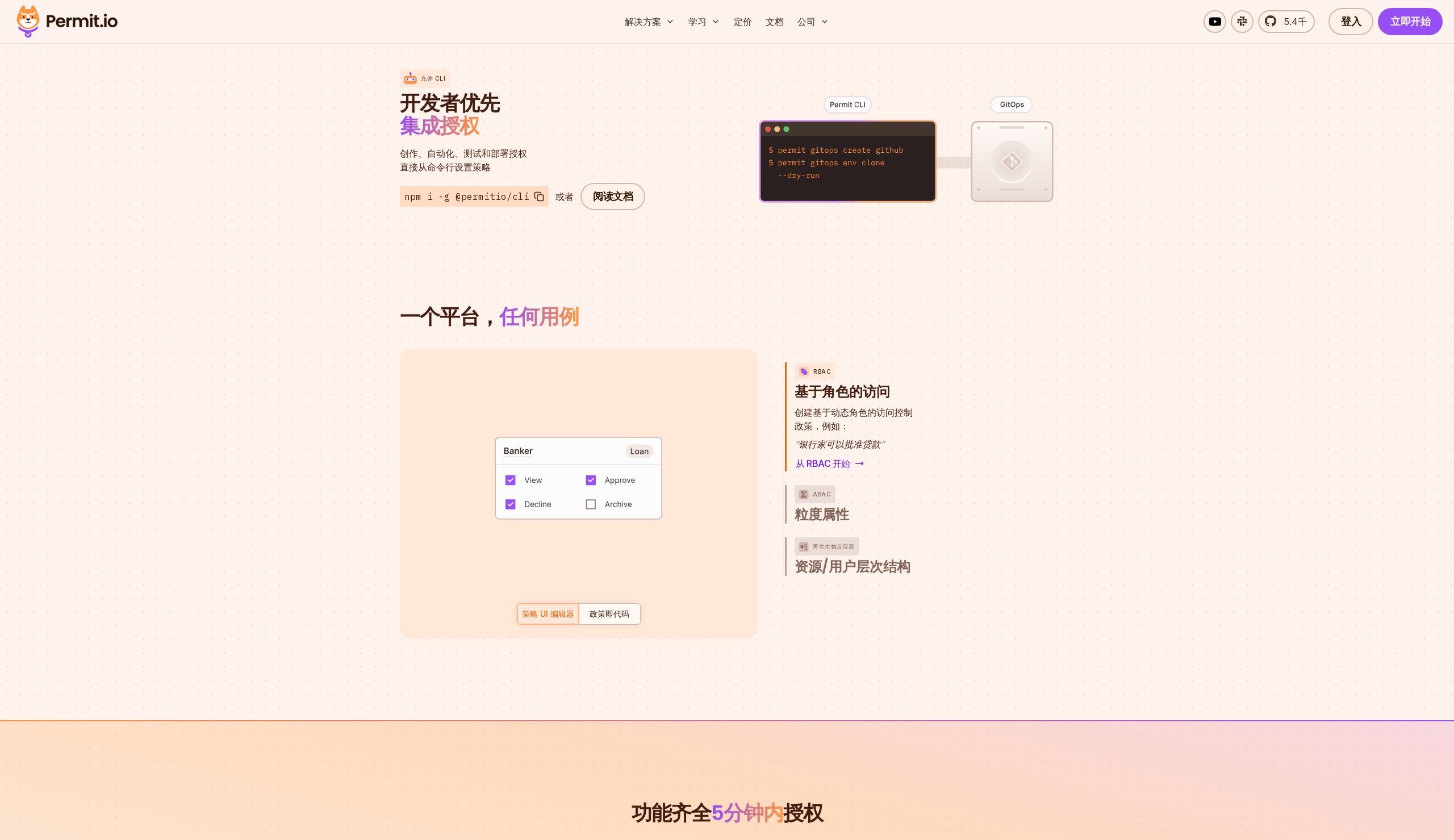
scroll to position [1384, 0]
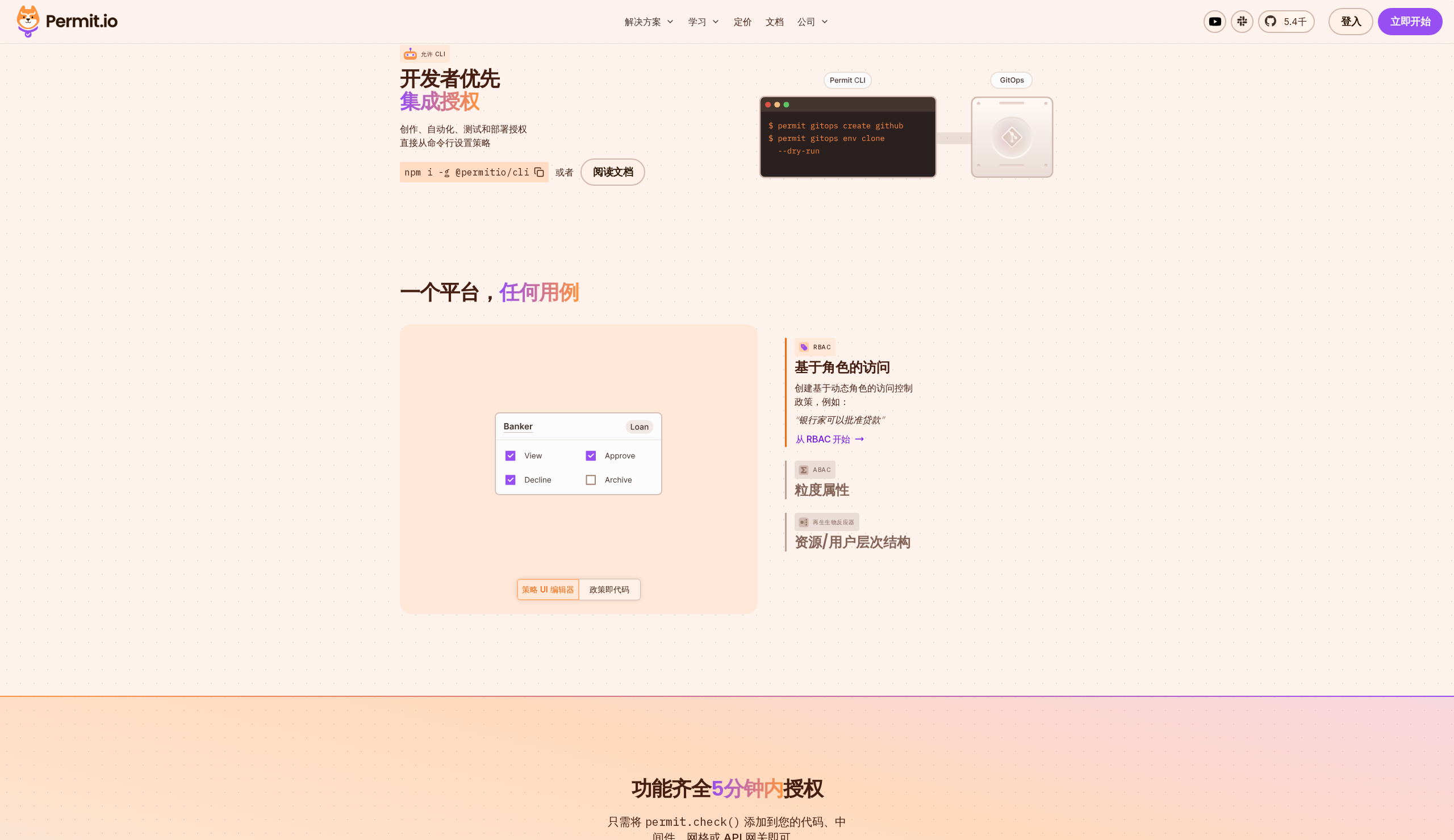
click at [615, 586] on font "政策即代码" at bounding box center [610, 589] width 40 height 9
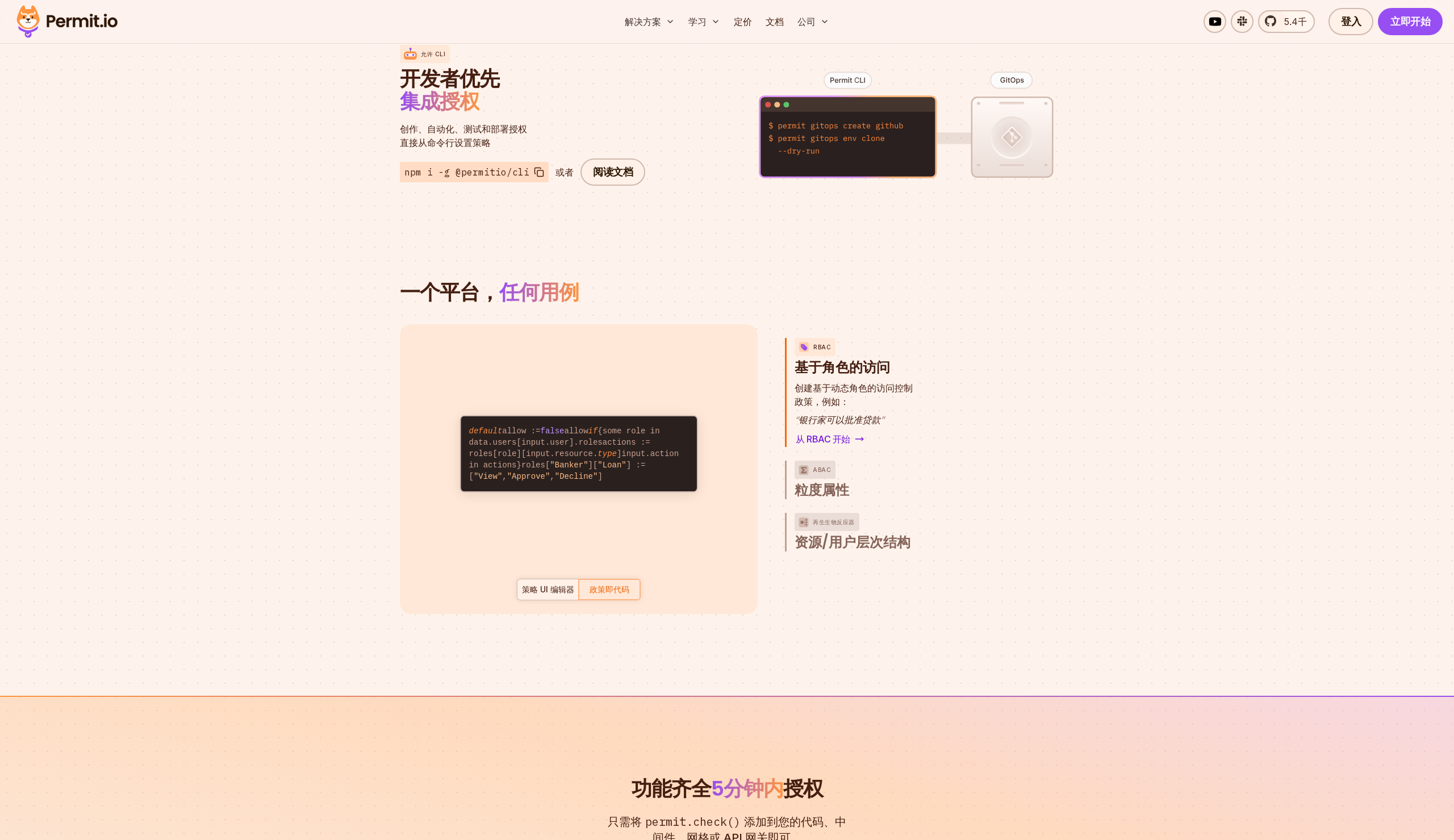
click at [561, 599] on div at bounding box center [548, 589] width 61 height 21
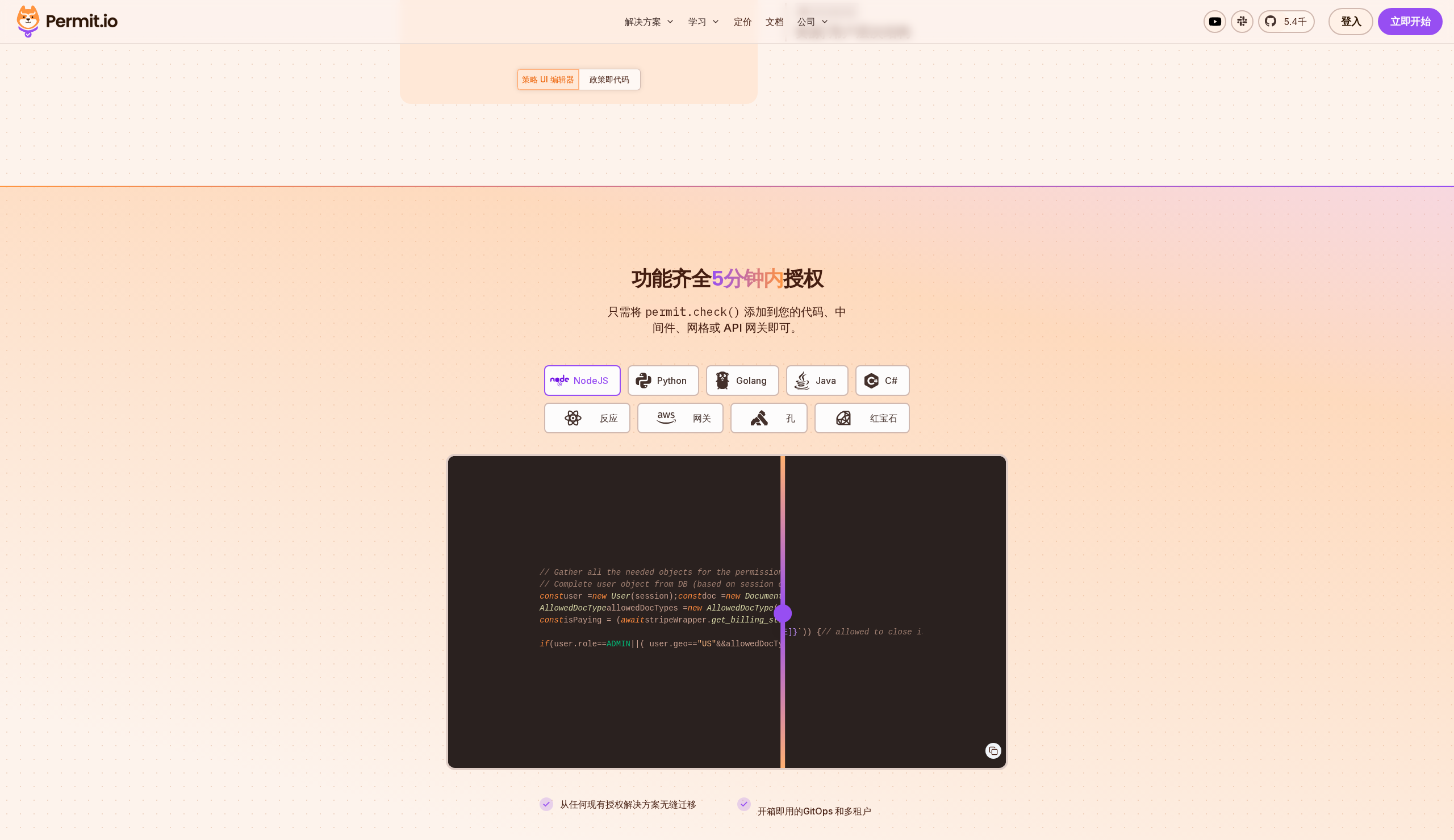
scroll to position [1978, 0]
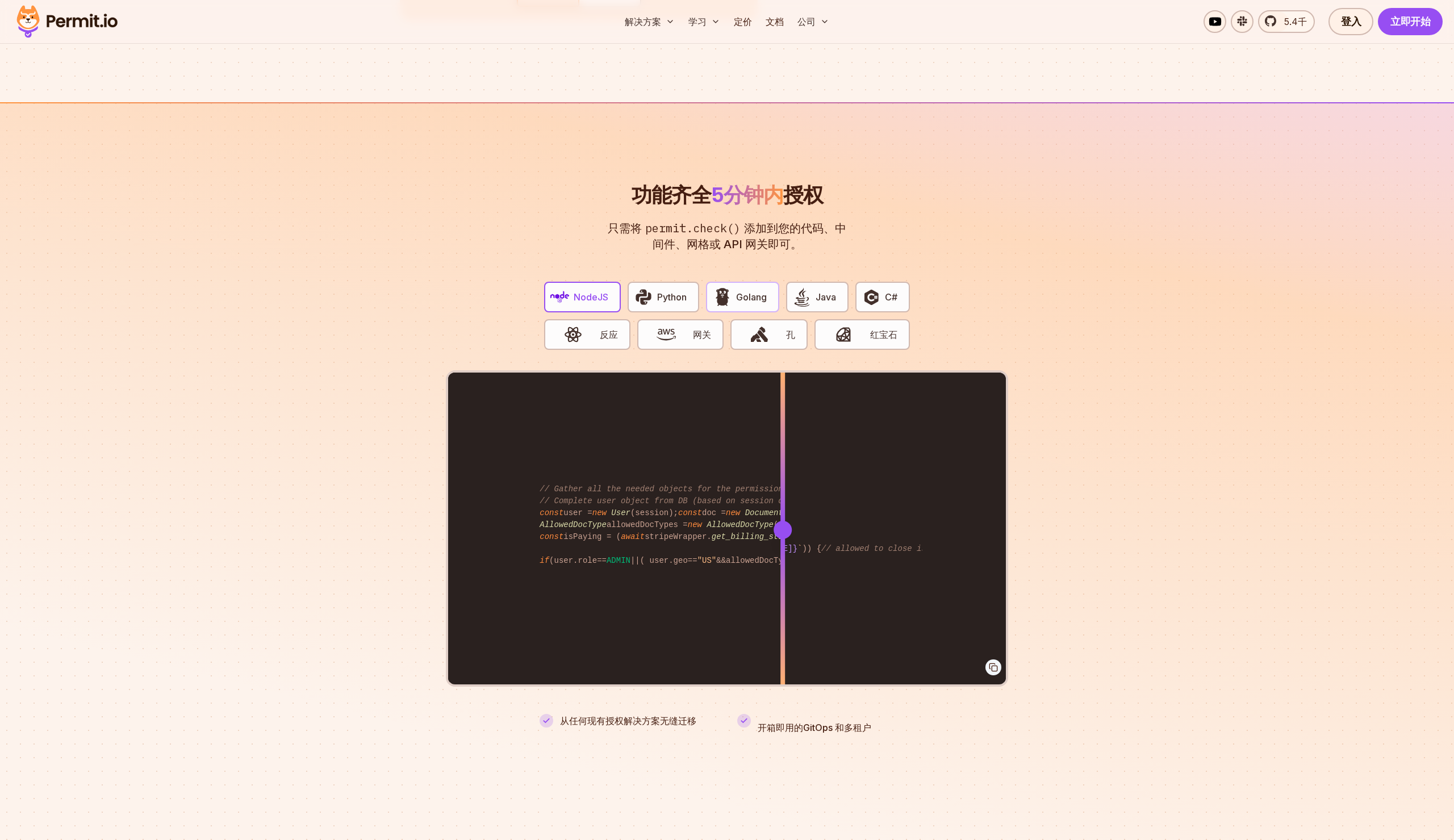
click at [734, 301] on button "Golang" at bounding box center [742, 297] width 73 height 31
click at [811, 298] on span "button" at bounding box center [802, 297] width 21 height 19
click at [695, 337] on font "网关" at bounding box center [702, 334] width 18 height 11
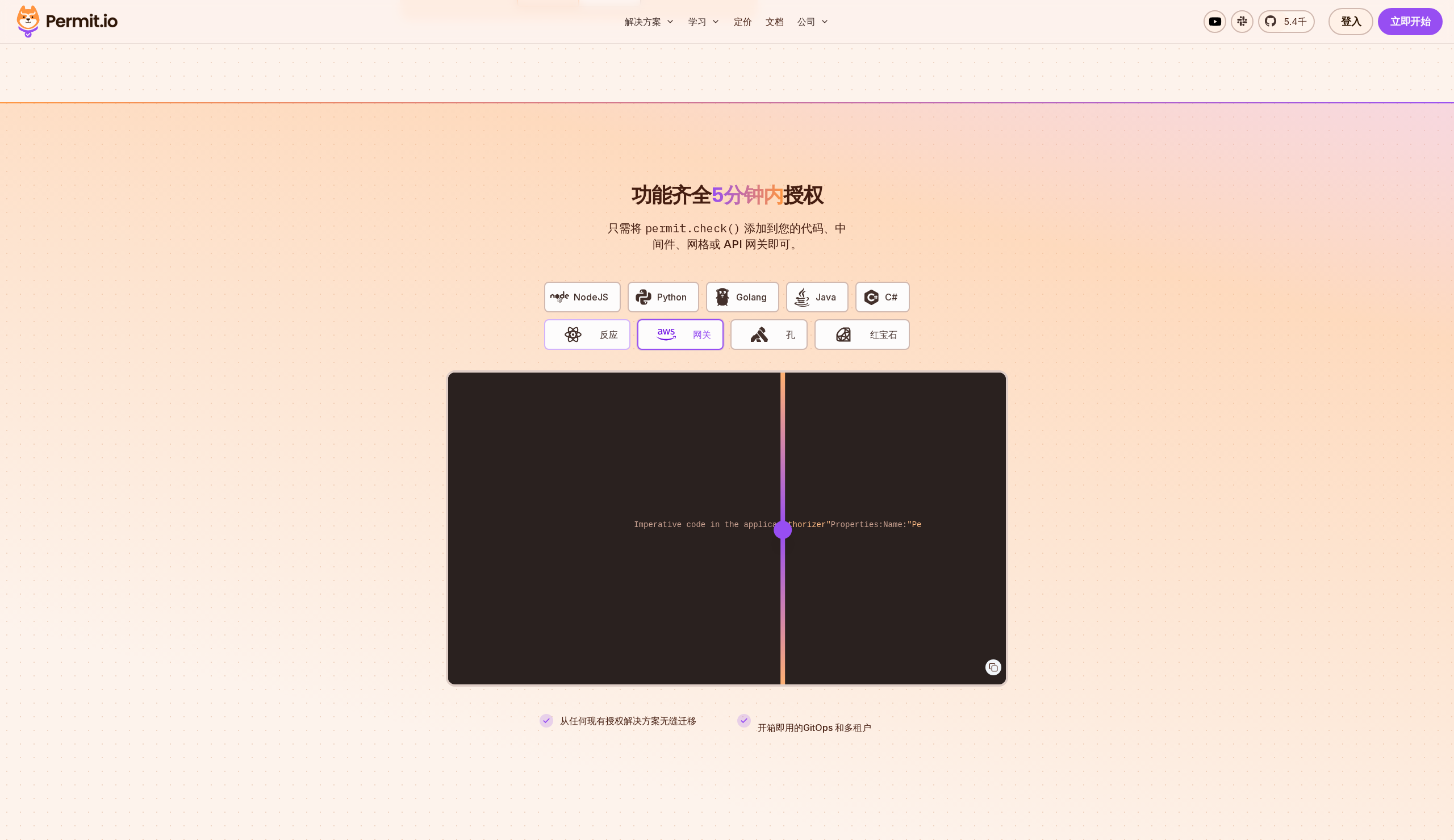
click at [601, 340] on font "反应" at bounding box center [609, 334] width 18 height 11
click at [751, 334] on img "button" at bounding box center [759, 334] width 19 height 19
click at [857, 341] on span "button" at bounding box center [843, 334] width 47 height 19
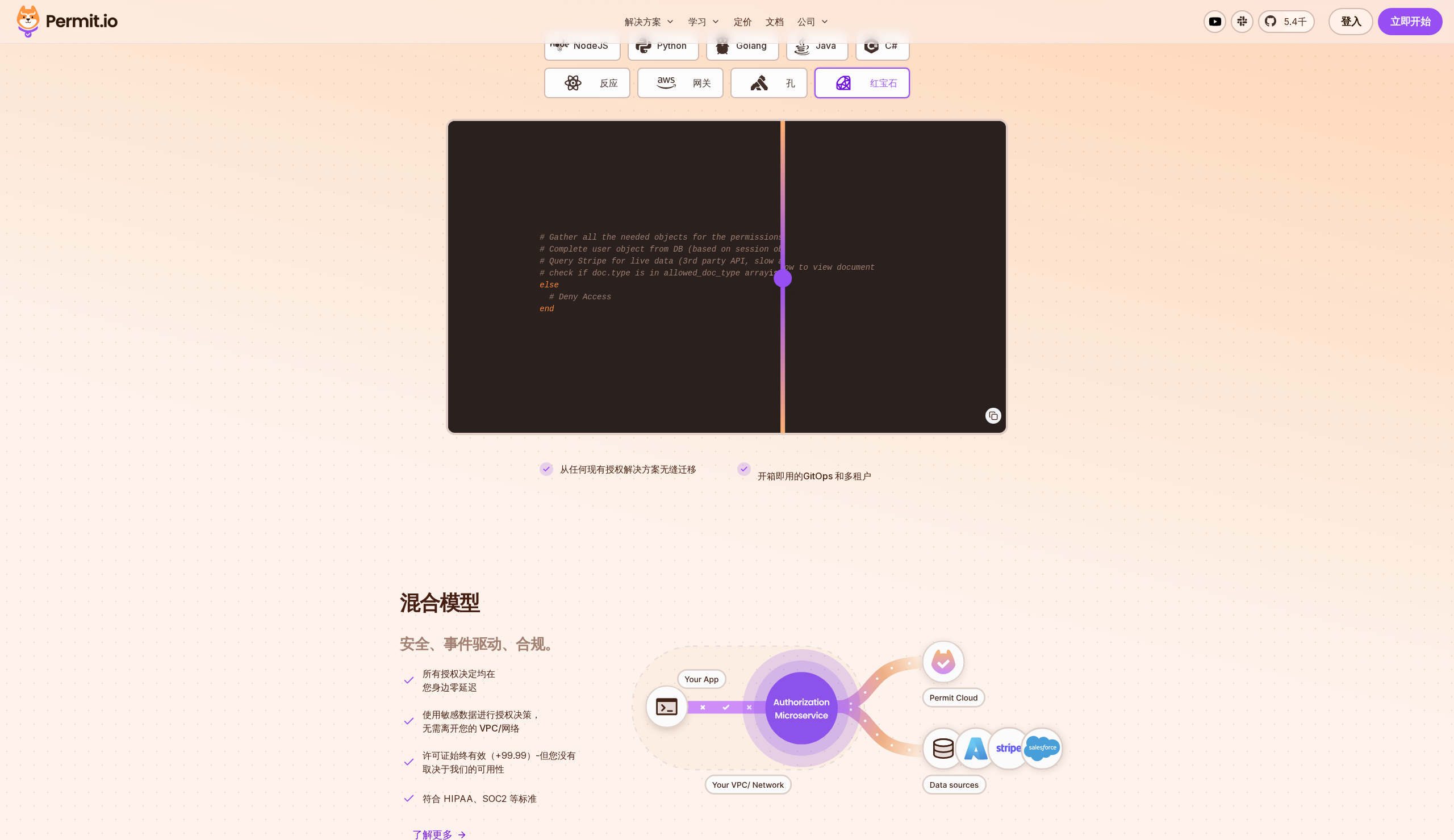
scroll to position [2111, 0]
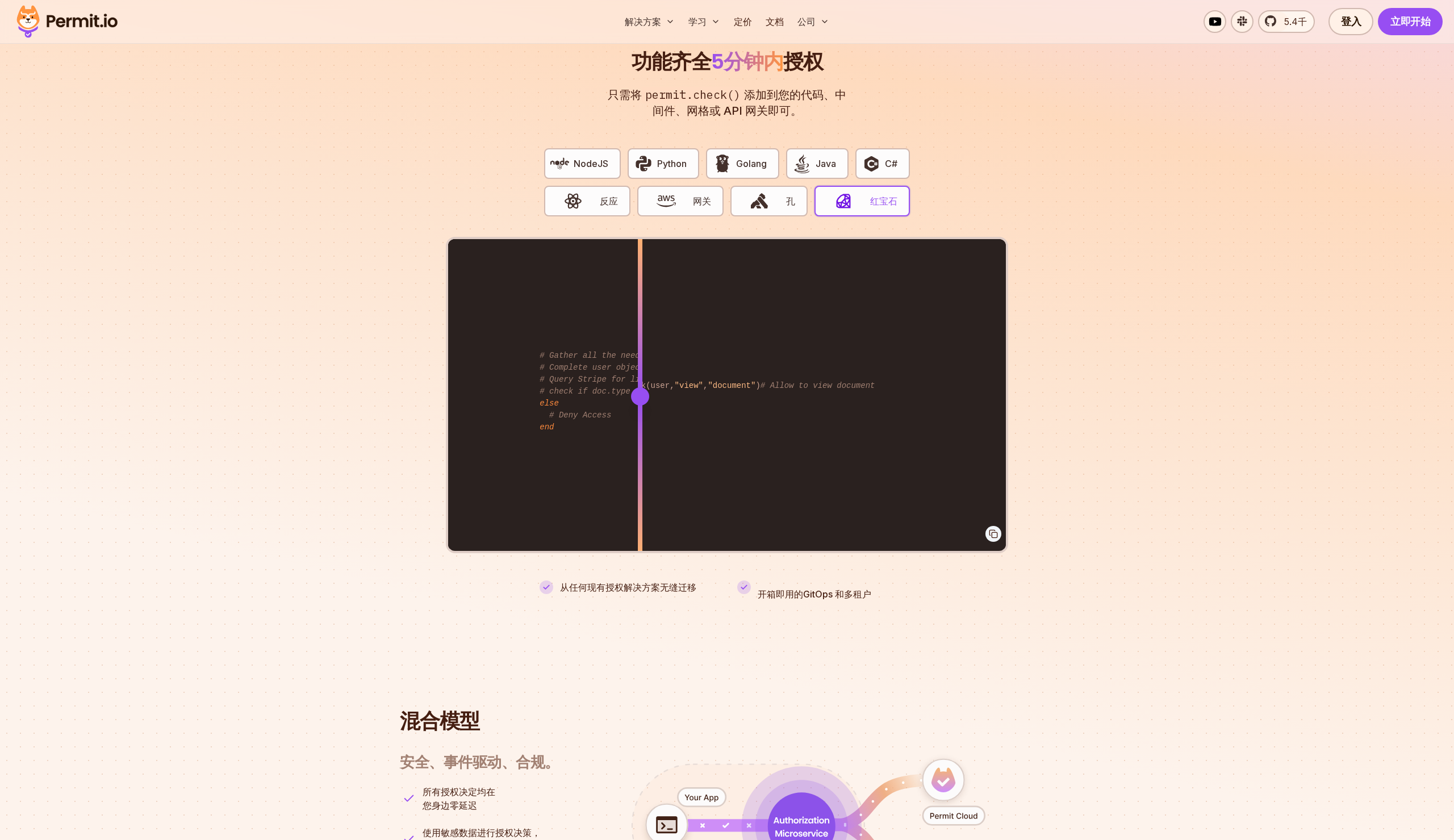
drag, startPoint x: 789, startPoint y: 397, endPoint x: 639, endPoint y: 420, distance: 151.8
click at [639, 420] on div at bounding box center [640, 396] width 5 height 314
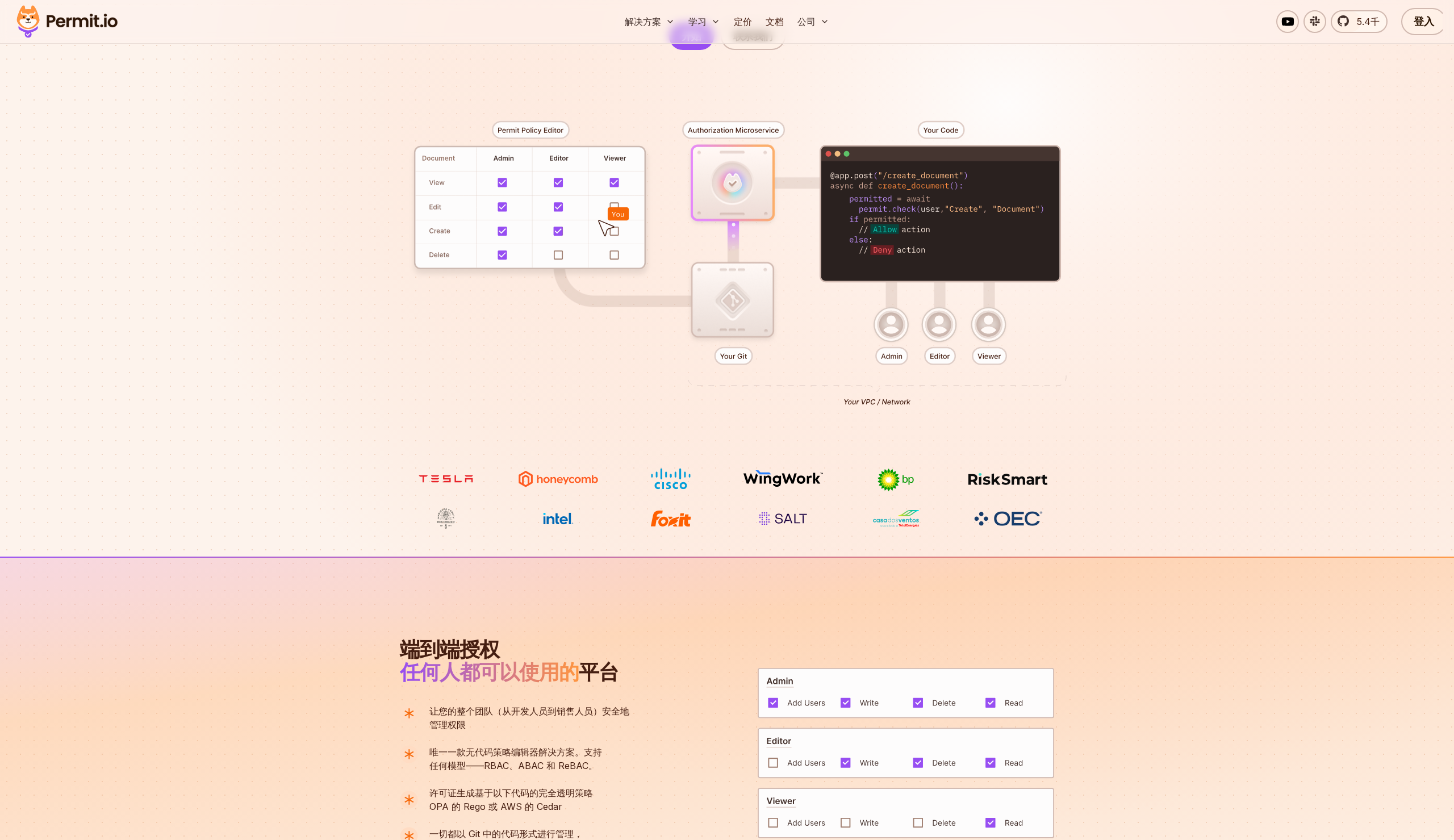
scroll to position [0, 0]
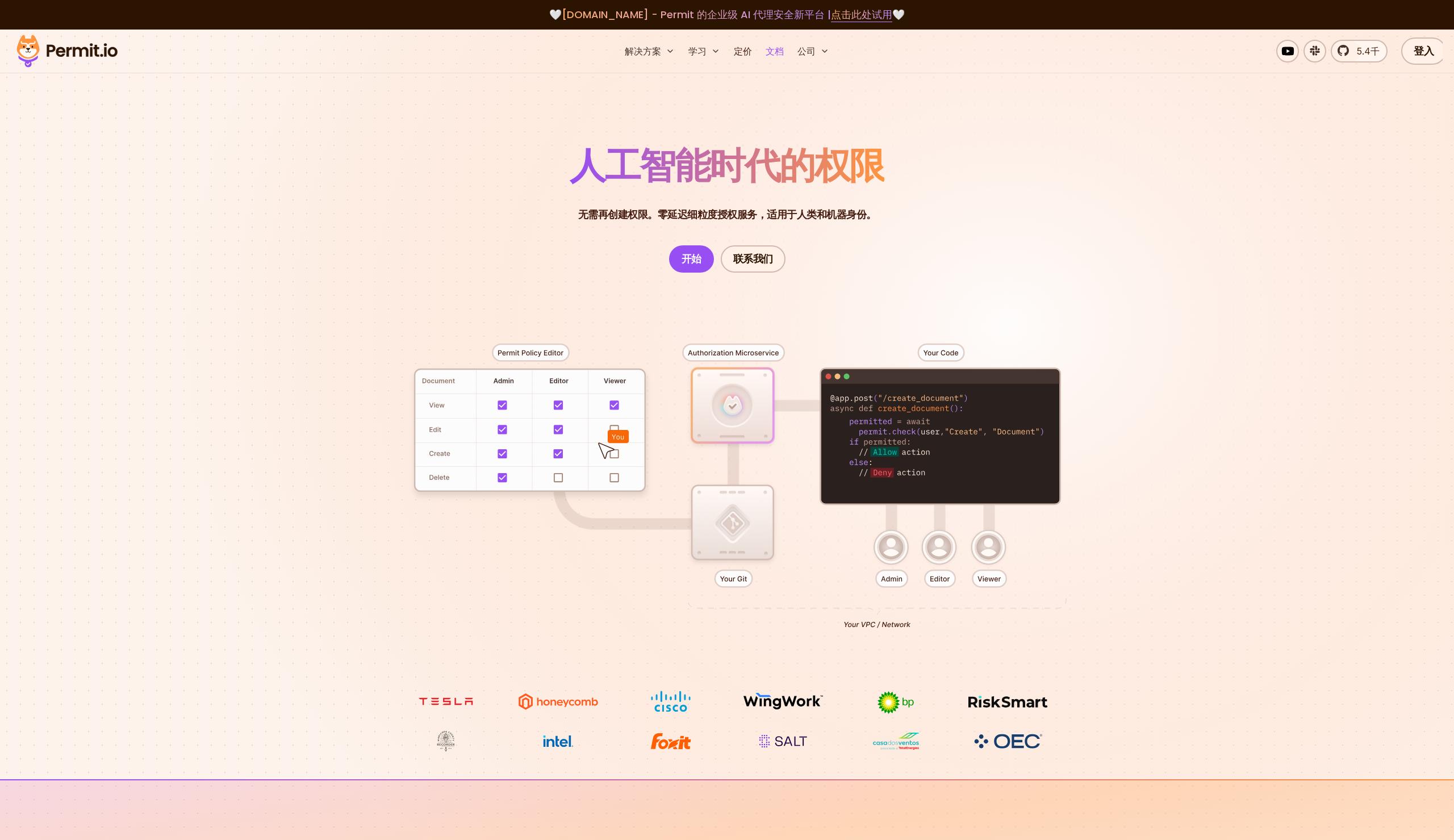
click at [771, 55] on font "文档" at bounding box center [774, 51] width 18 height 11
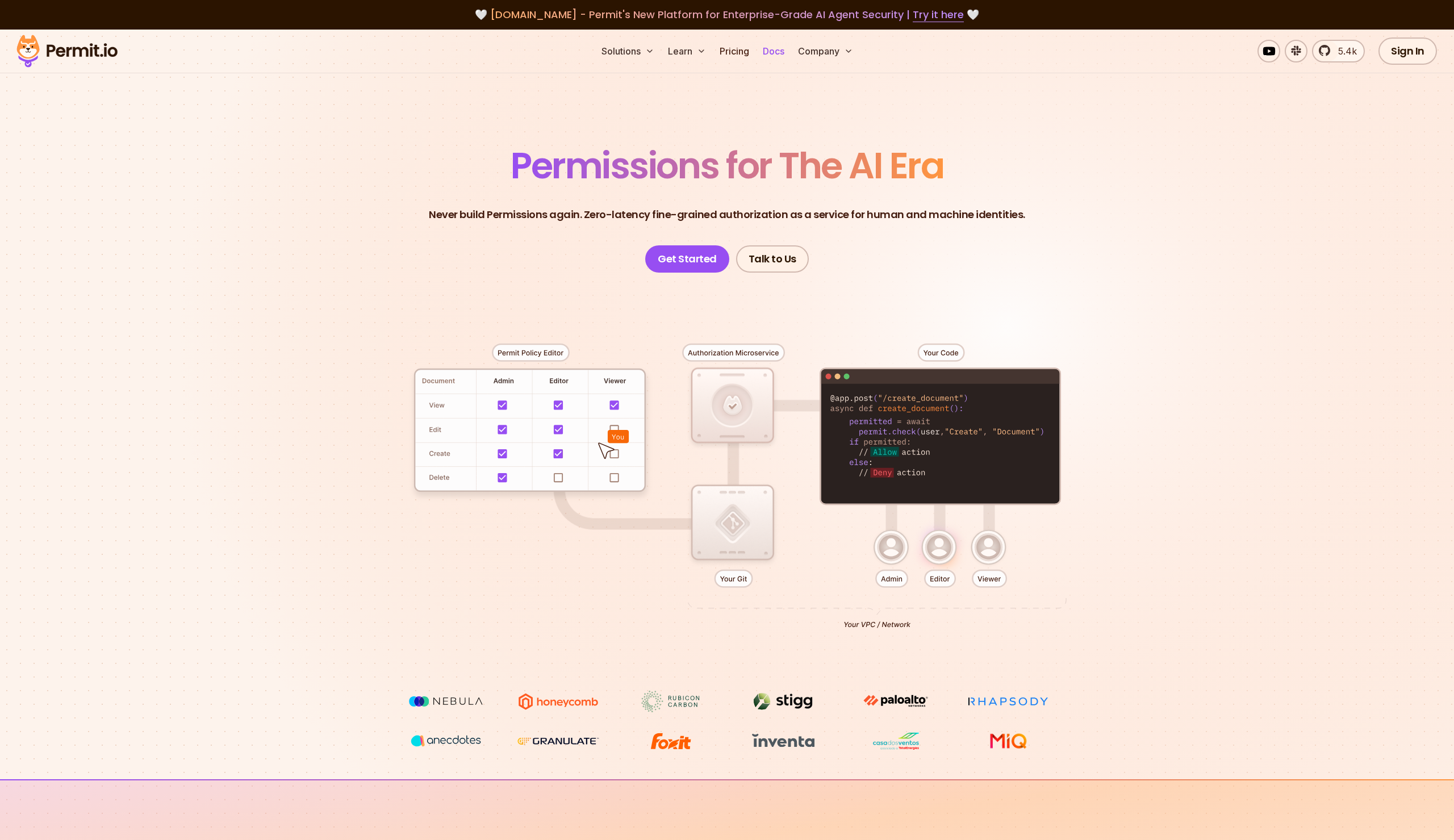
click at [774, 51] on link "Docs" at bounding box center [773, 51] width 31 height 23
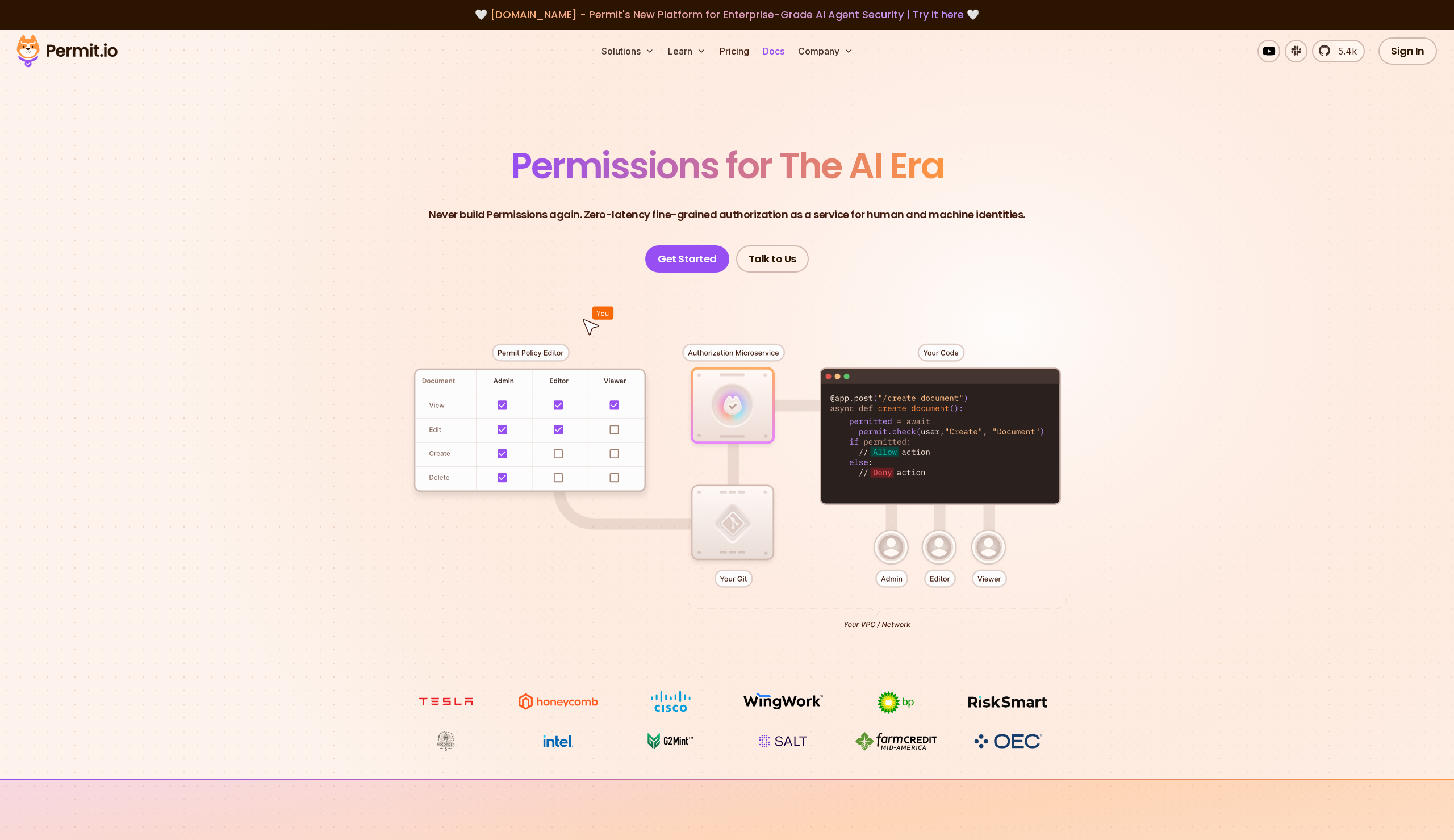
click at [771, 49] on link "Docs" at bounding box center [773, 51] width 31 height 23
